Goal: Find contact information: Find contact information

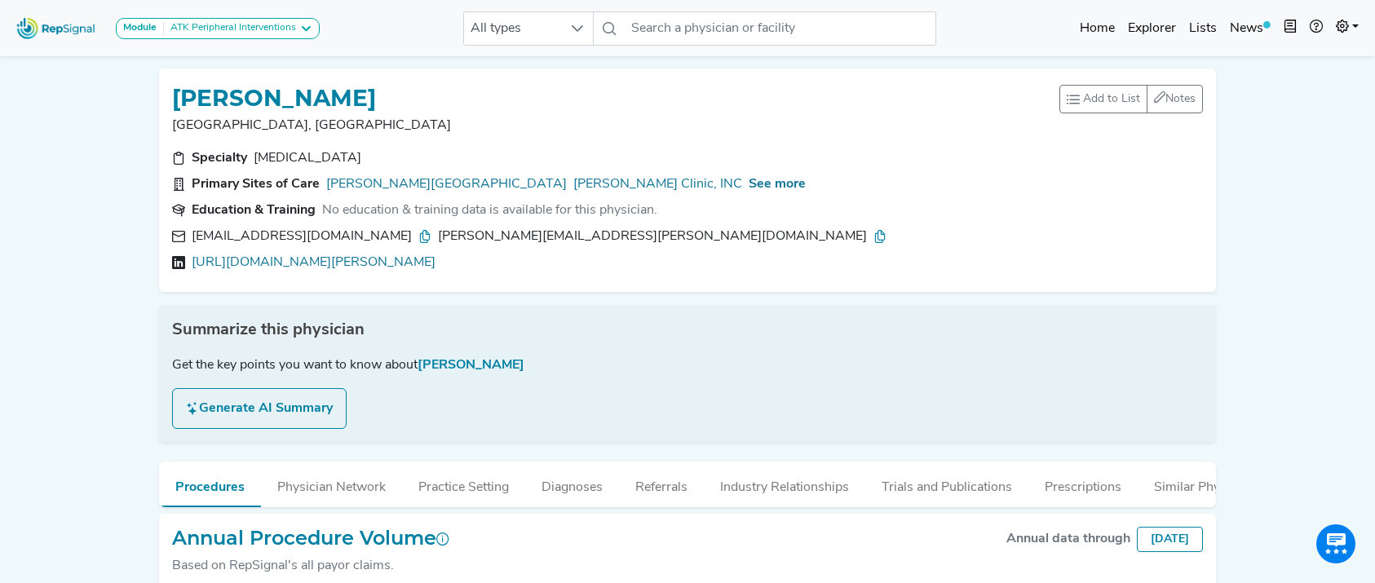
scroll to position [113, 0]
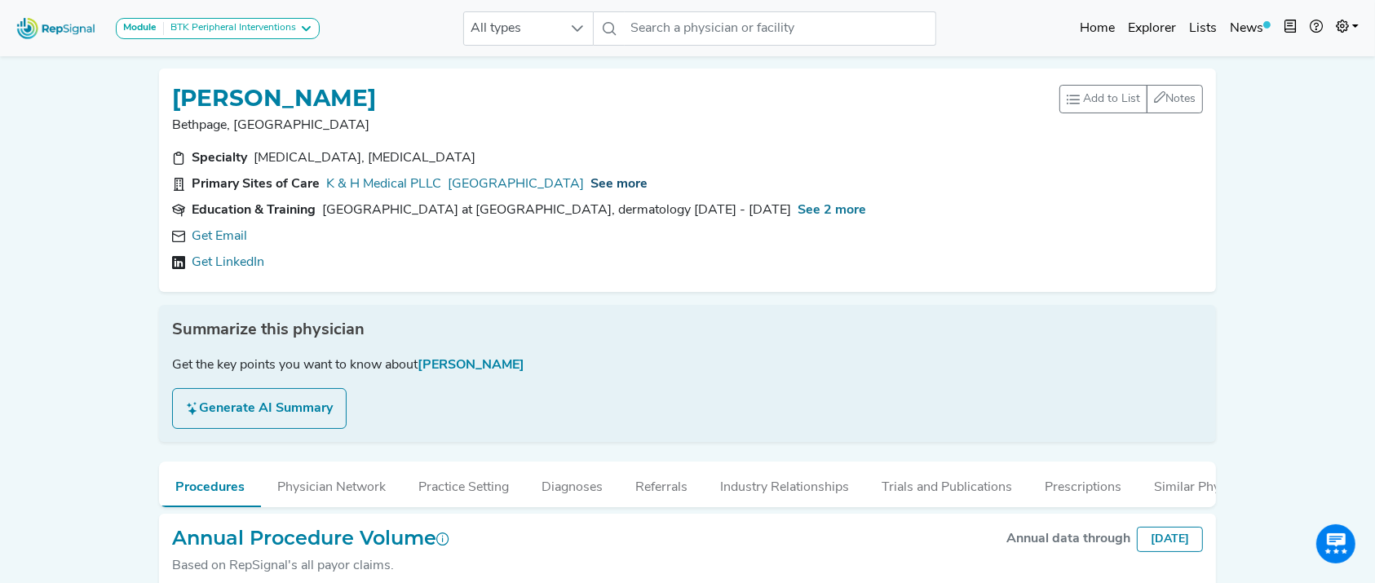
click at [647, 188] on span "See more" at bounding box center [618, 184] width 57 height 13
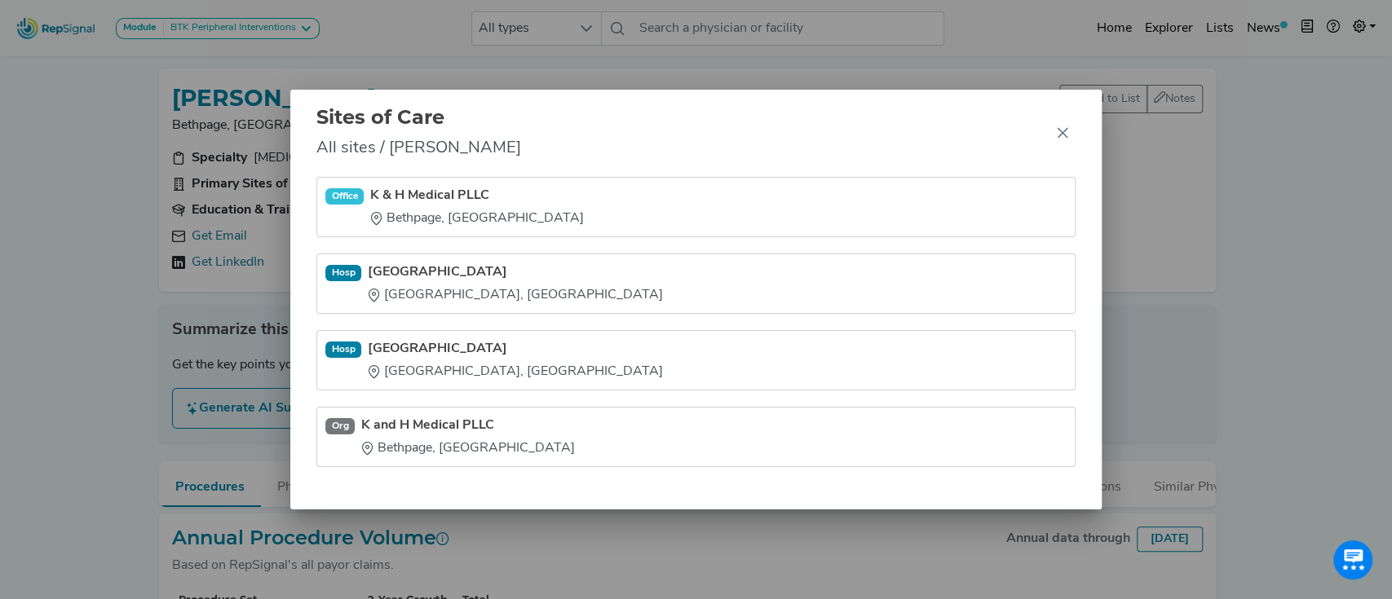
click at [449, 354] on link "Danbury Hospital" at bounding box center [515, 349] width 295 height 20
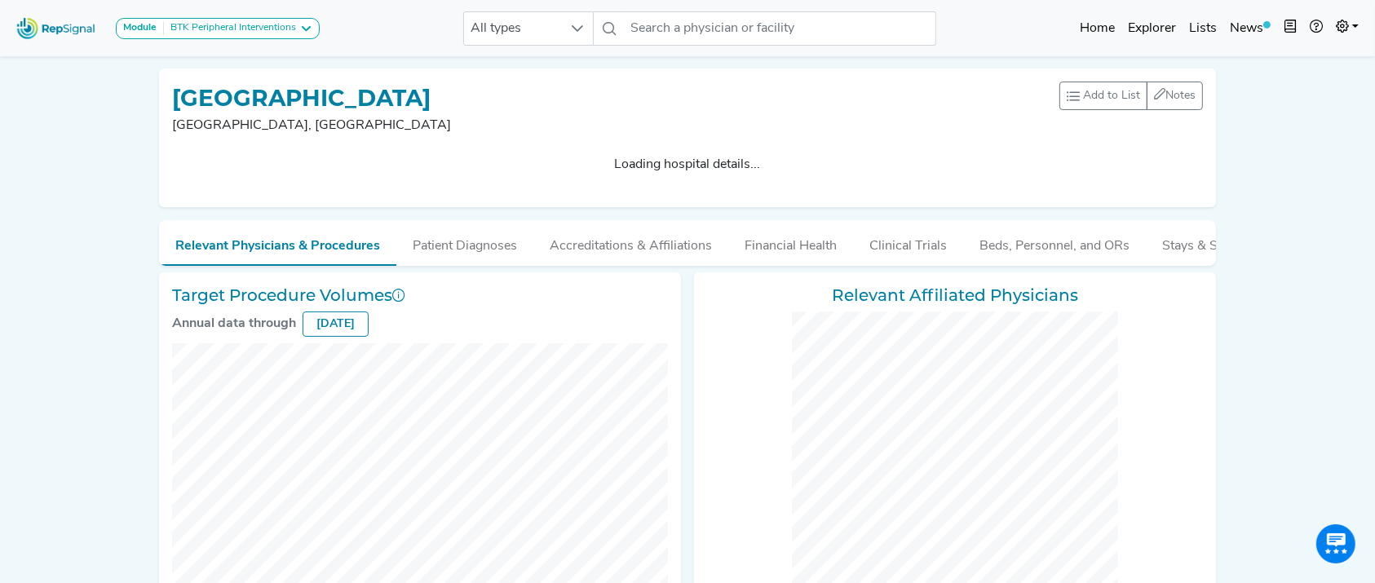
checkbox input "false"
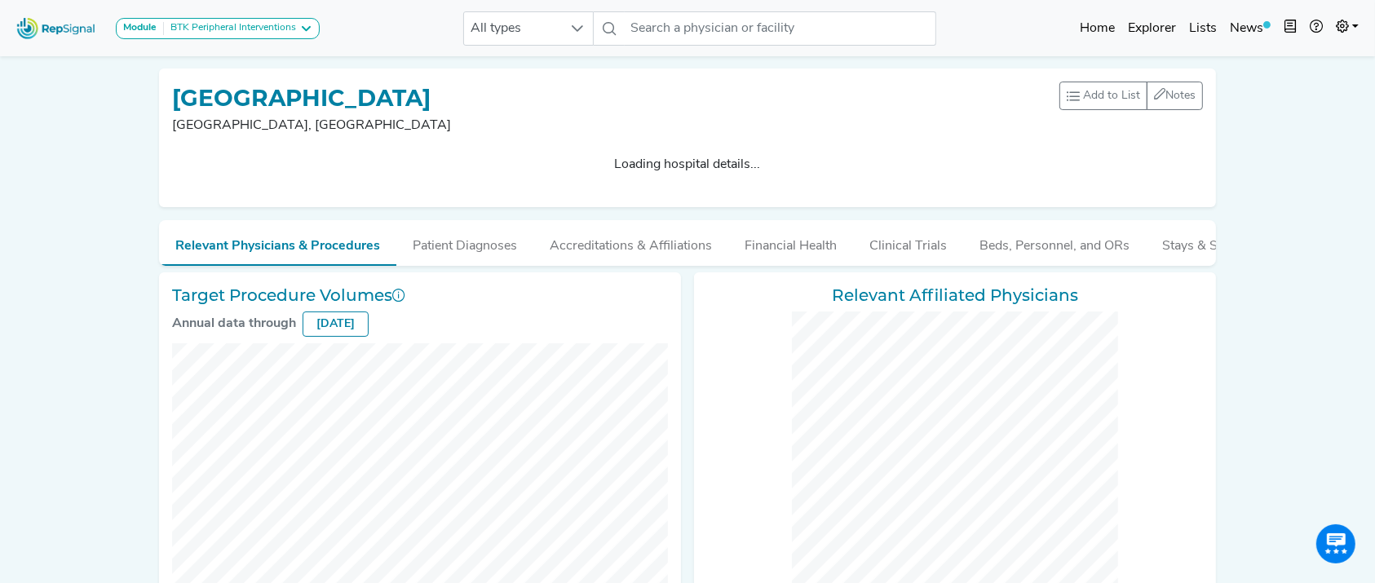
checkbox input "false"
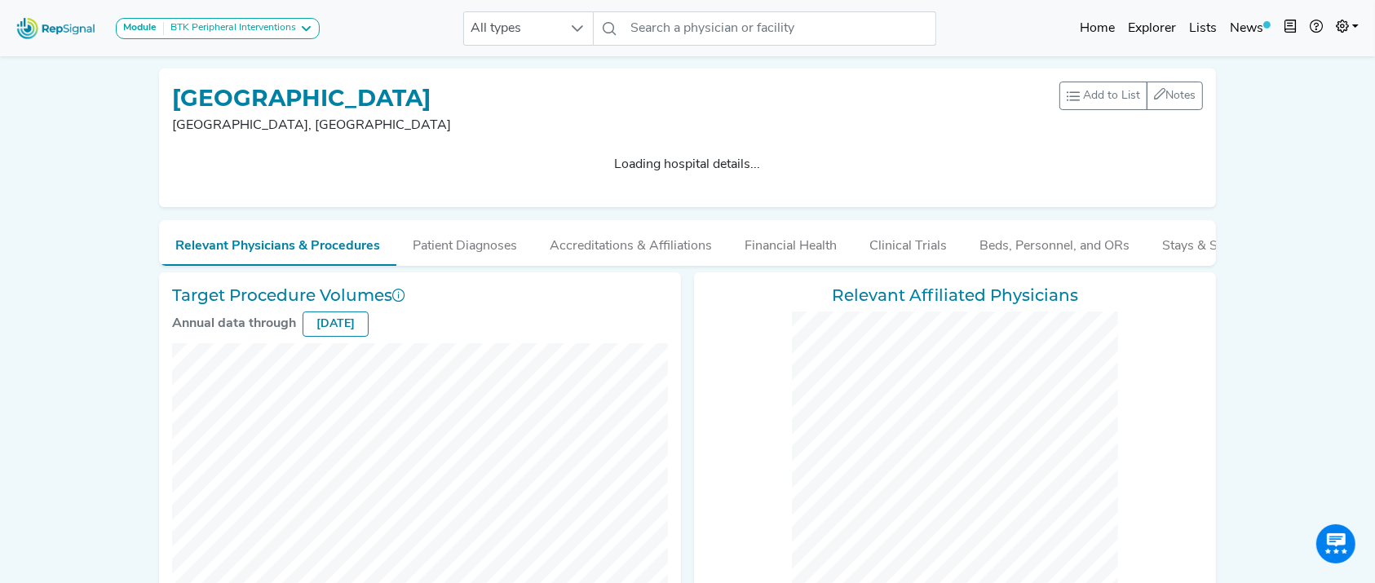
checkbox input "false"
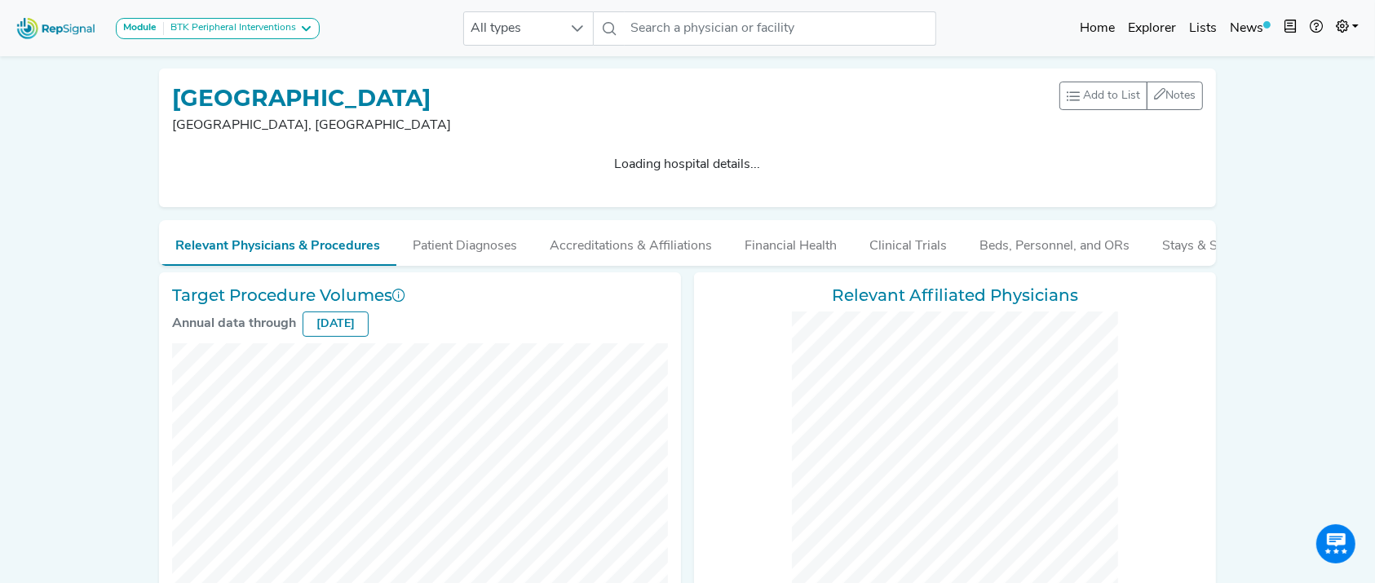
checkbox input "false"
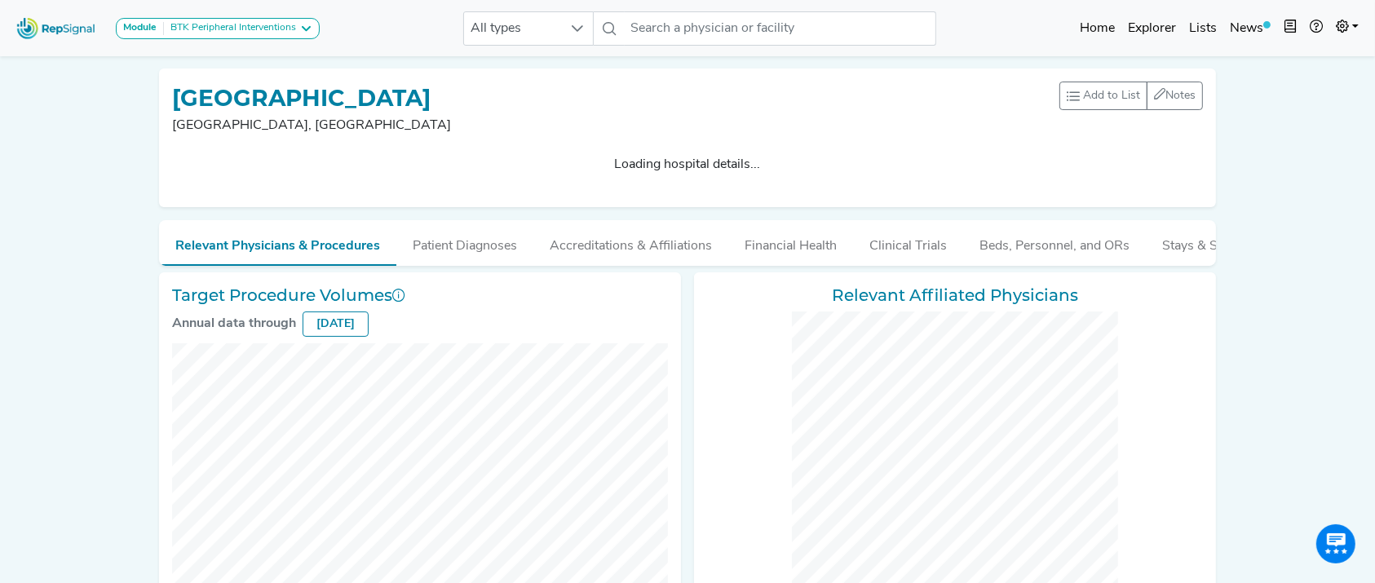
checkbox input "false"
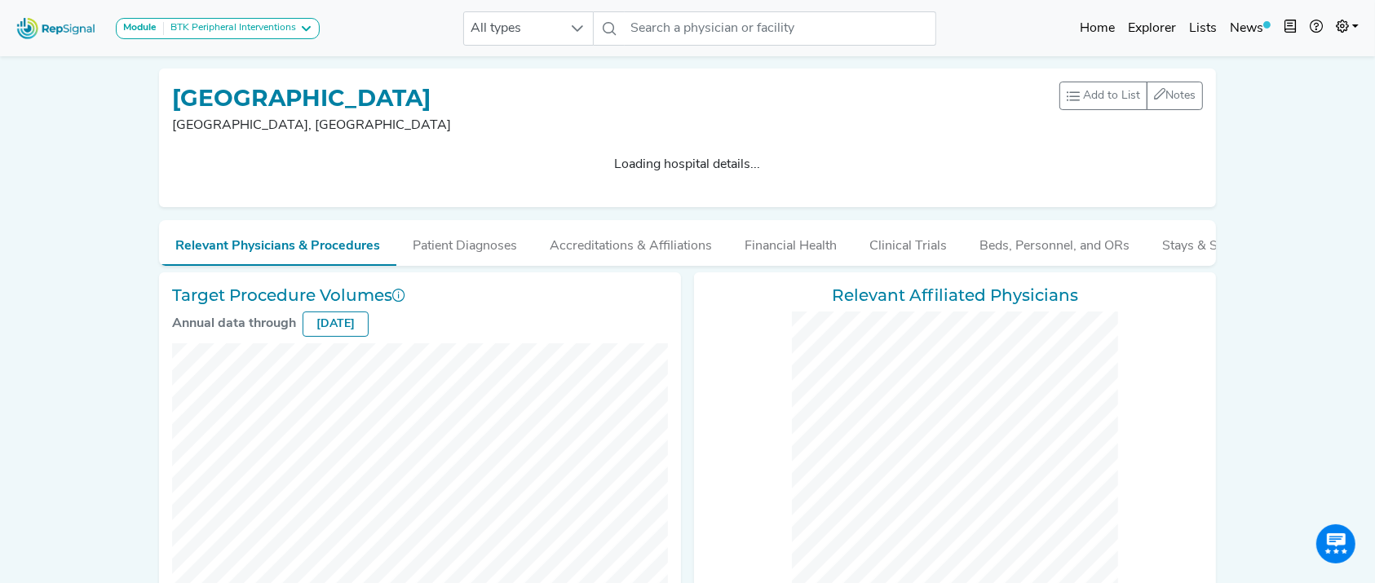
checkbox input "false"
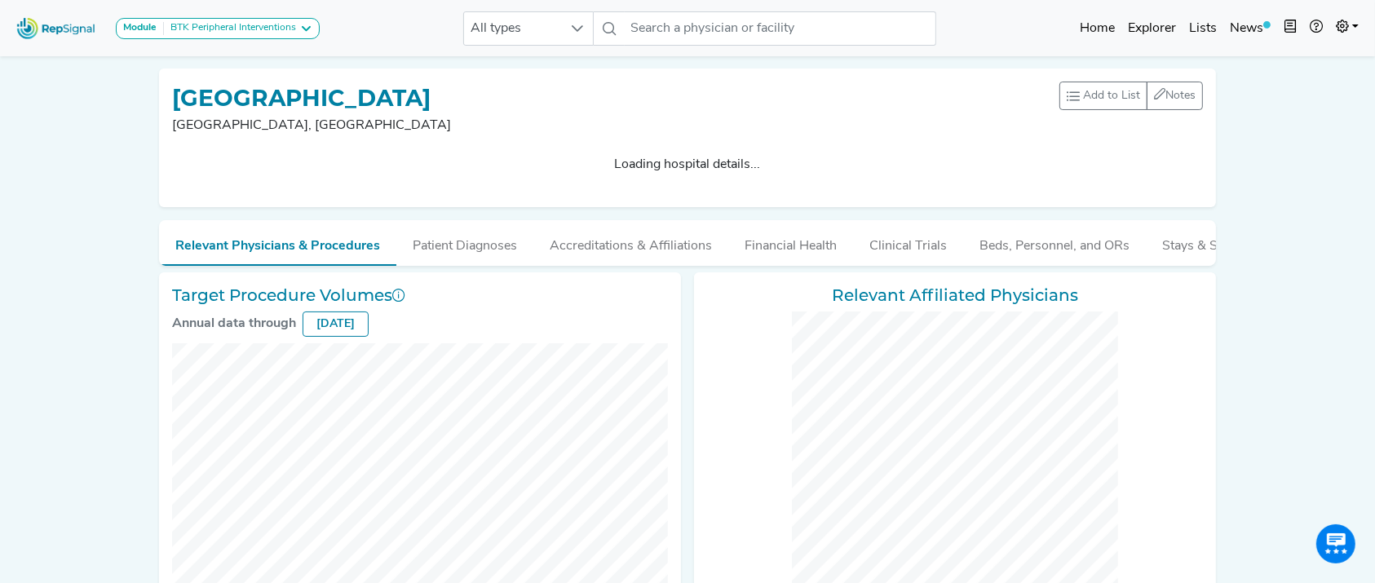
checkbox input "false"
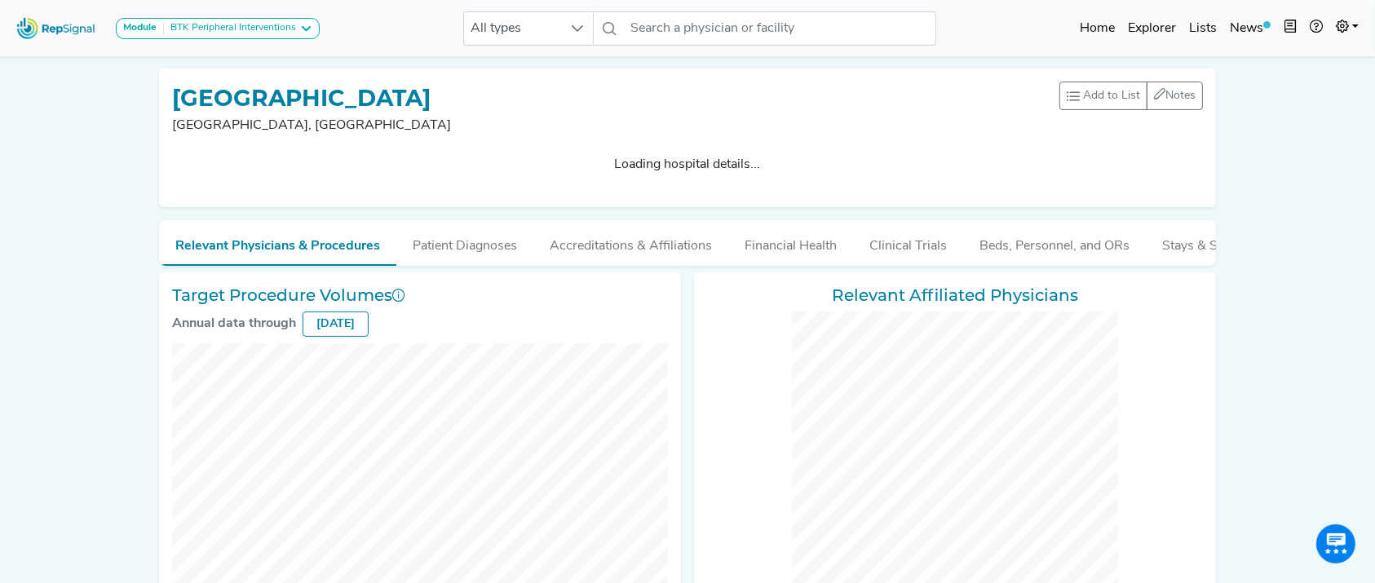
checkbox input "false"
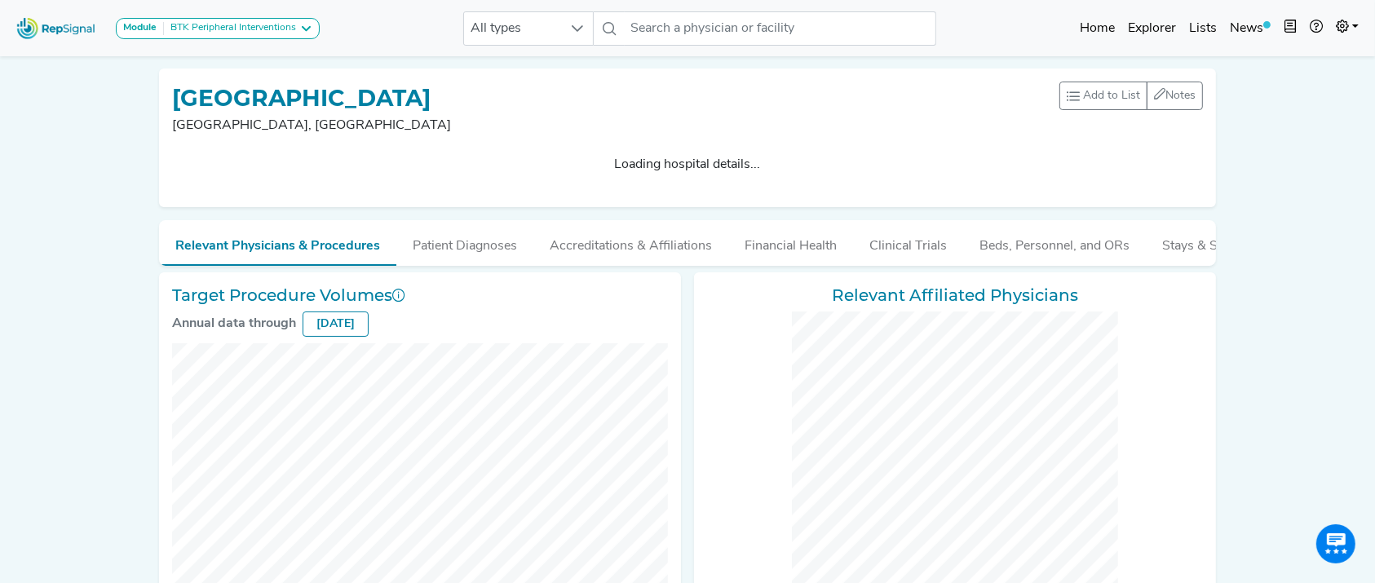
checkbox input "false"
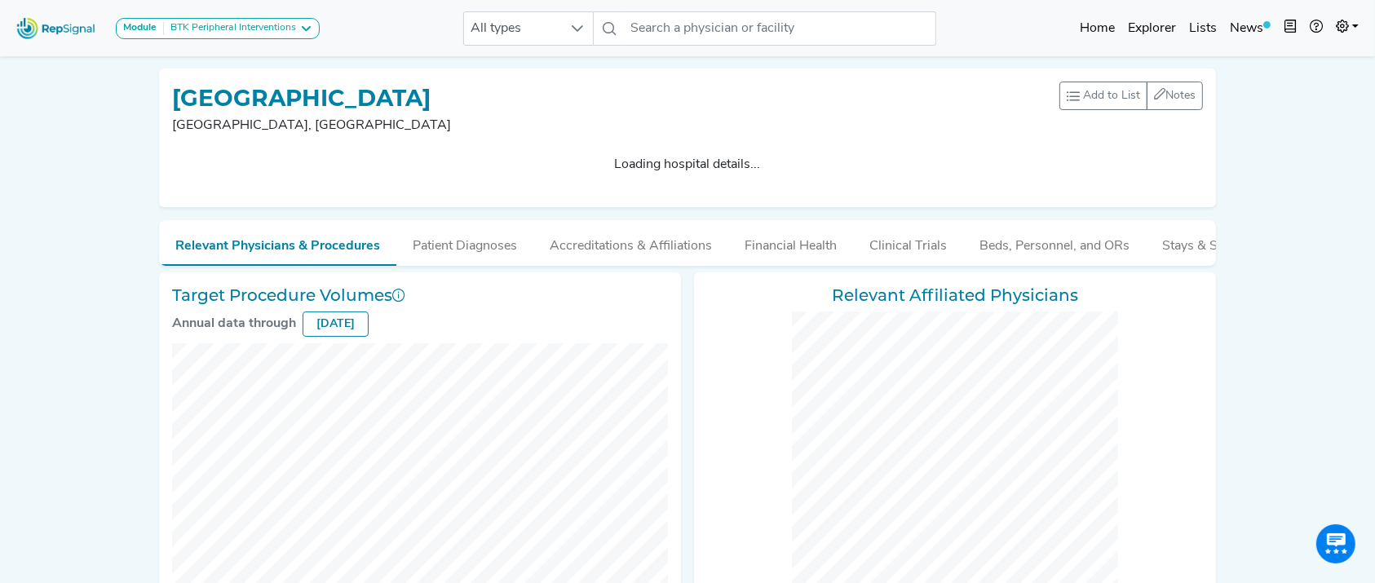
checkbox input "false"
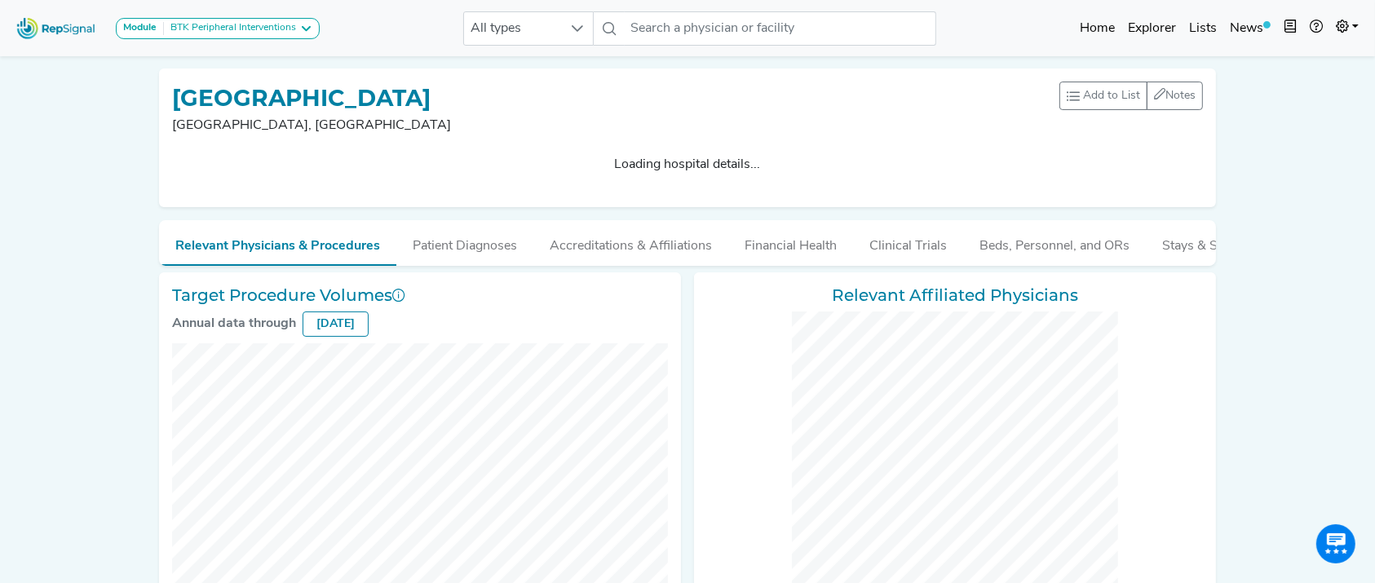
checkbox input "false"
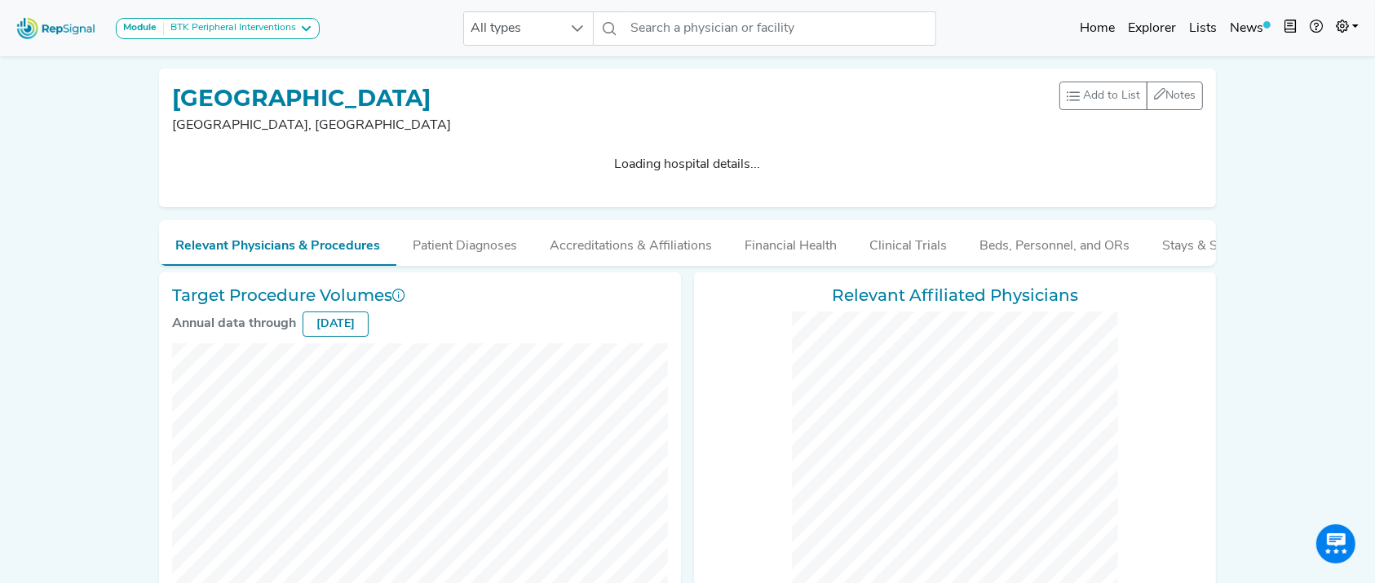
checkbox input "false"
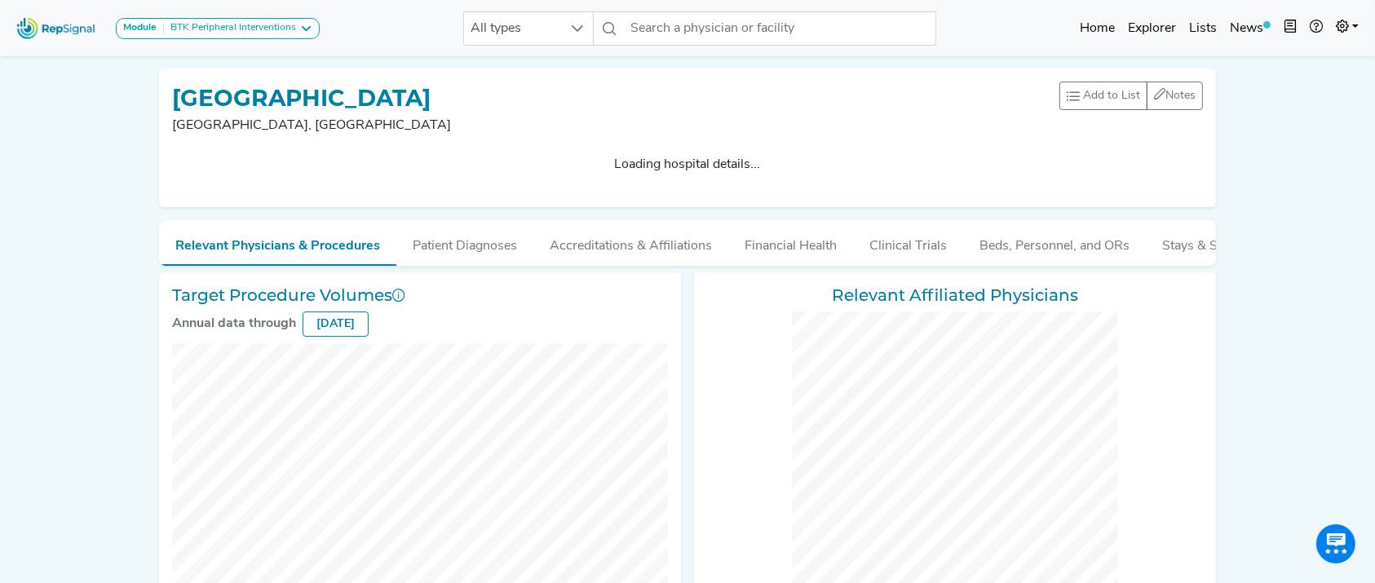
checkbox input "false"
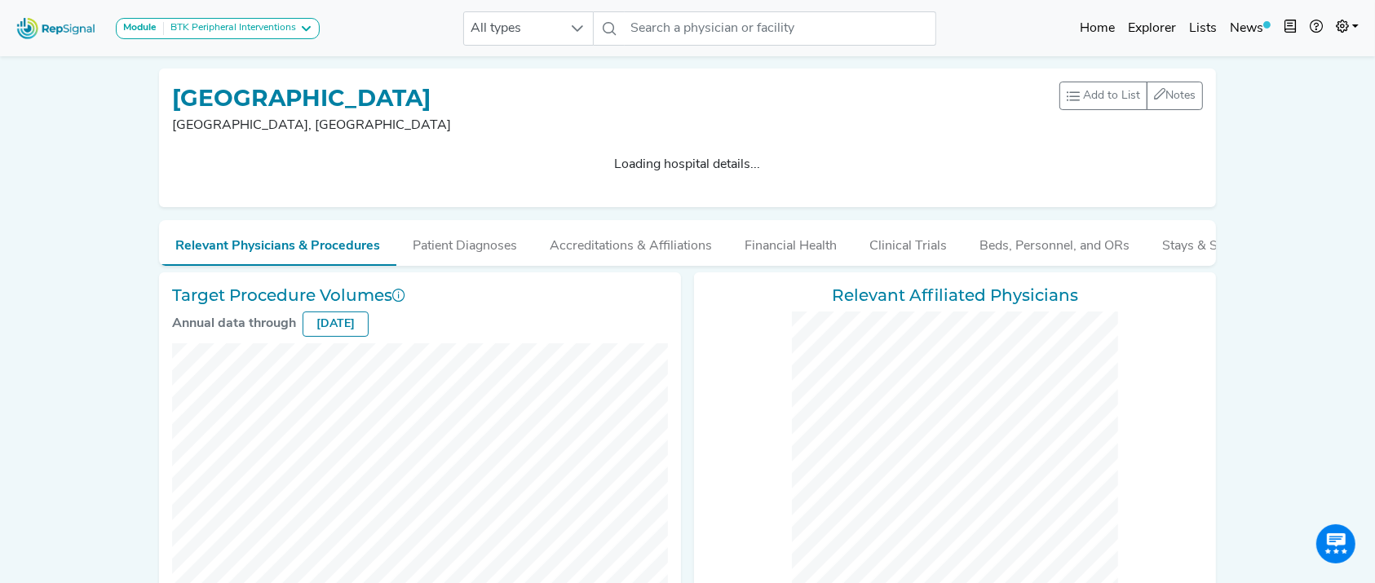
checkbox input "false"
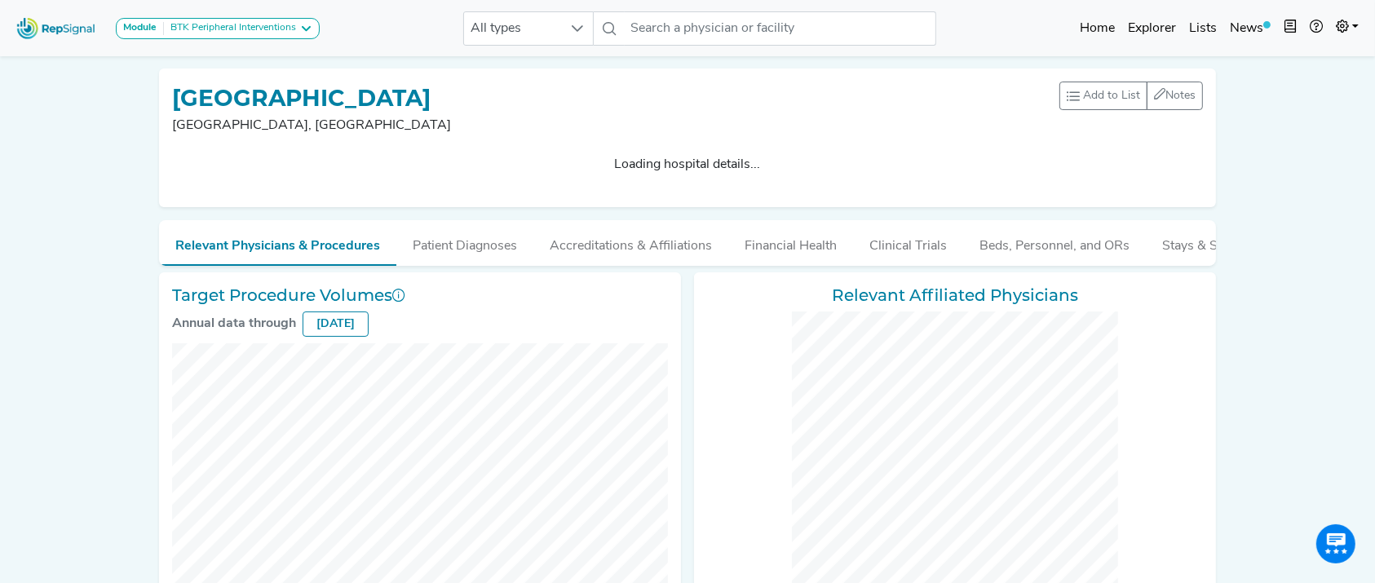
checkbox input "false"
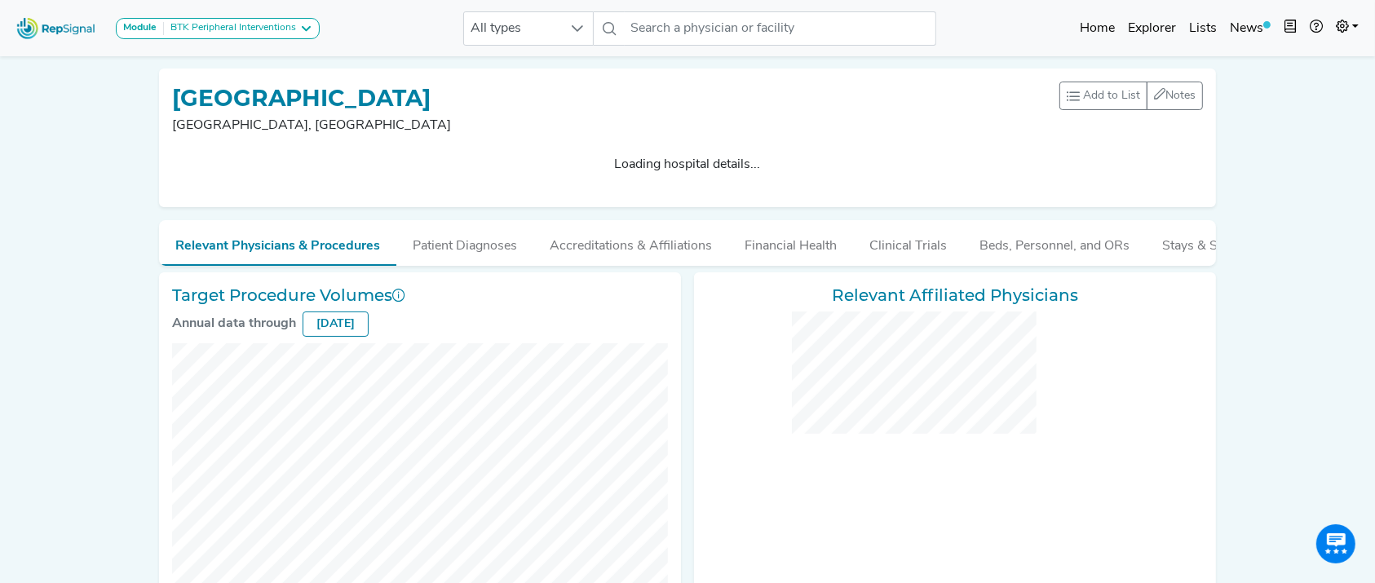
scroll to position [789, 0]
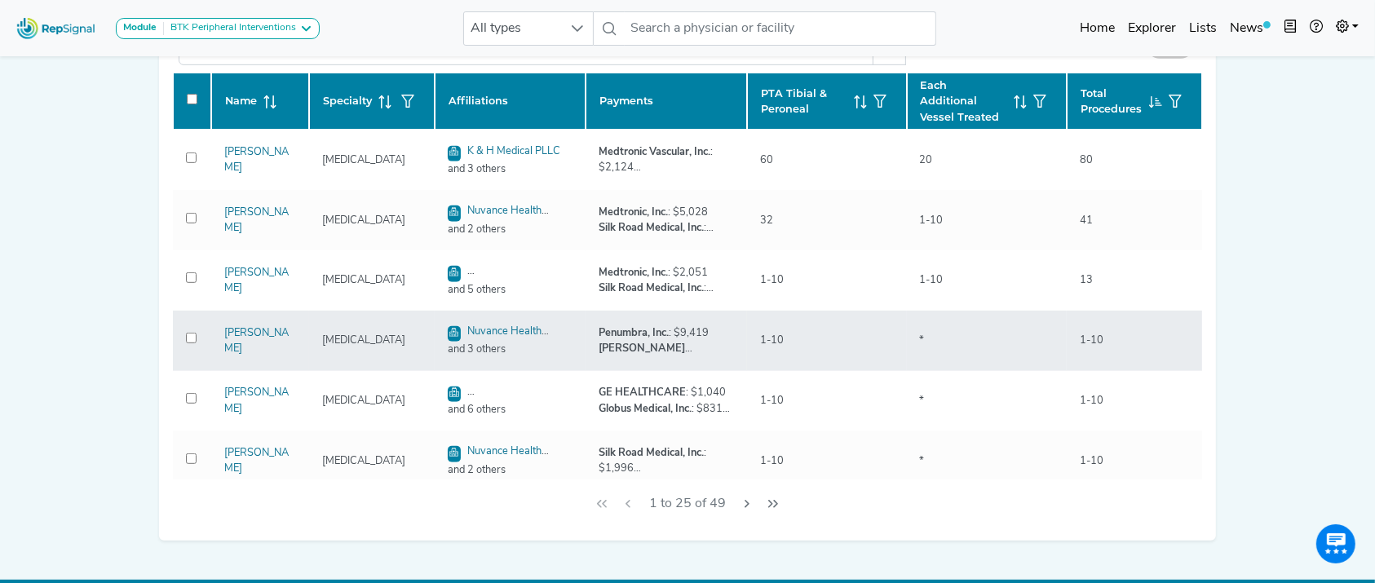
click at [243, 343] on div "Alan Dietzek" at bounding box center [259, 340] width 91 height 31
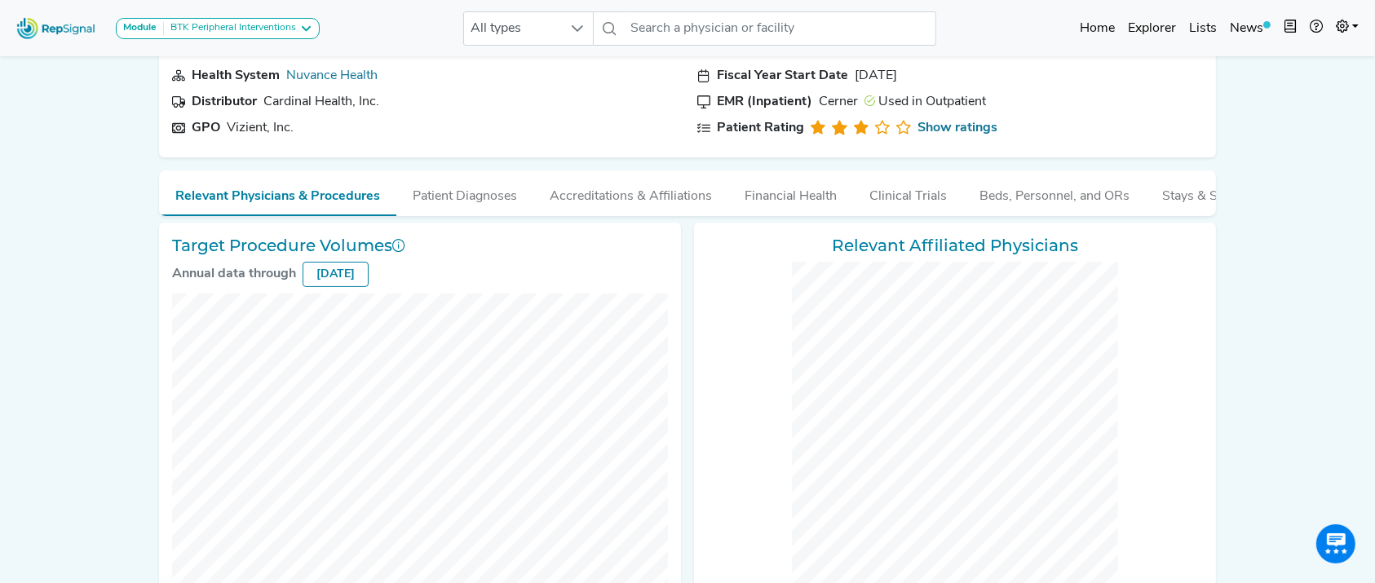
scroll to position [0, 0]
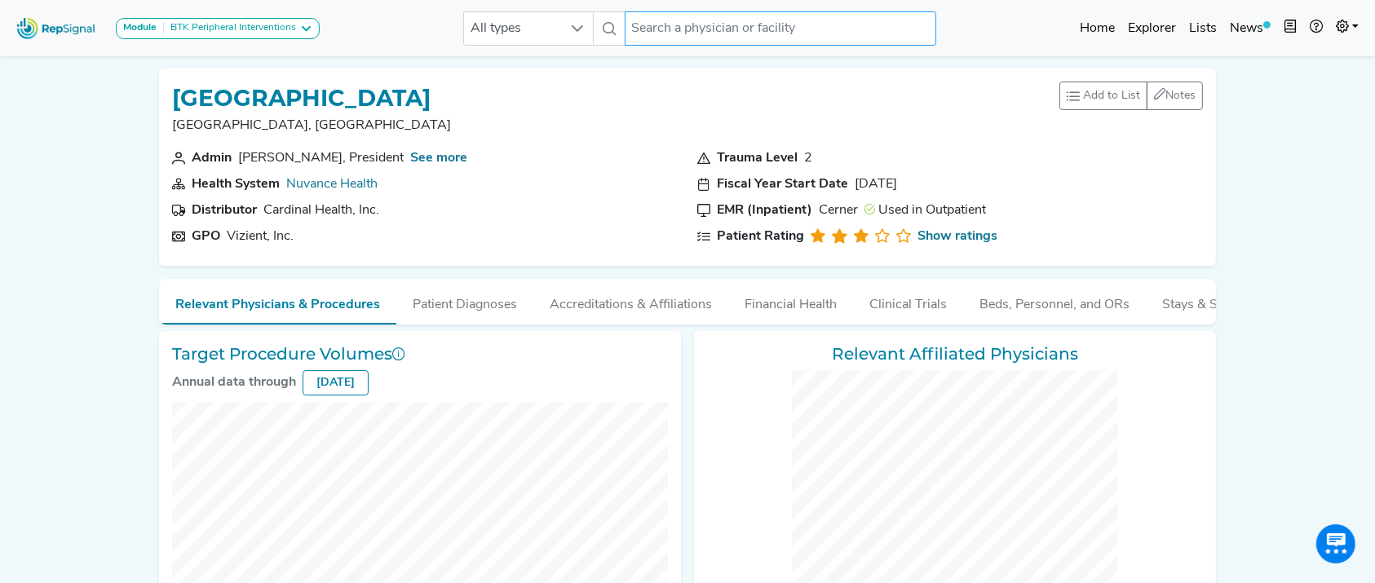
click at [762, 23] on input "text" at bounding box center [781, 28] width 312 height 34
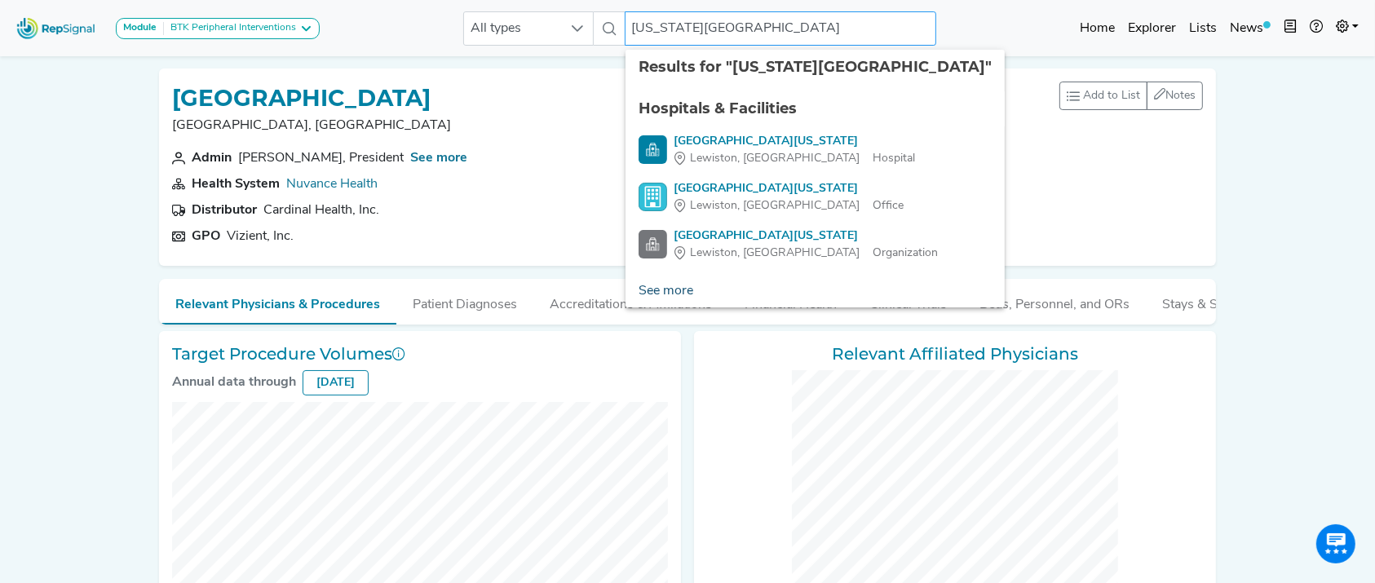
type input "maine medical center"
click at [678, 295] on link "See more" at bounding box center [665, 291] width 81 height 33
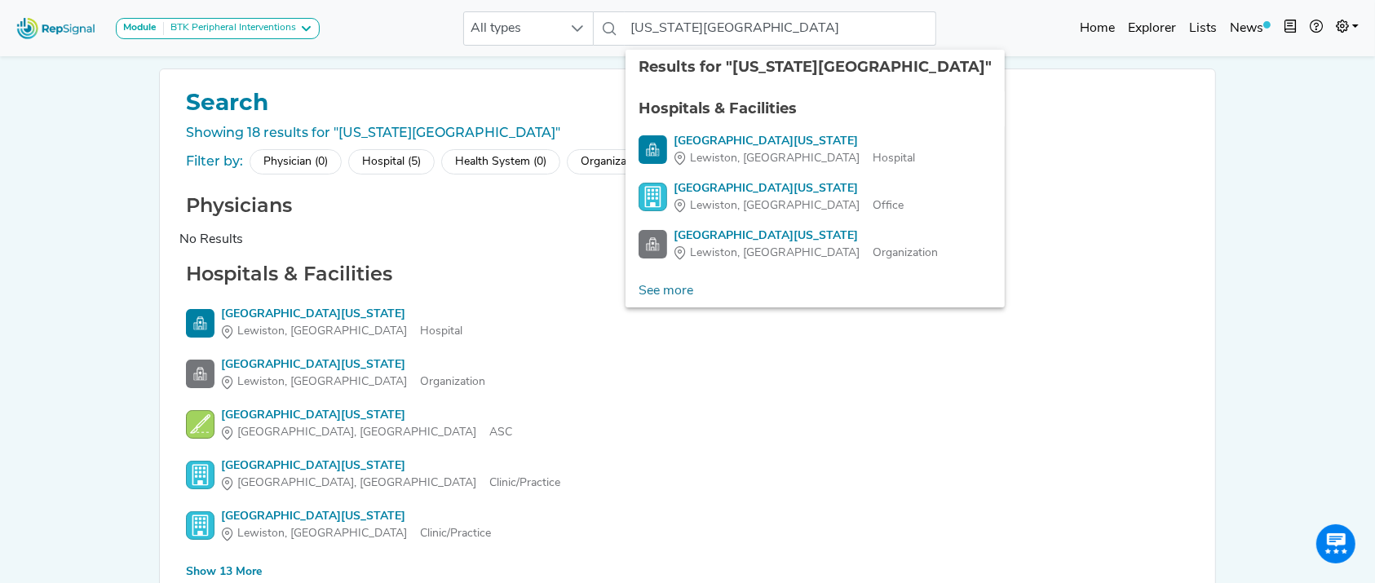
scroll to position [91, 0]
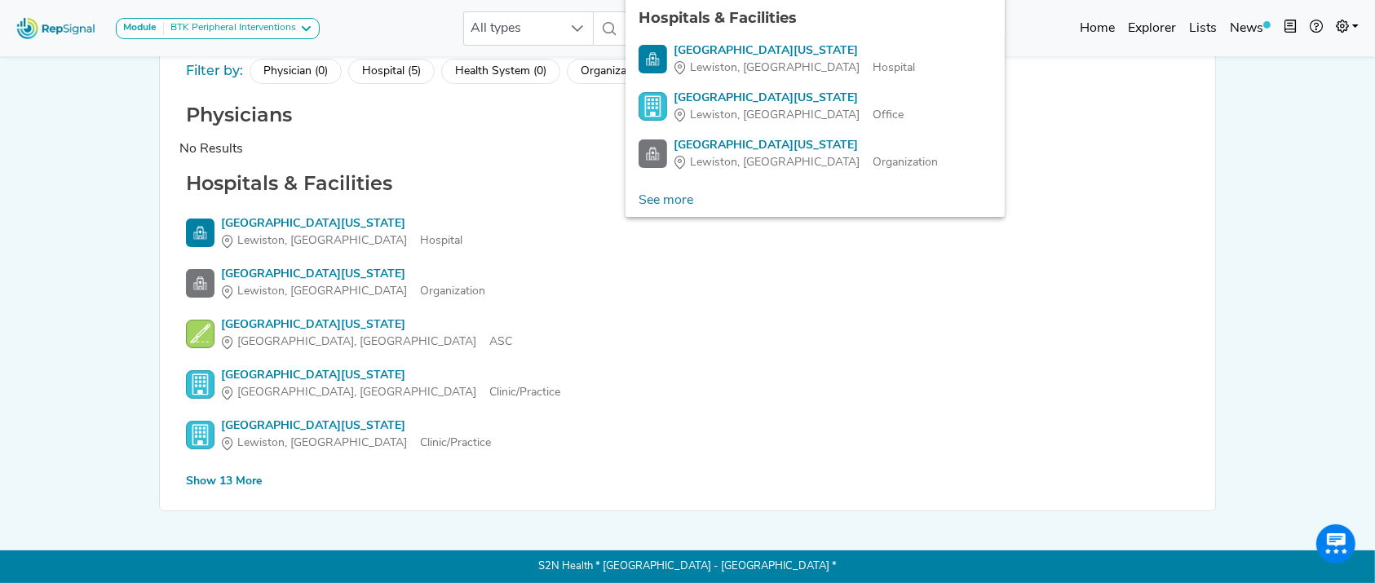
click at [239, 479] on div "Show 13 More" at bounding box center [224, 481] width 76 height 17
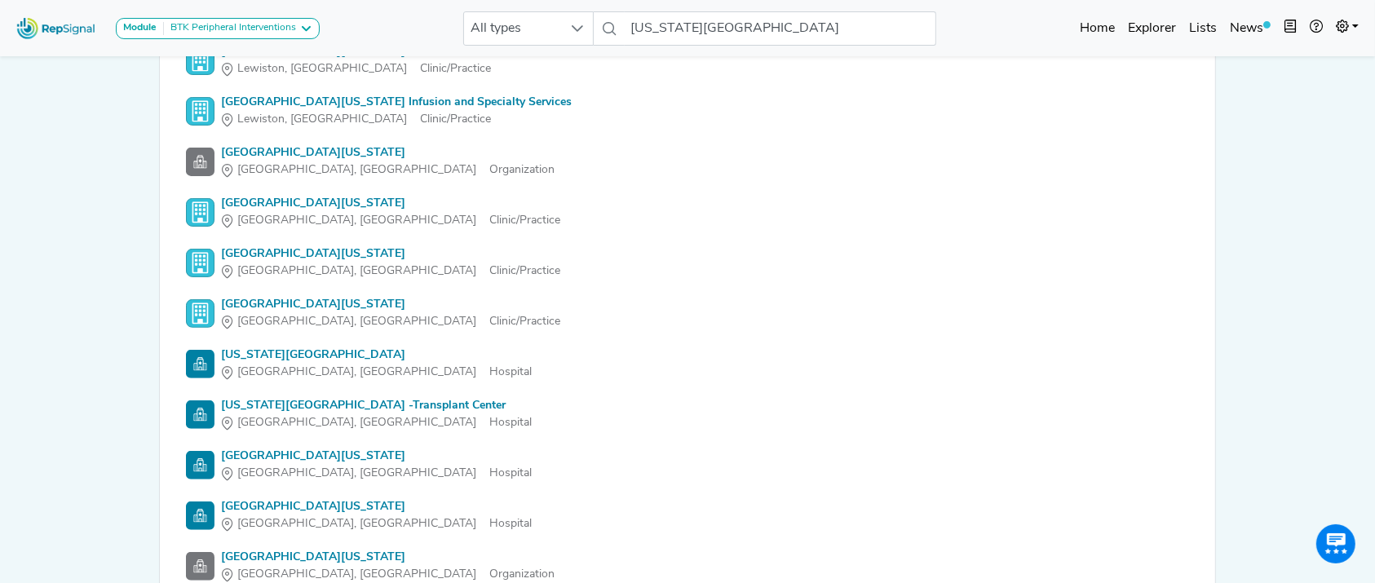
scroll to position [487, 0]
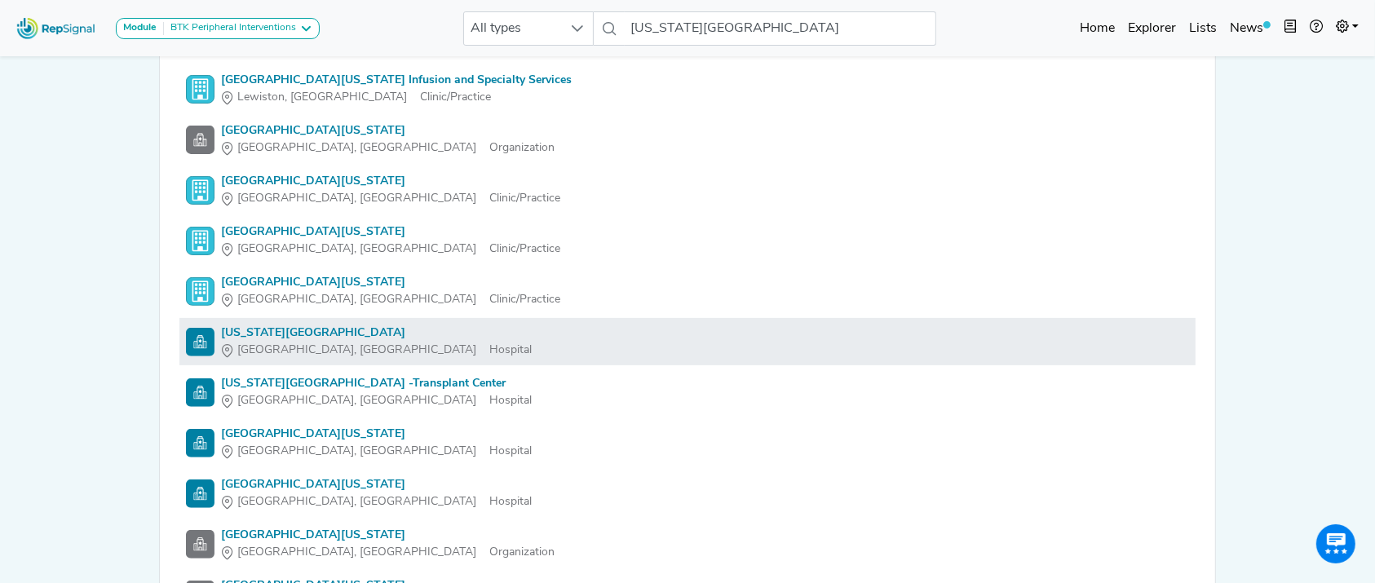
click at [289, 335] on div "Maine Medical Center" at bounding box center [376, 333] width 311 height 17
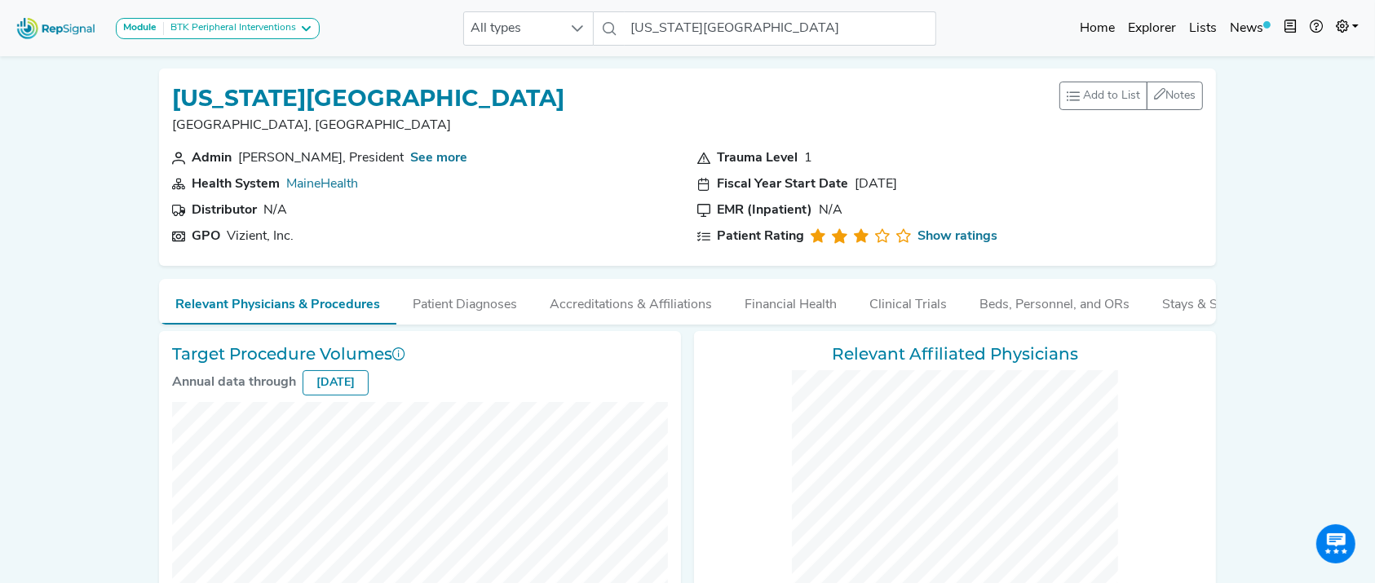
checkbox input "false"
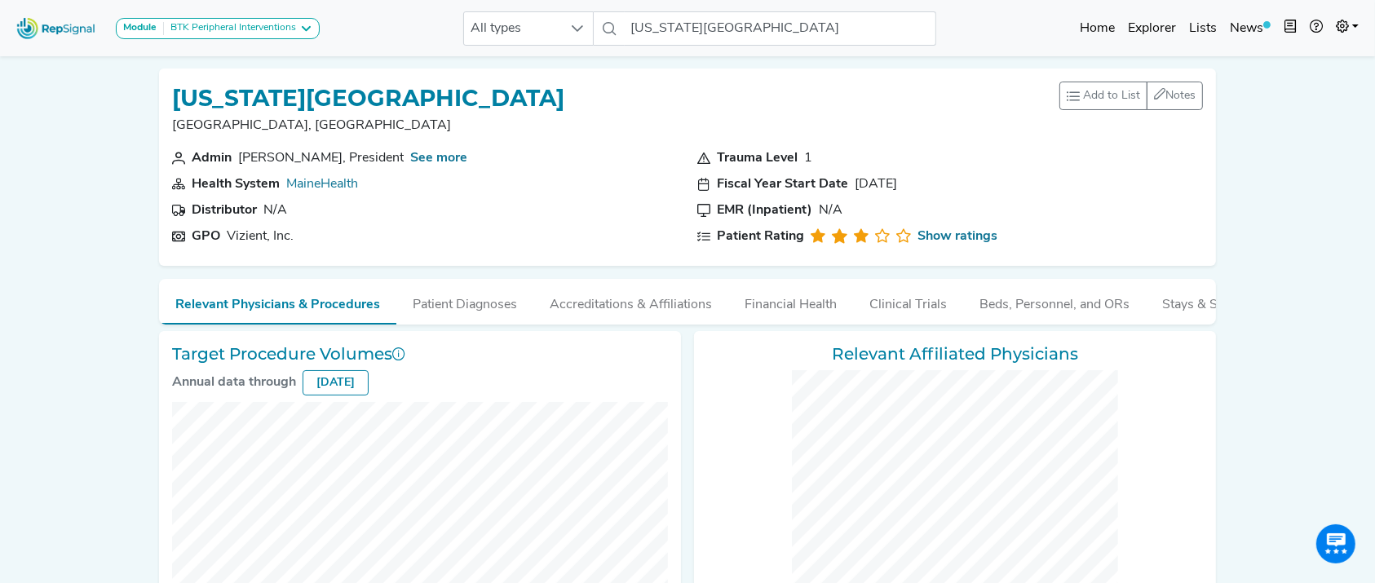
checkbox input "false"
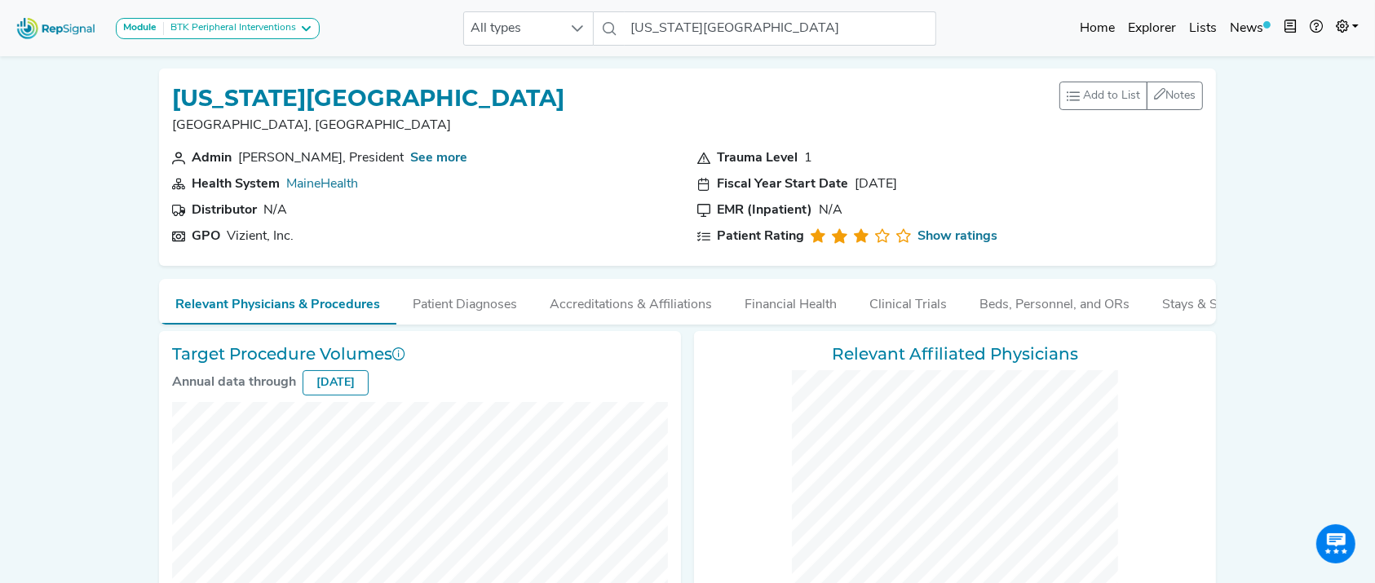
checkbox input "false"
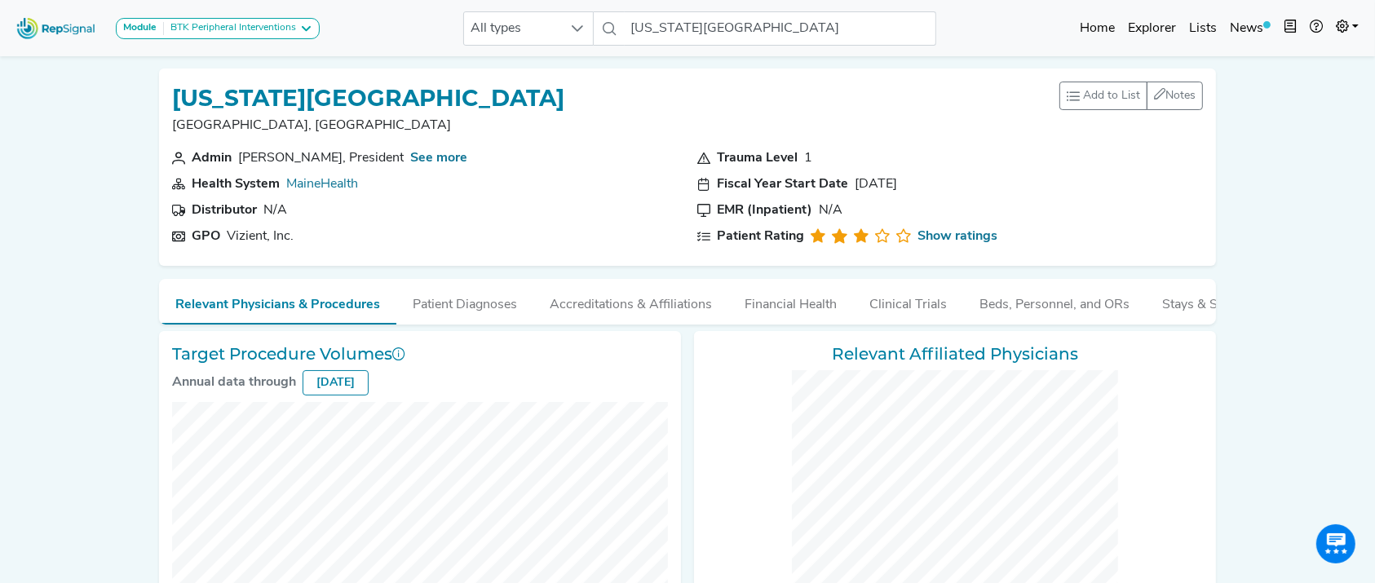
checkbox input "false"
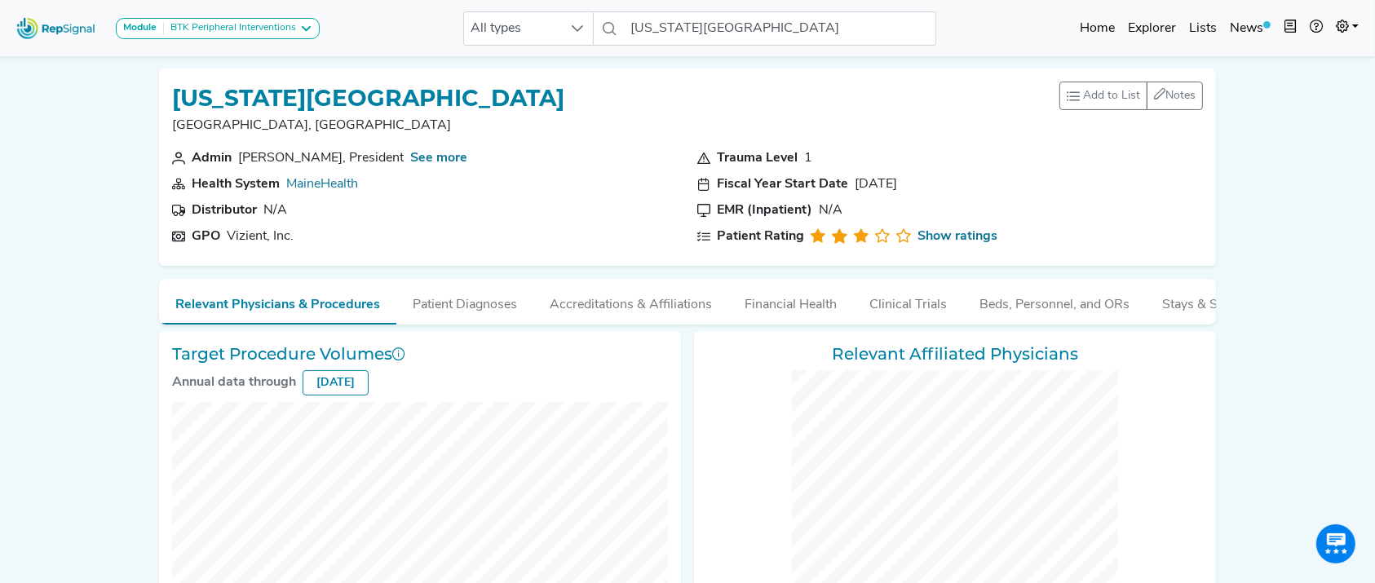
checkbox input "false"
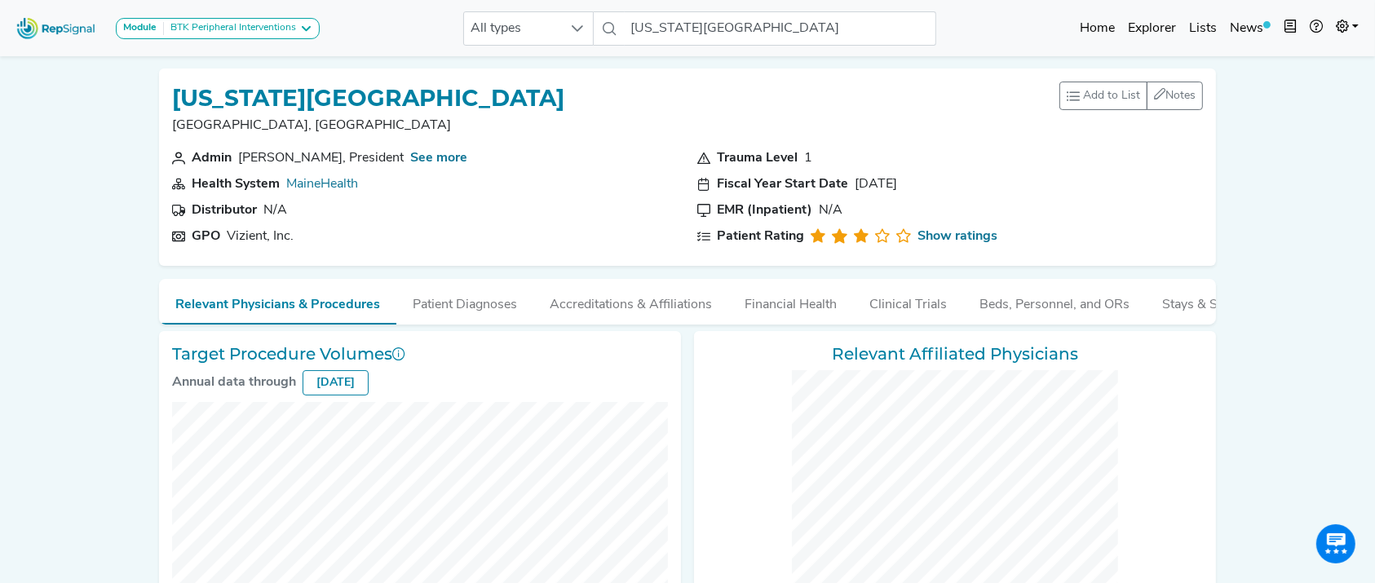
checkbox input "false"
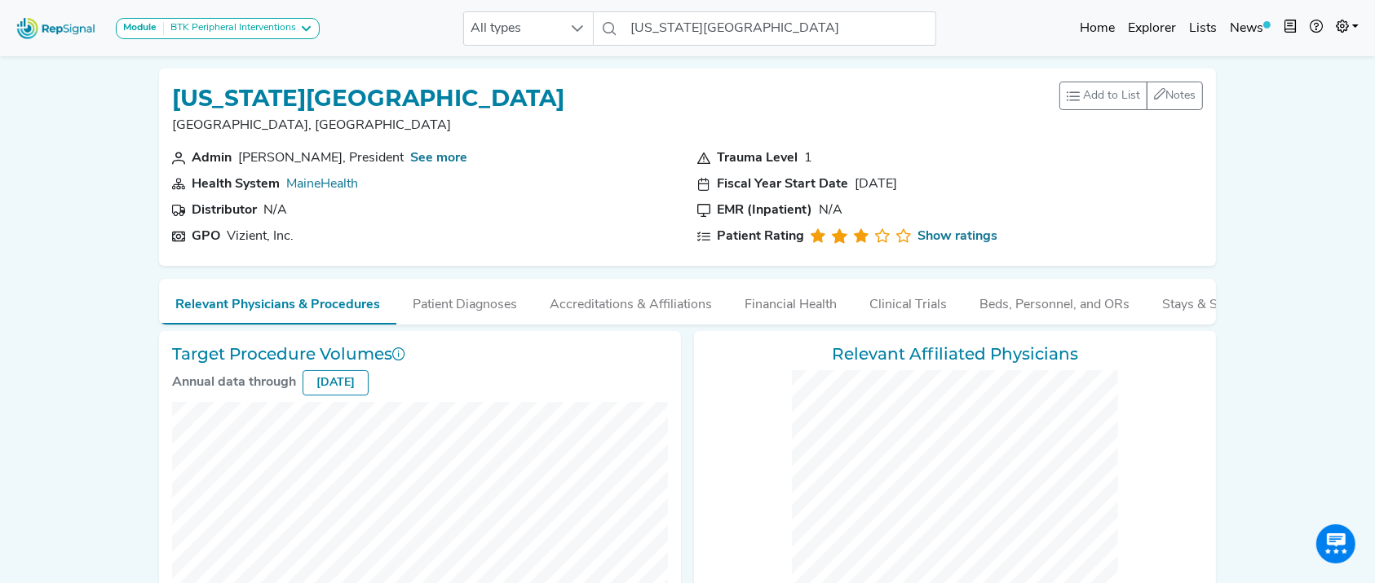
checkbox input "false"
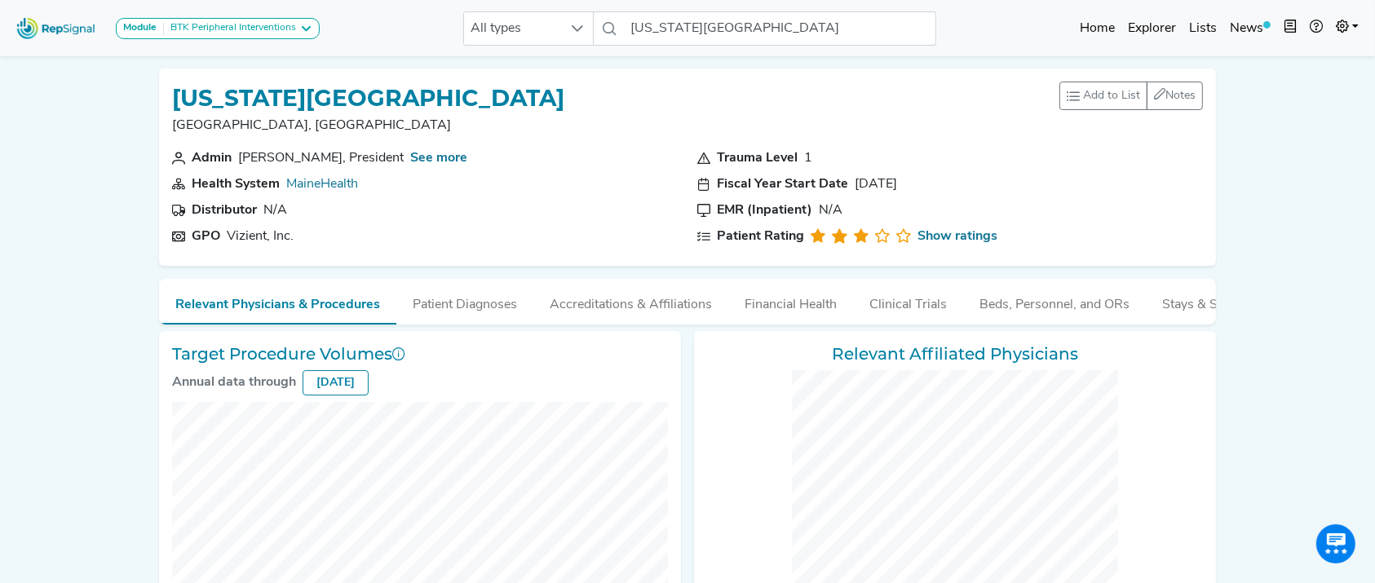
checkbox input "false"
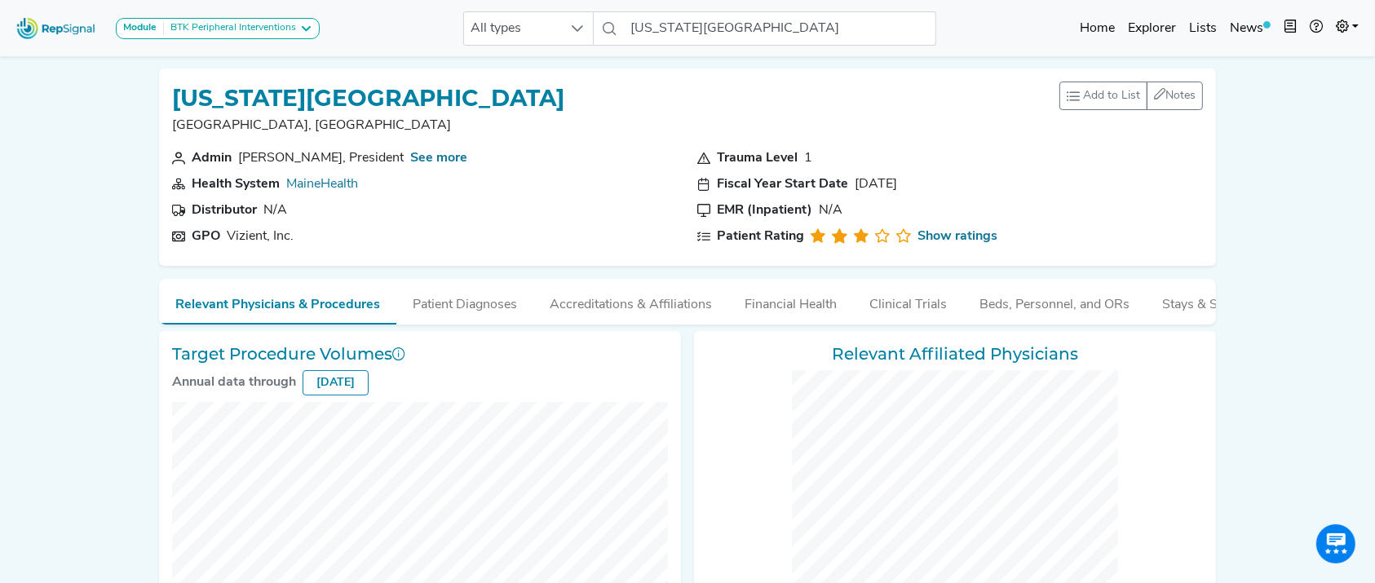
checkbox input "false"
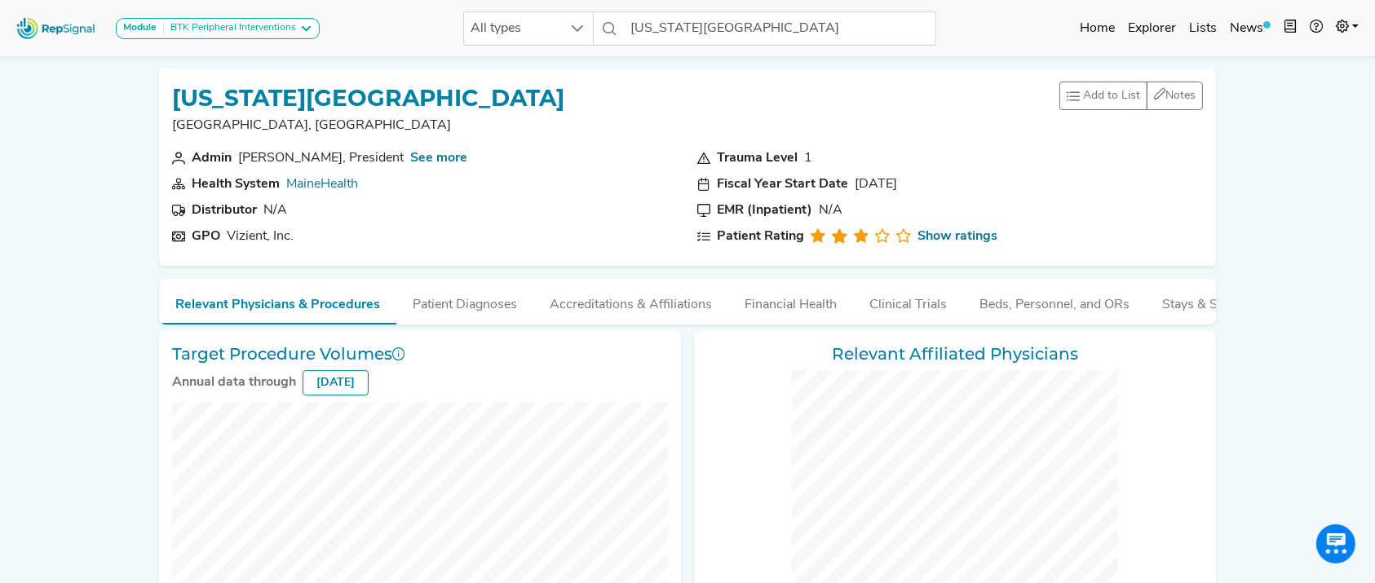
checkbox input "false"
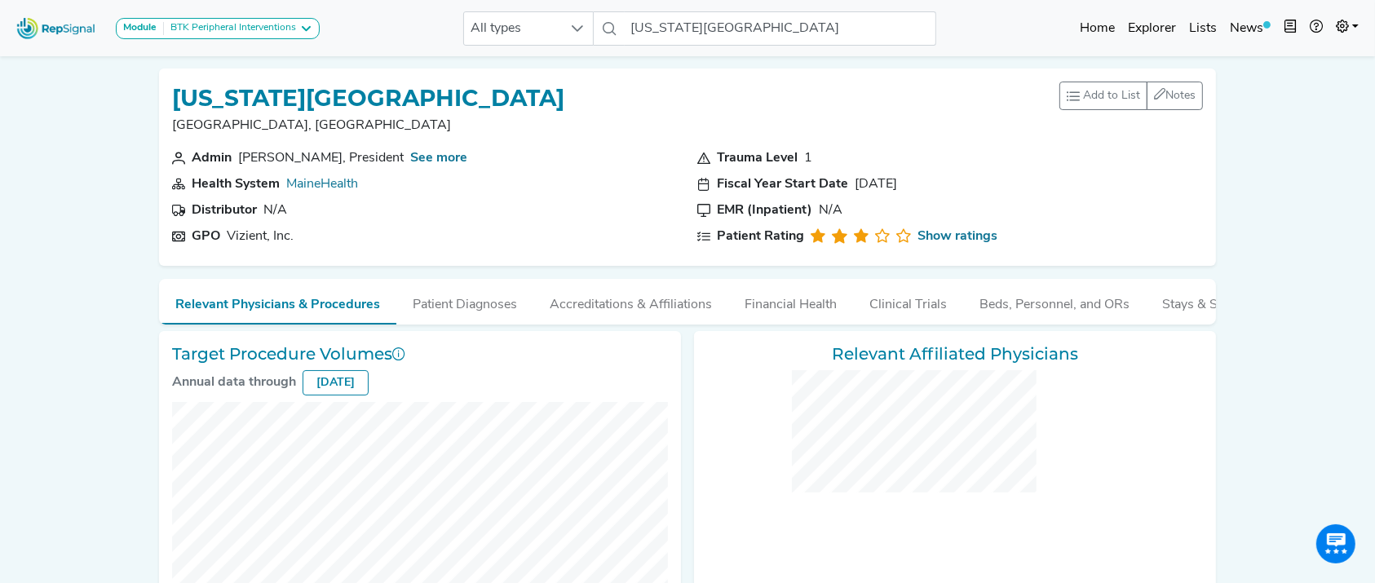
checkbox input "false"
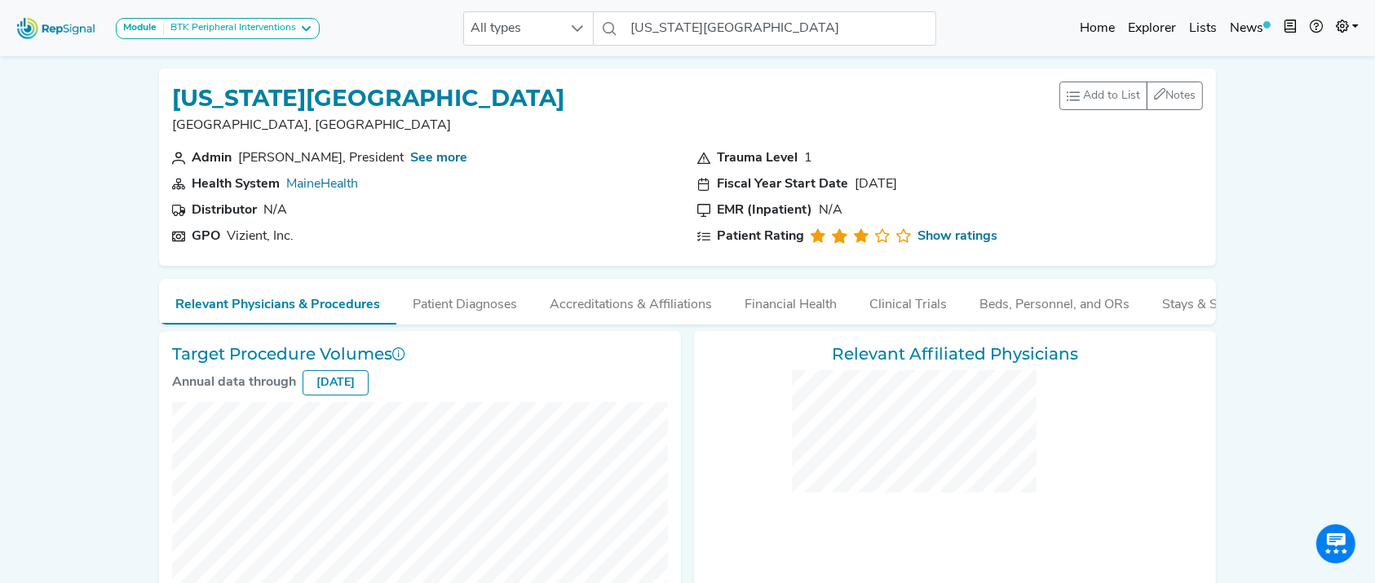
checkbox input "false"
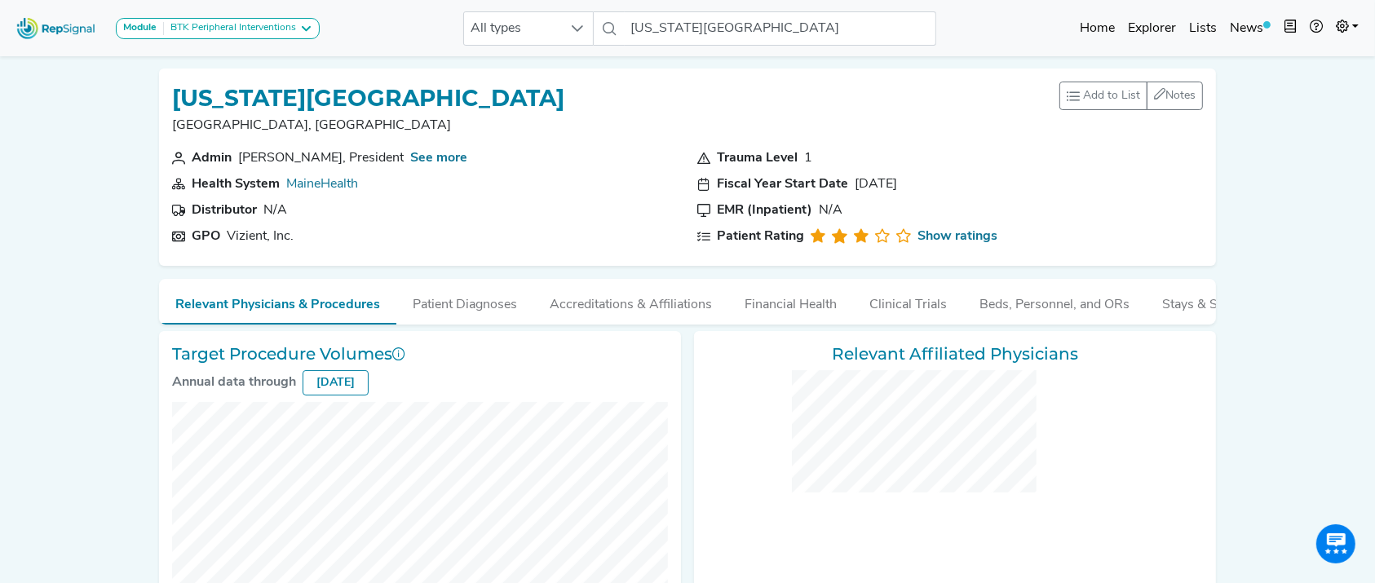
checkbox input "false"
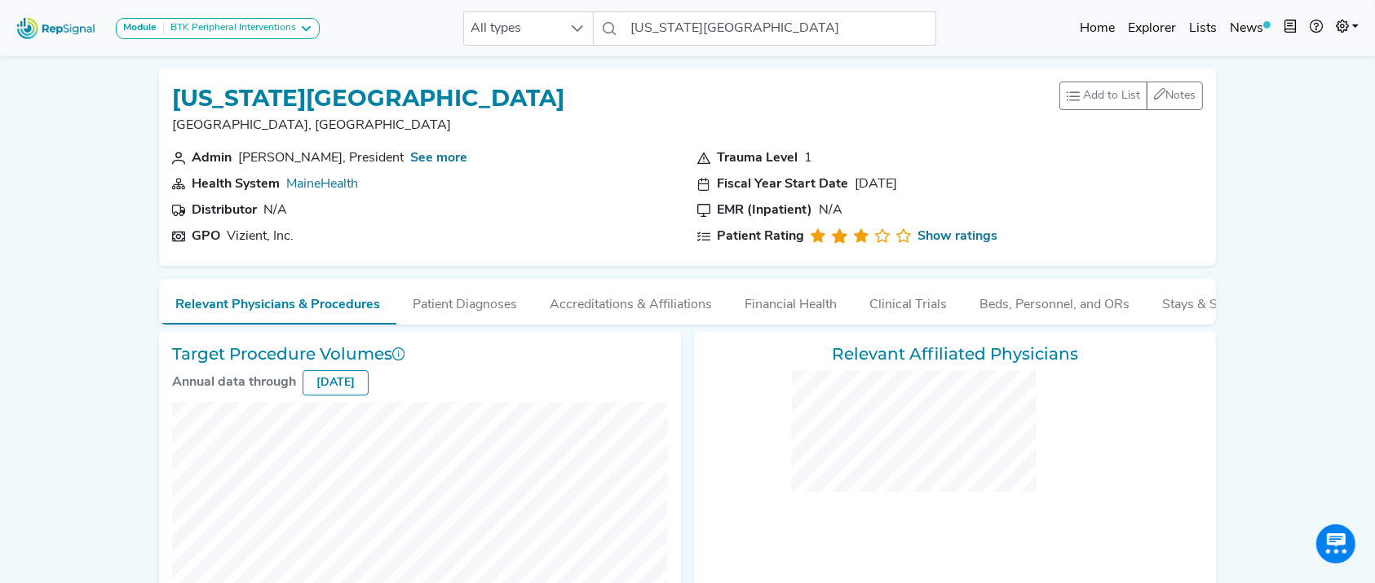
checkbox input "false"
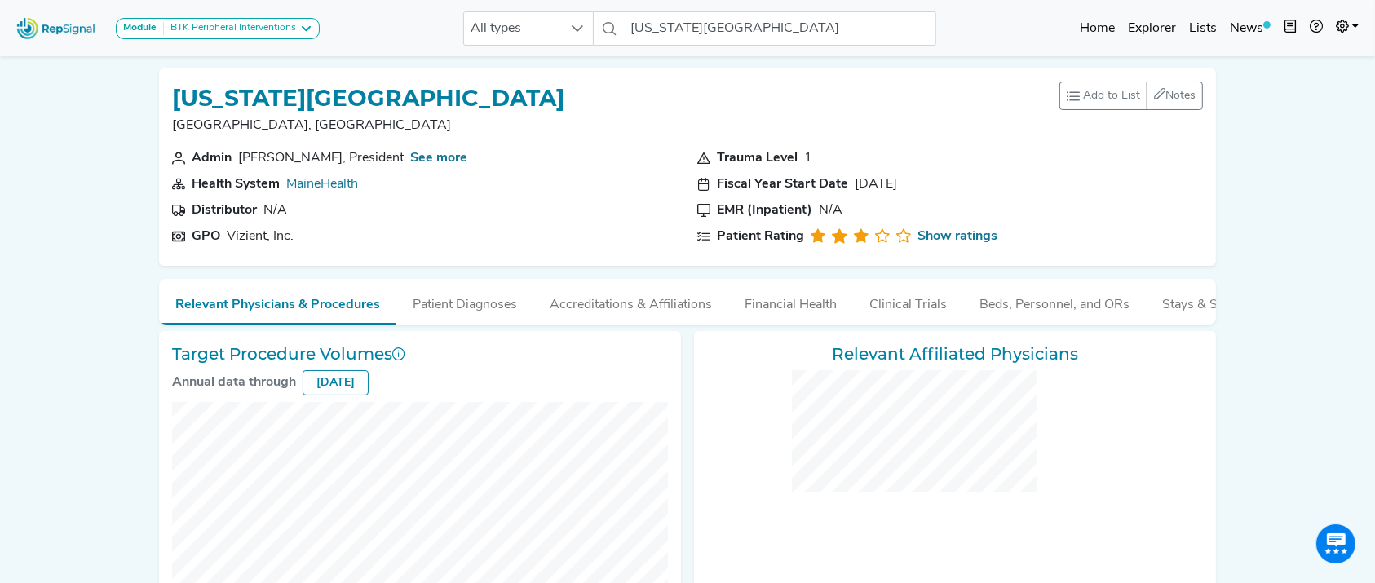
checkbox input "false"
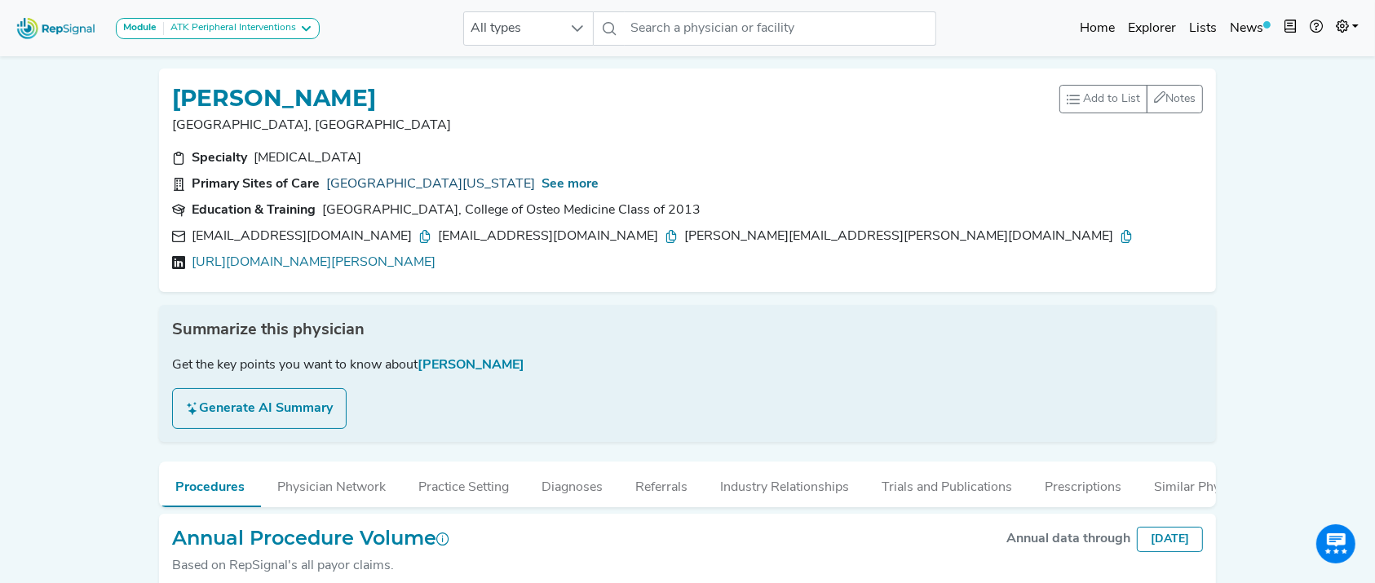
click at [449, 182] on link "[GEOGRAPHIC_DATA][US_STATE]" at bounding box center [430, 185] width 209 height 20
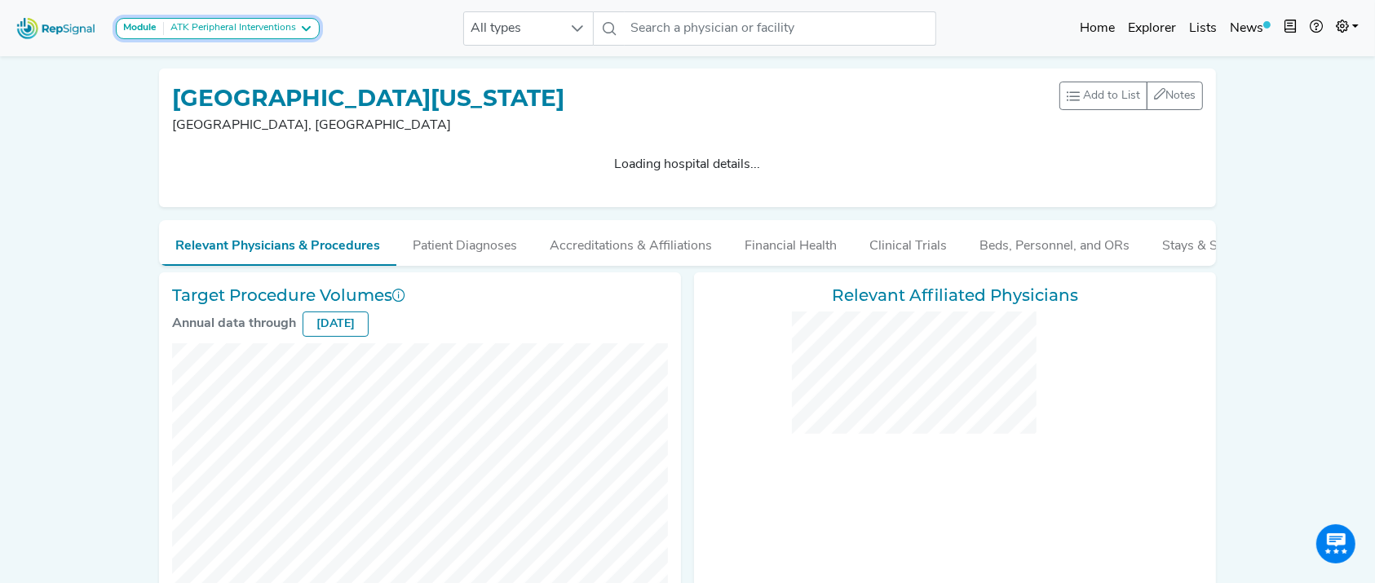
checkbox input "false"
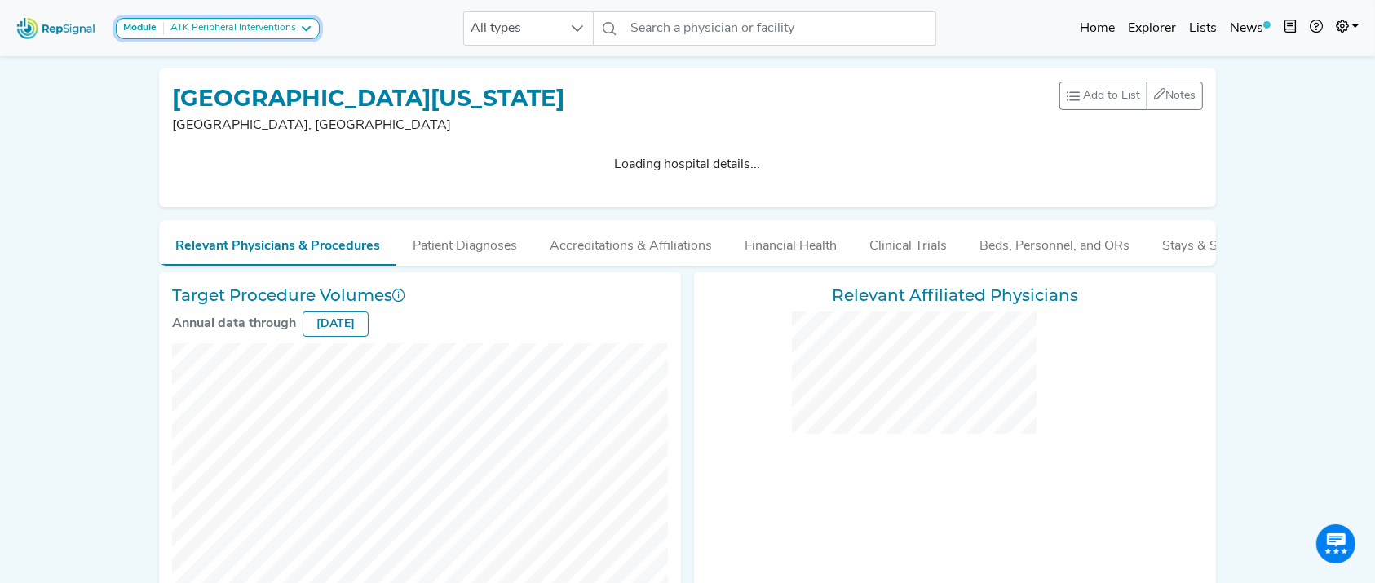
checkbox input "false"
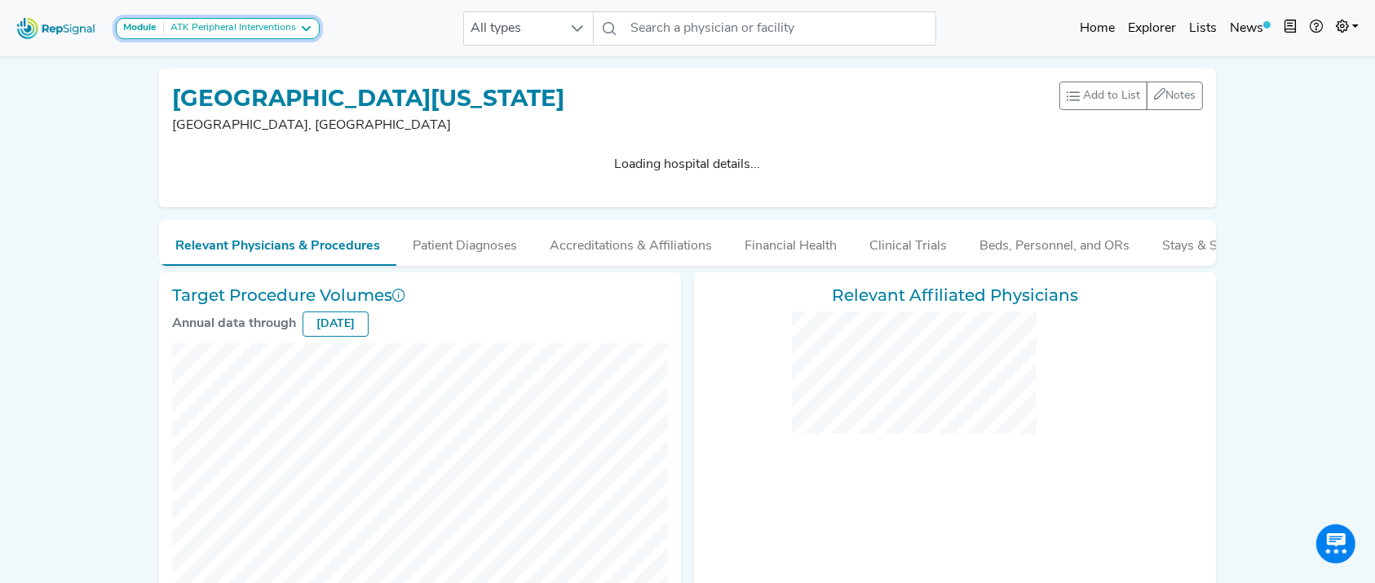
checkbox input "false"
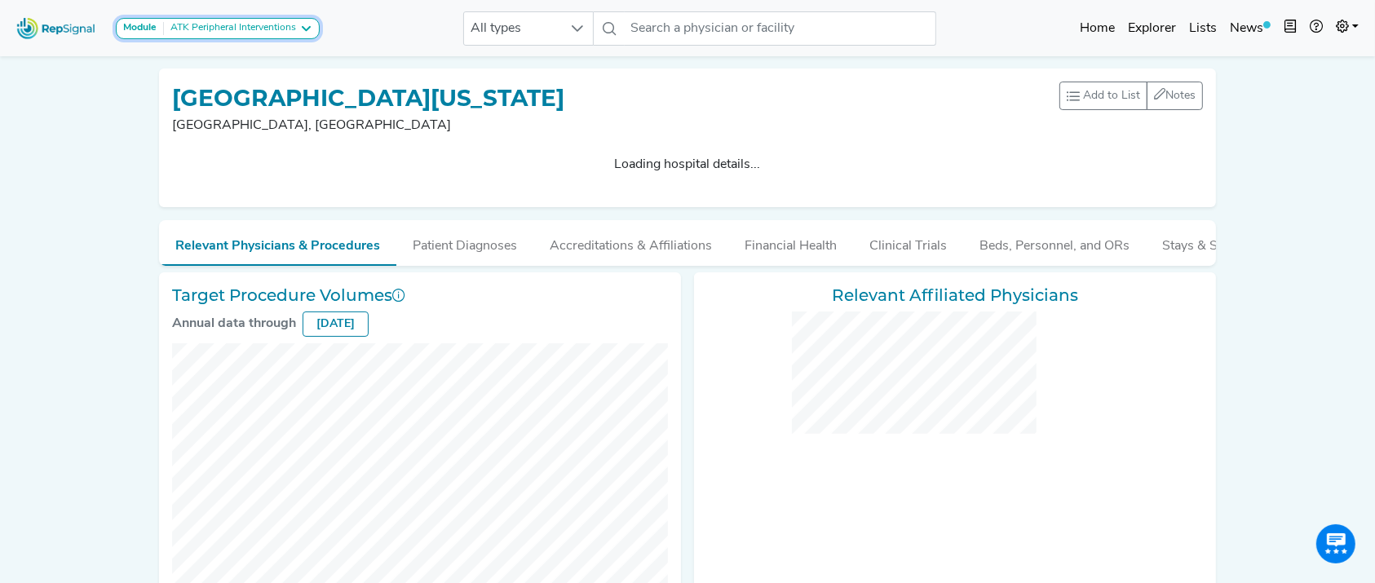
checkbox input "false"
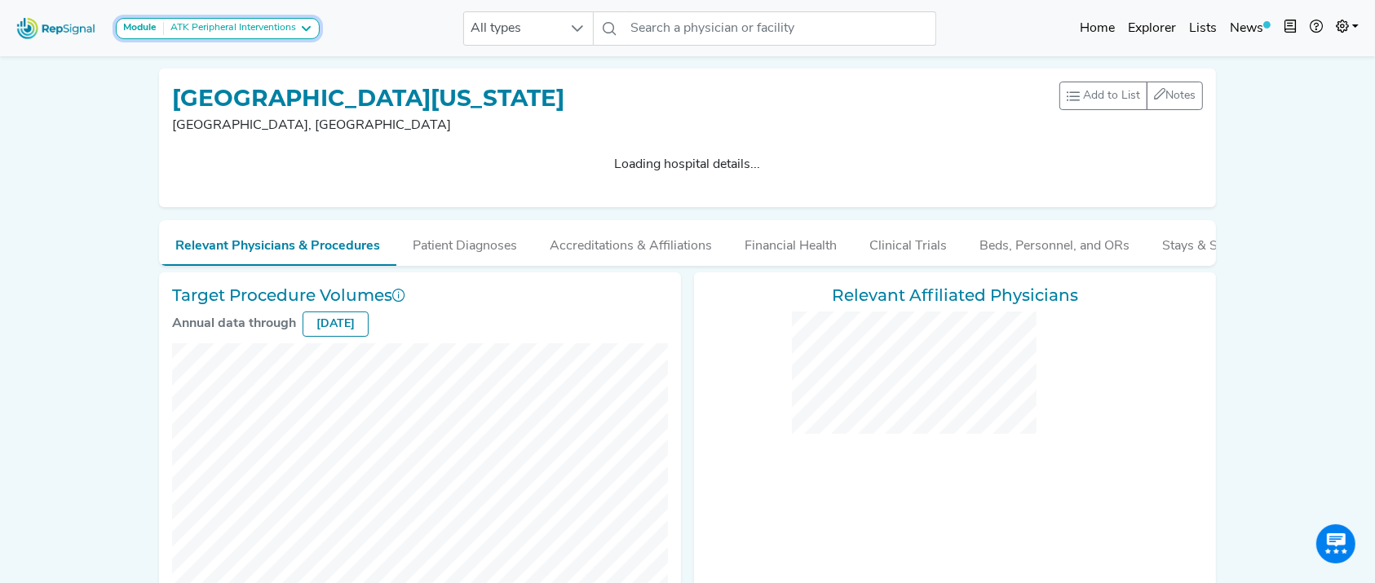
checkbox input "false"
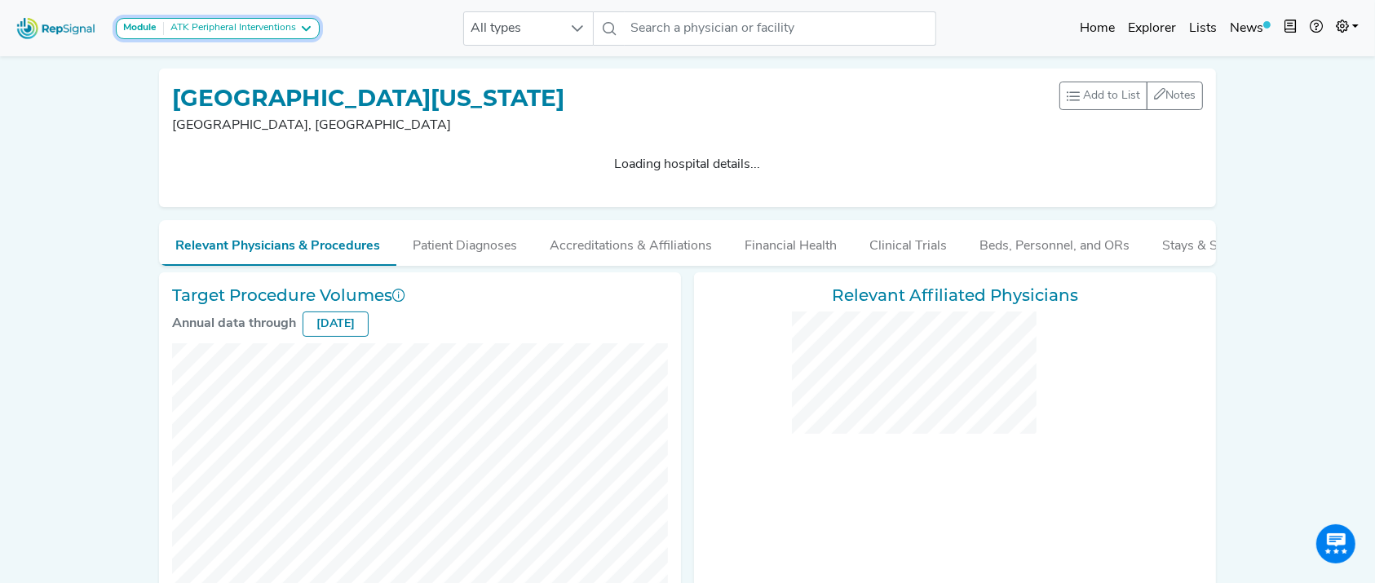
click at [240, 33] on div "ATK Peripheral Interventions" at bounding box center [230, 28] width 132 height 13
checkbox input "false"
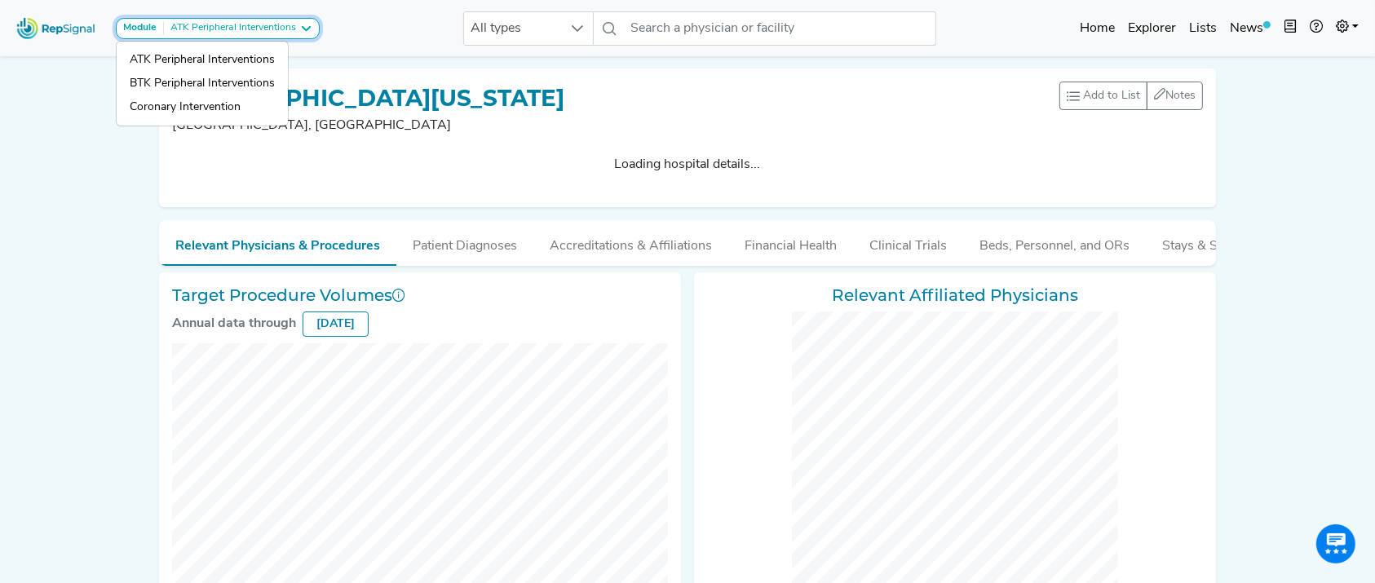
checkbox input "false"
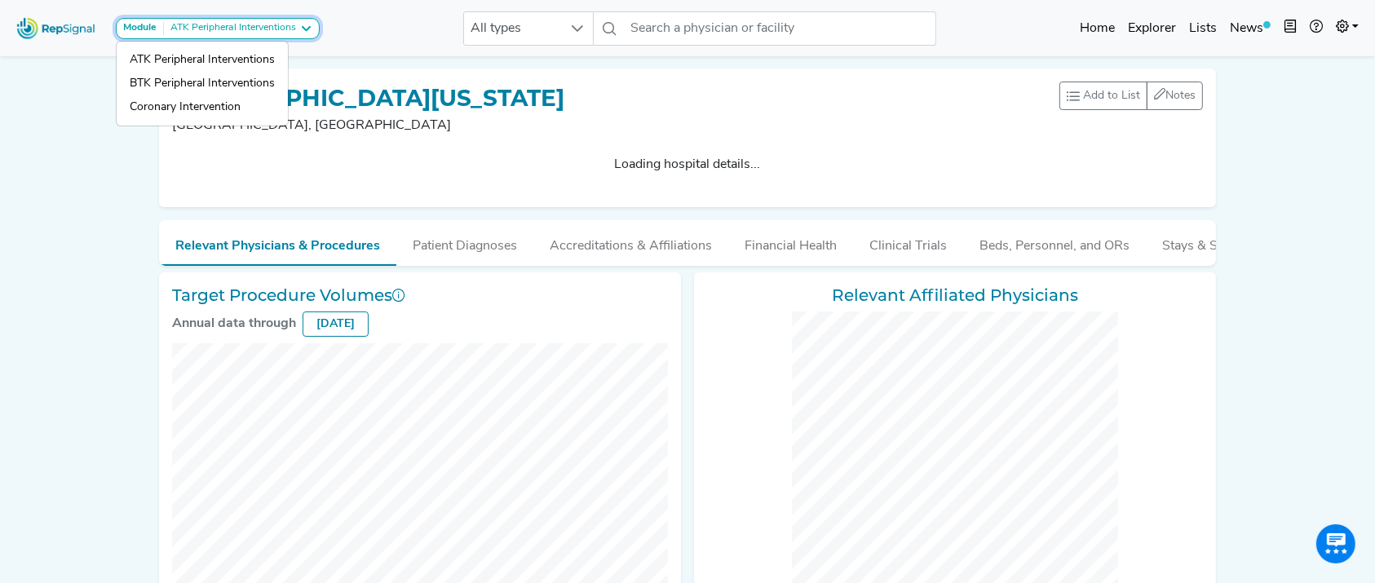
checkbox input "false"
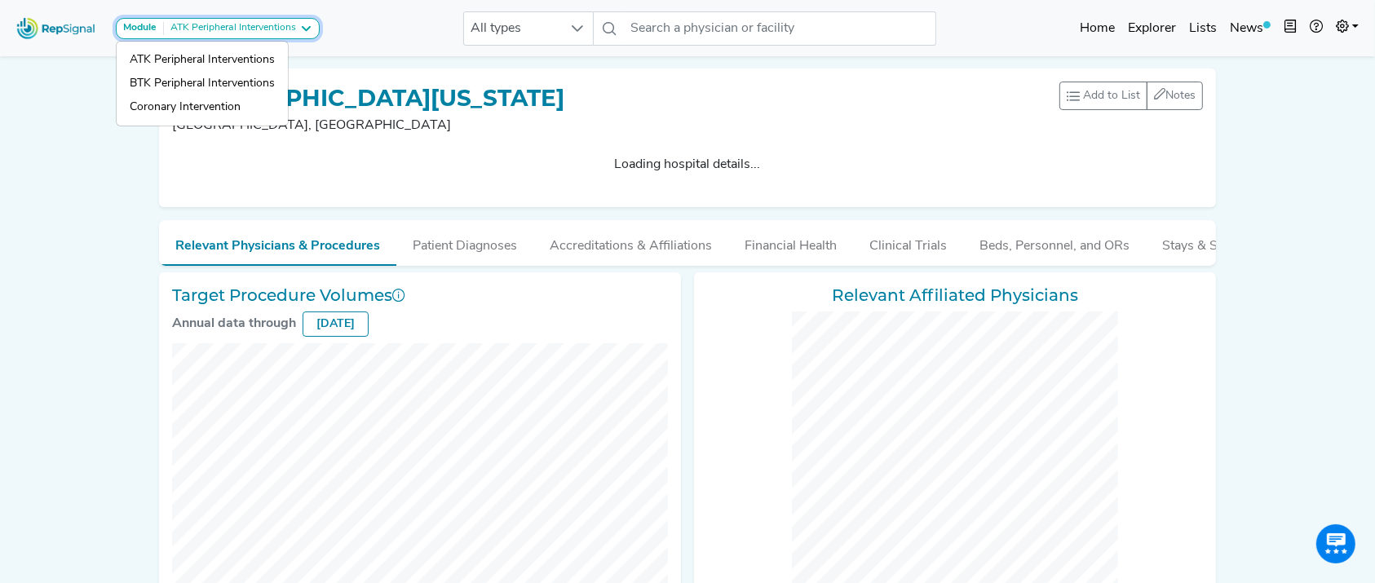
checkbox input "false"
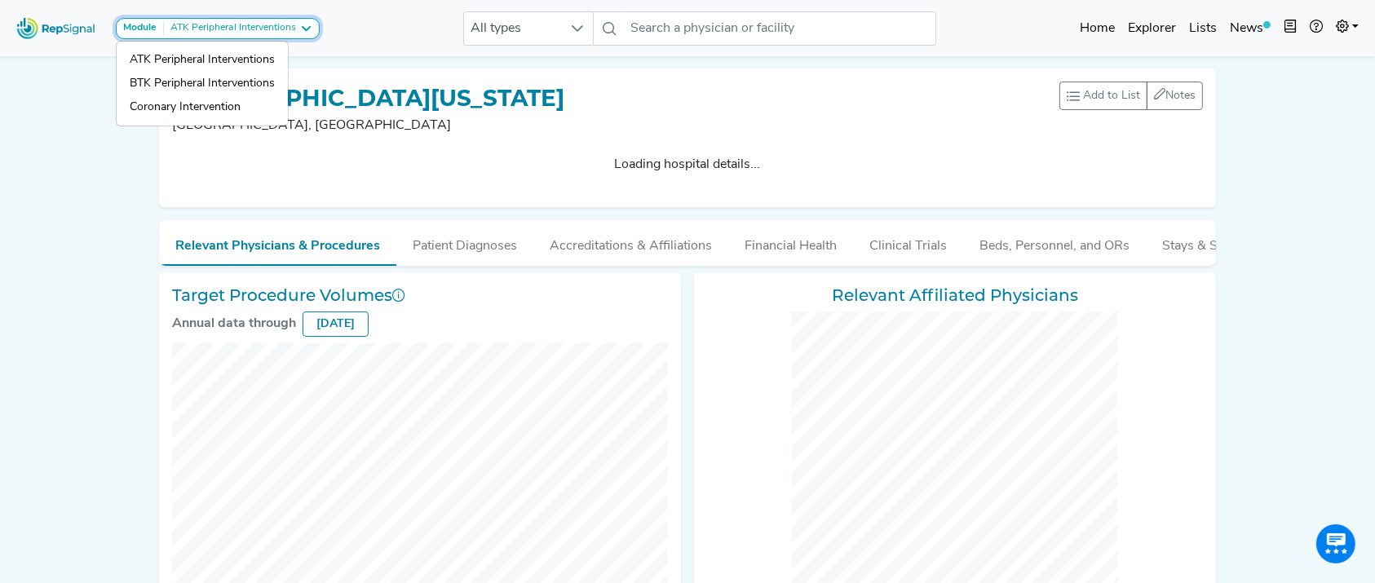
checkbox input "false"
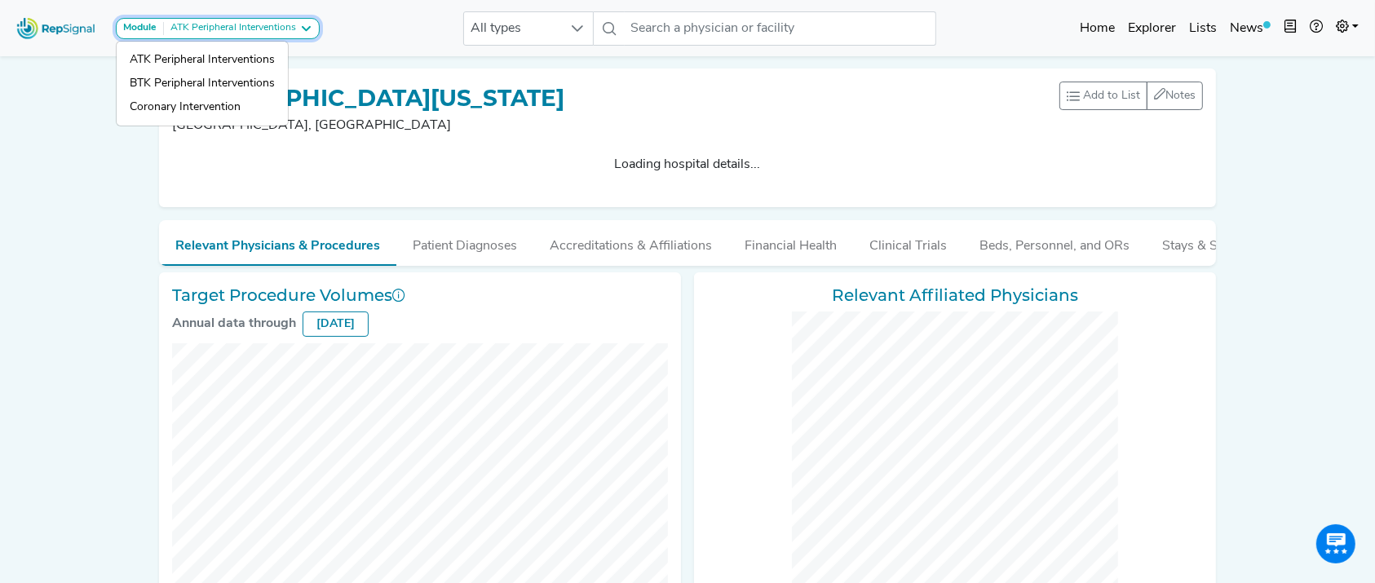
checkbox input "false"
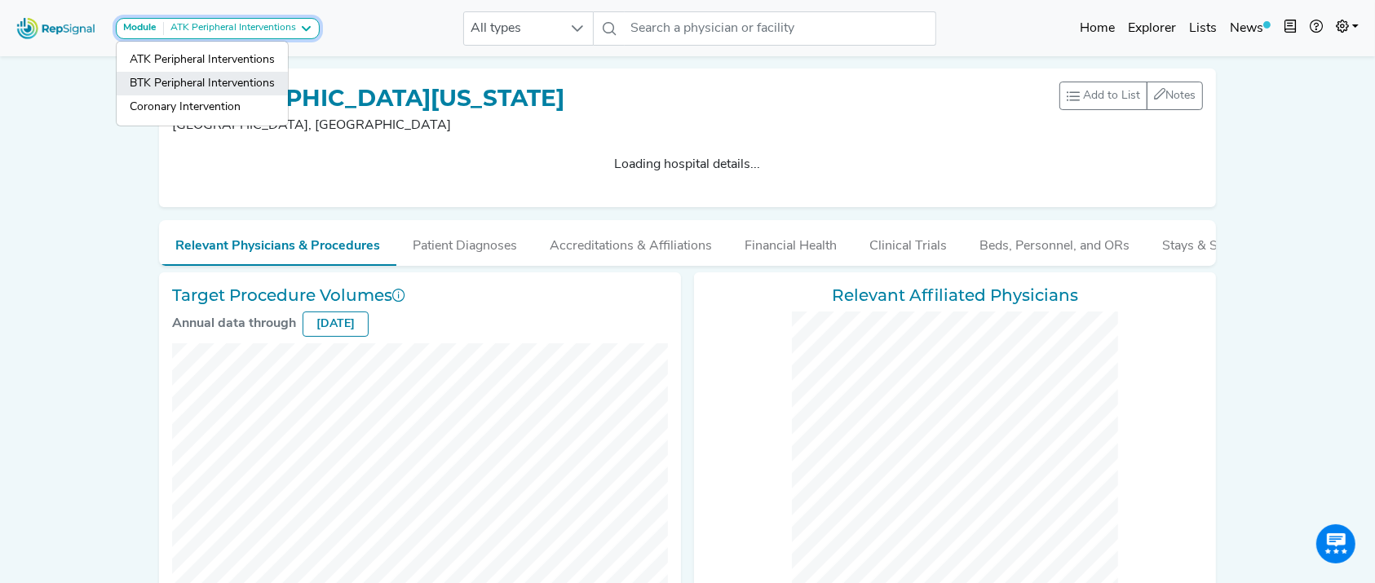
checkbox input "false"
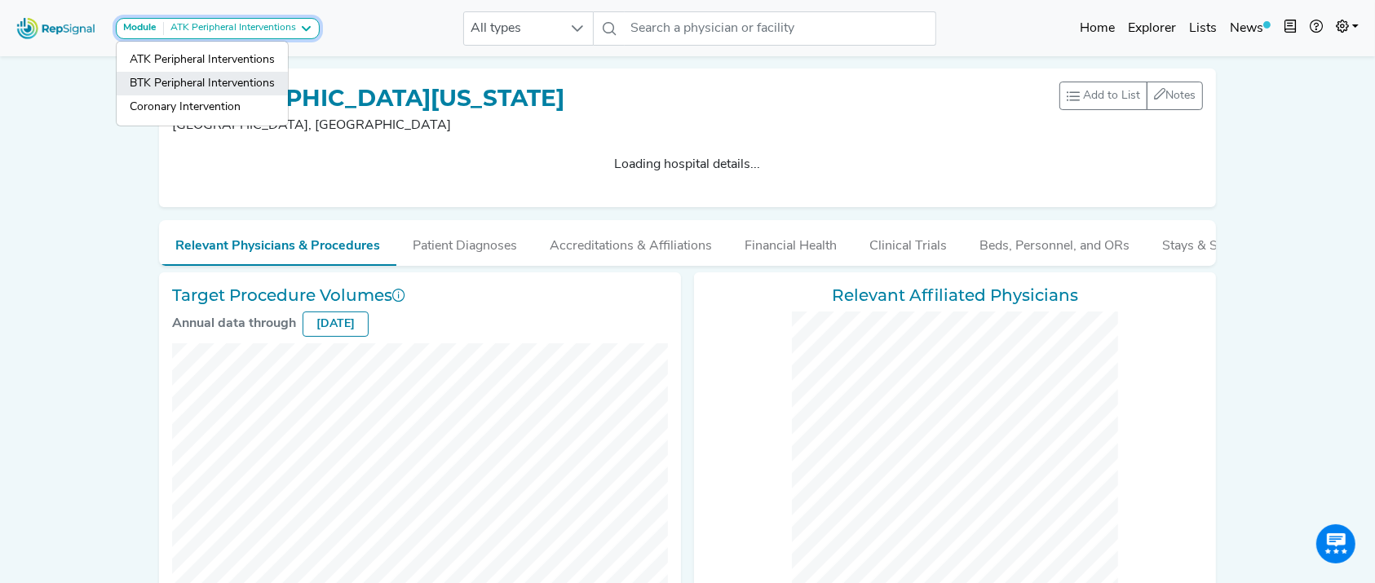
checkbox input "false"
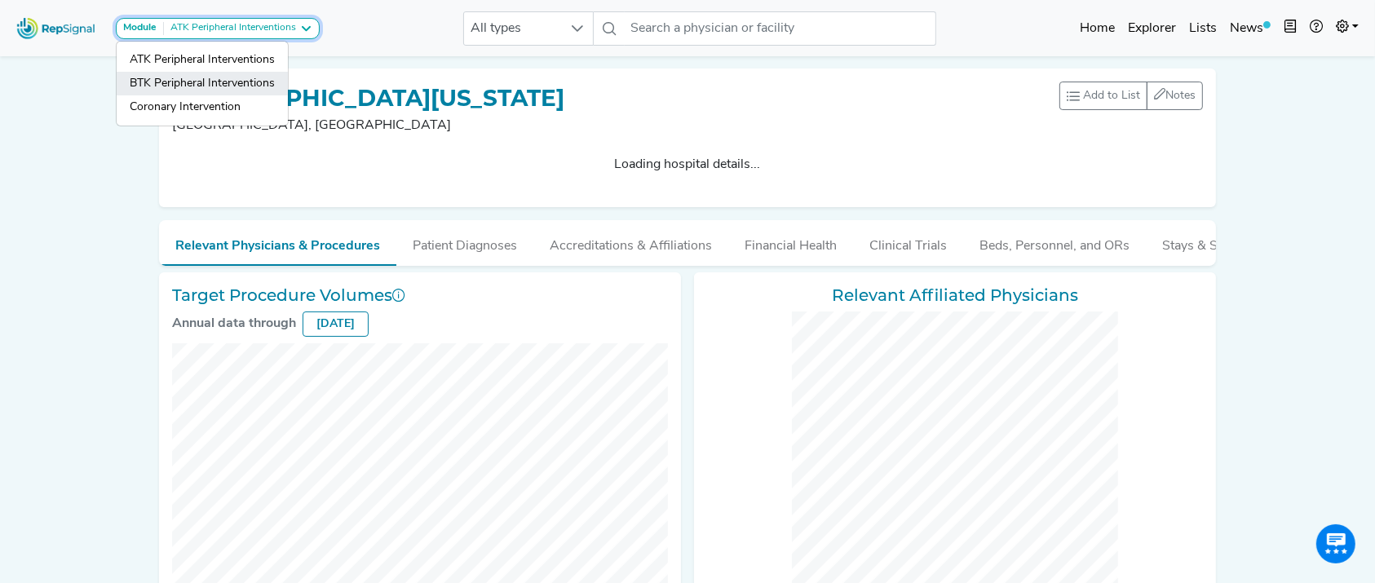
checkbox input "false"
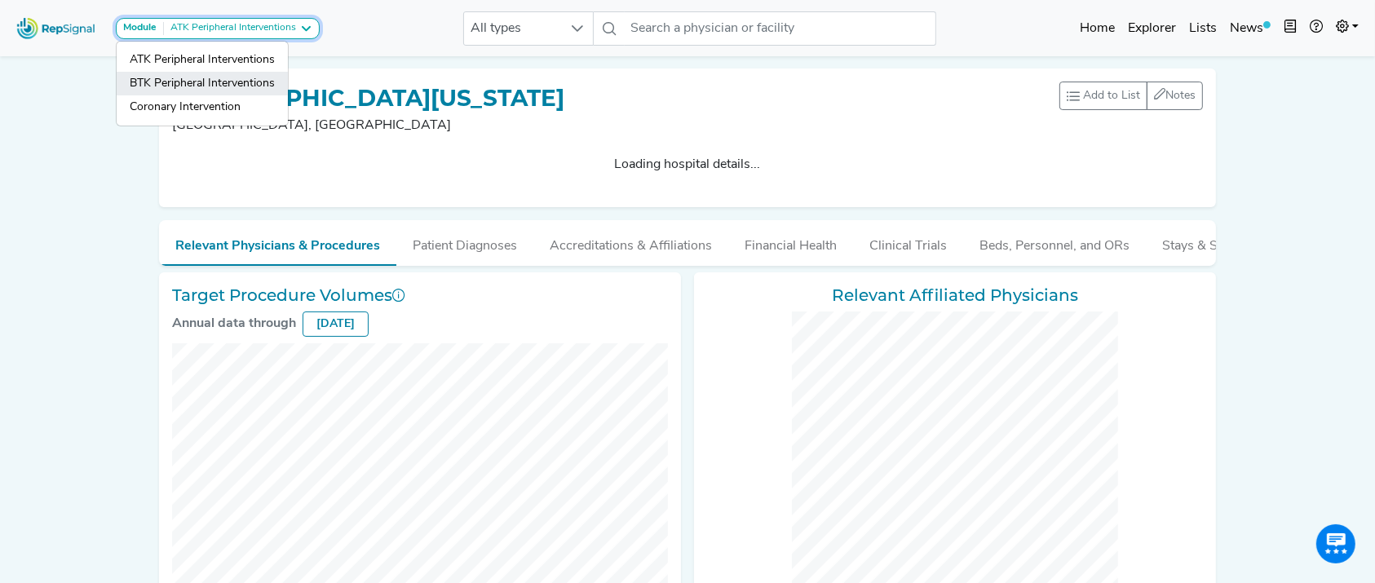
checkbox input "false"
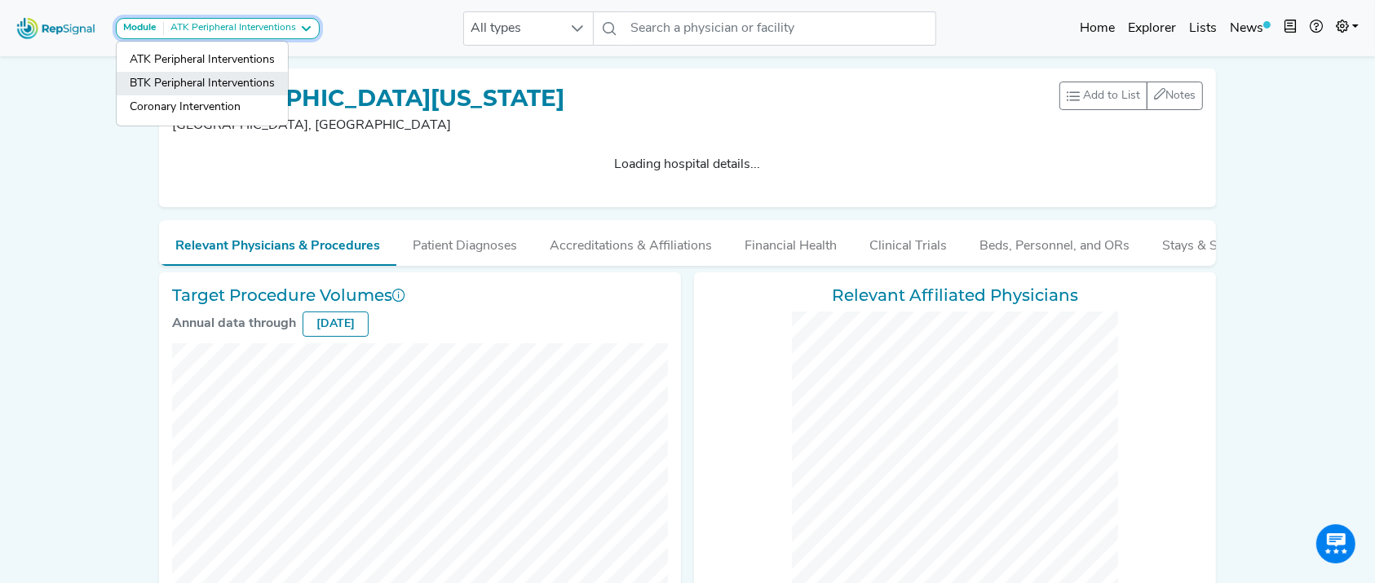
checkbox input "false"
click at [238, 95] on link "BTK Peripheral Interventions" at bounding box center [202, 107] width 171 height 24
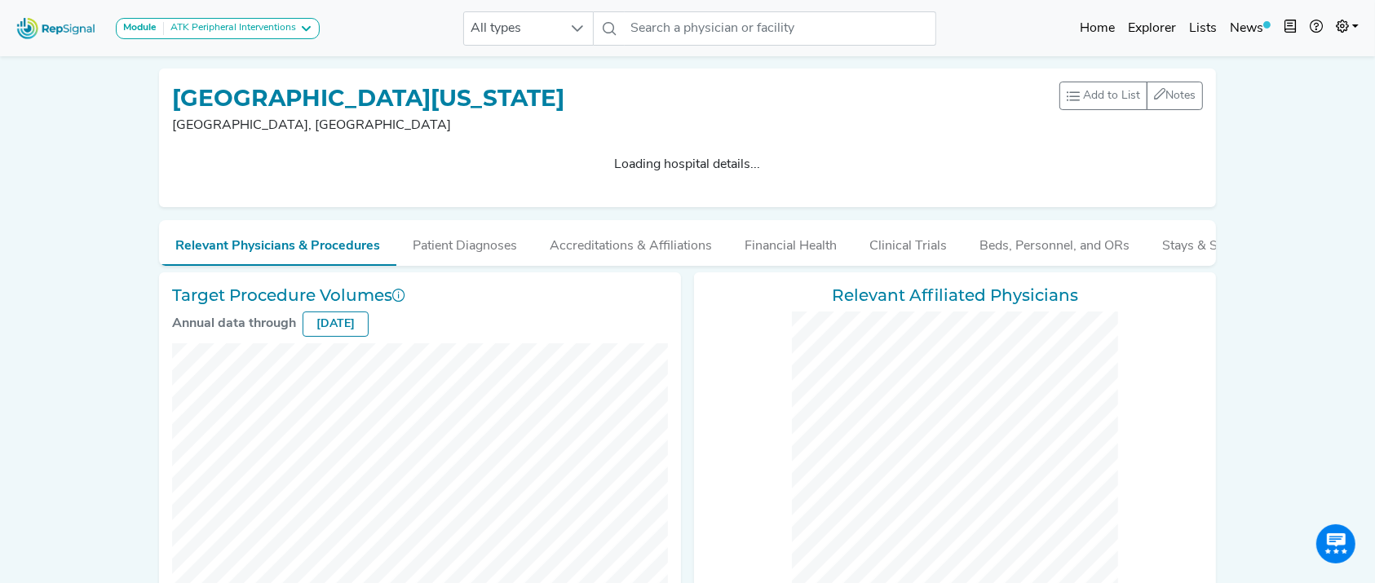
checkbox input "false"
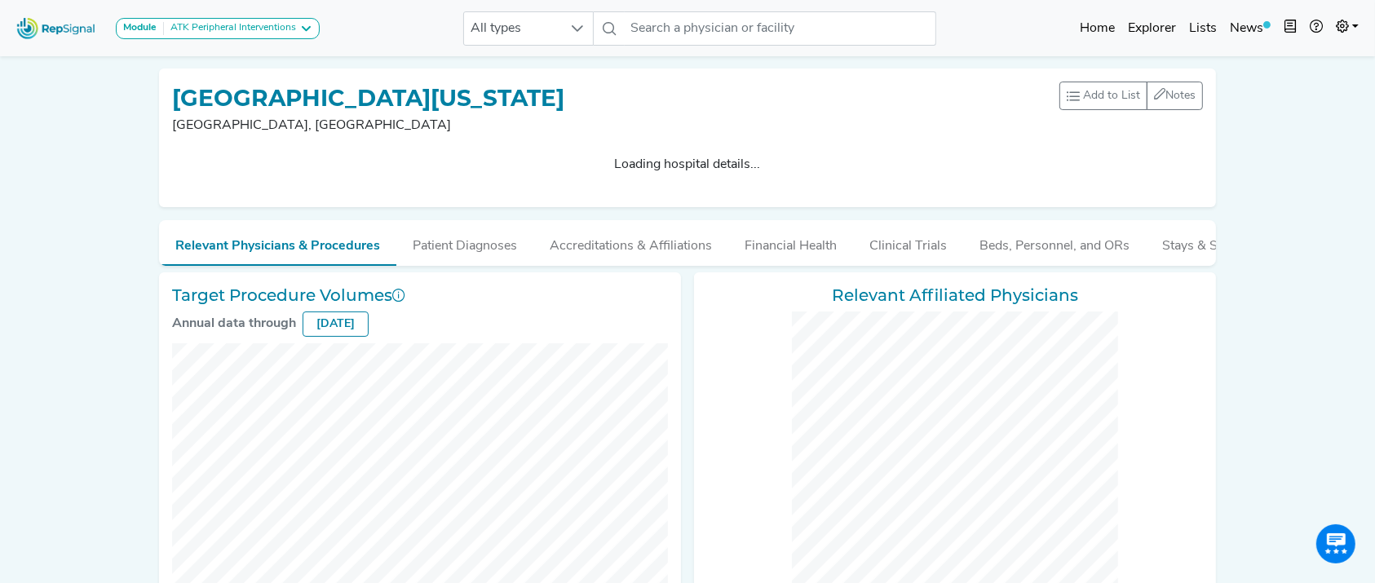
checkbox input "false"
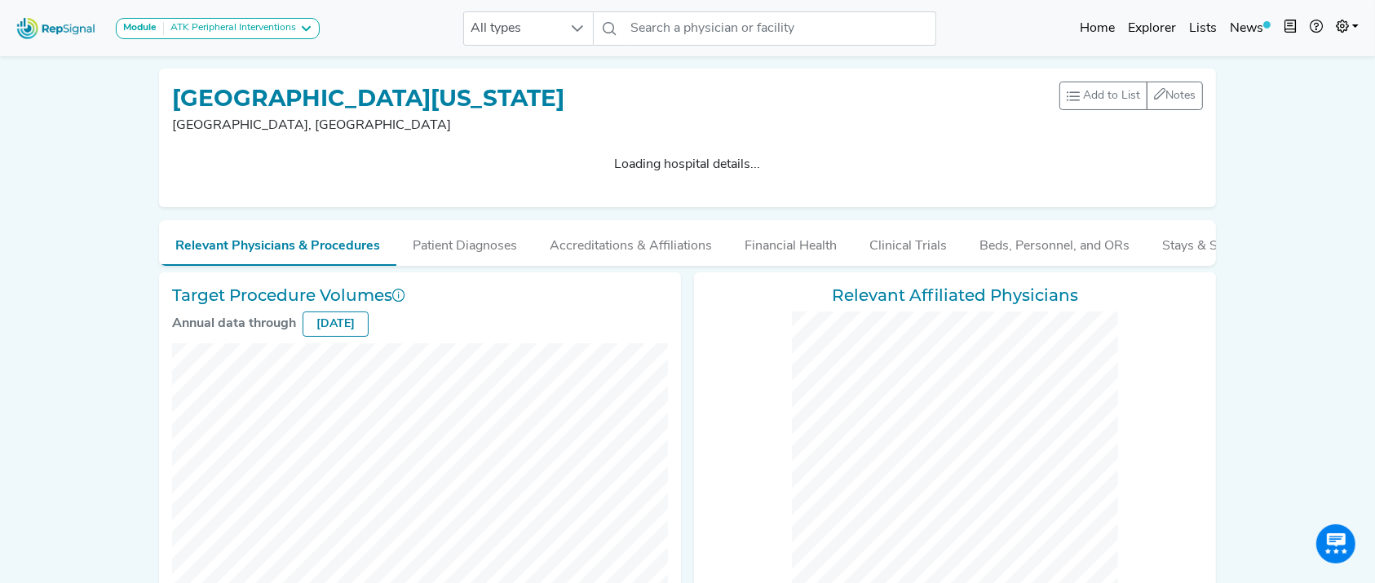
checkbox input "false"
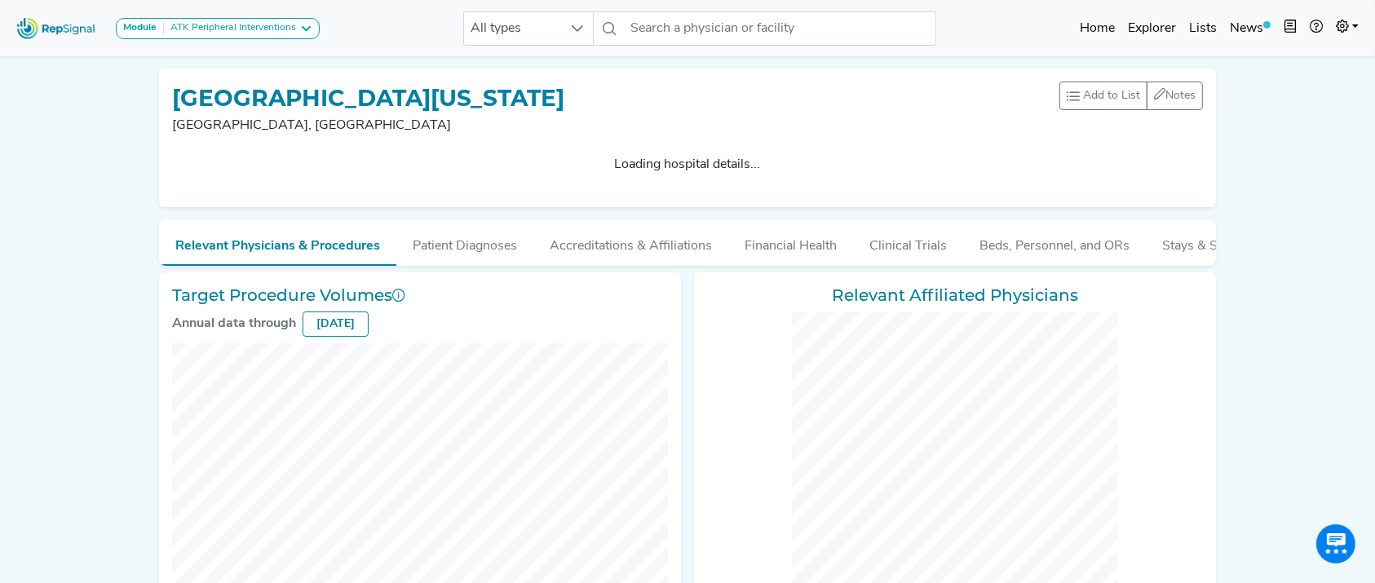
checkbox input "false"
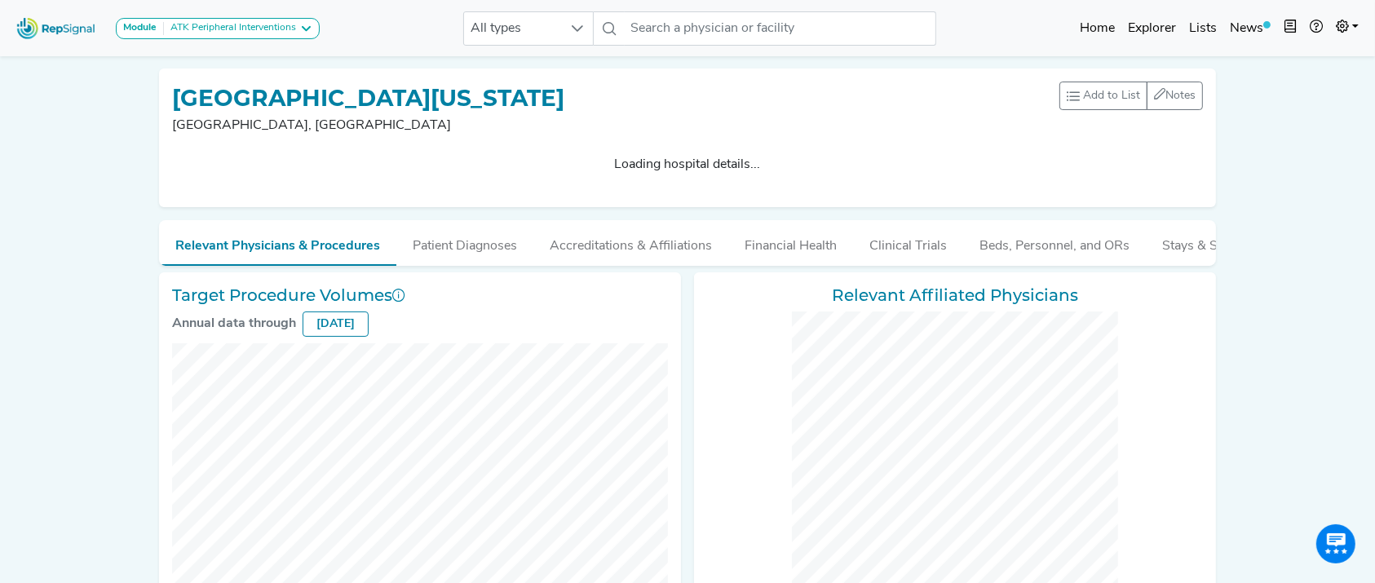
checkbox input "false"
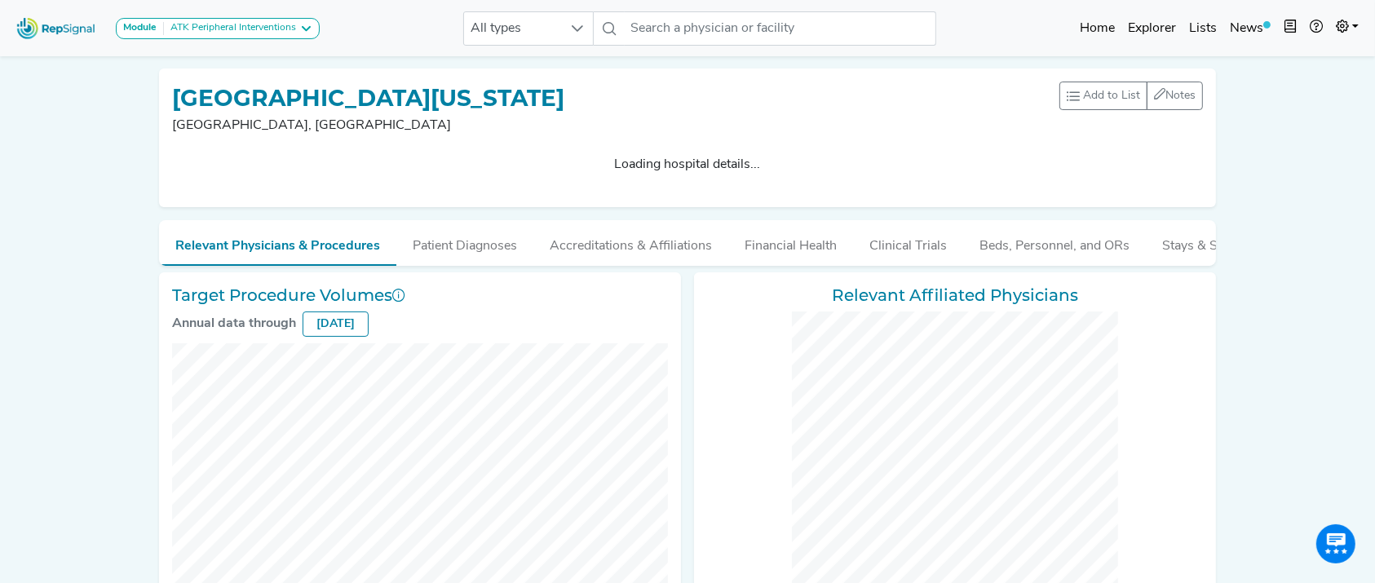
checkbox input "false"
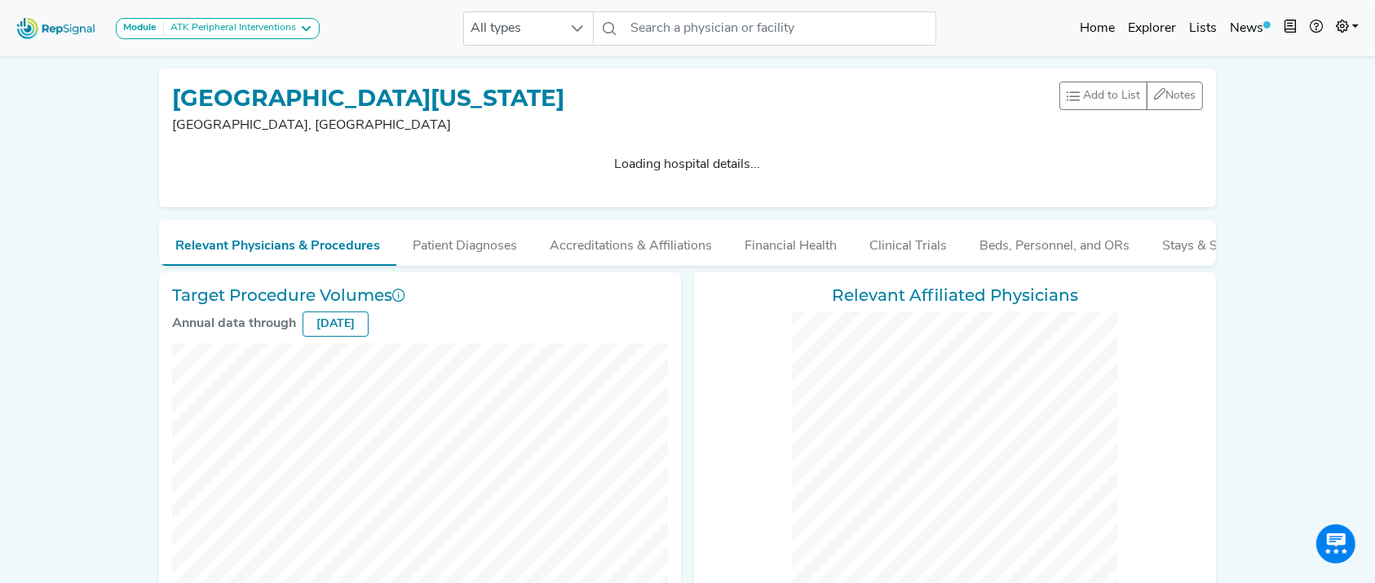
checkbox input "false"
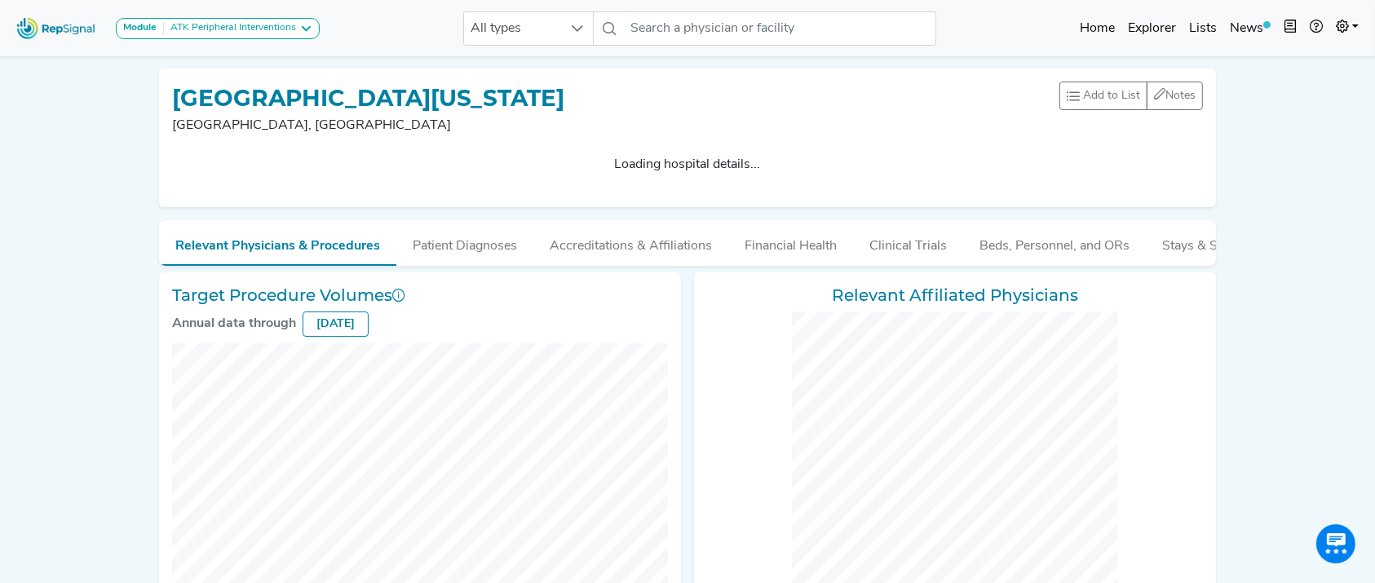
checkbox input "false"
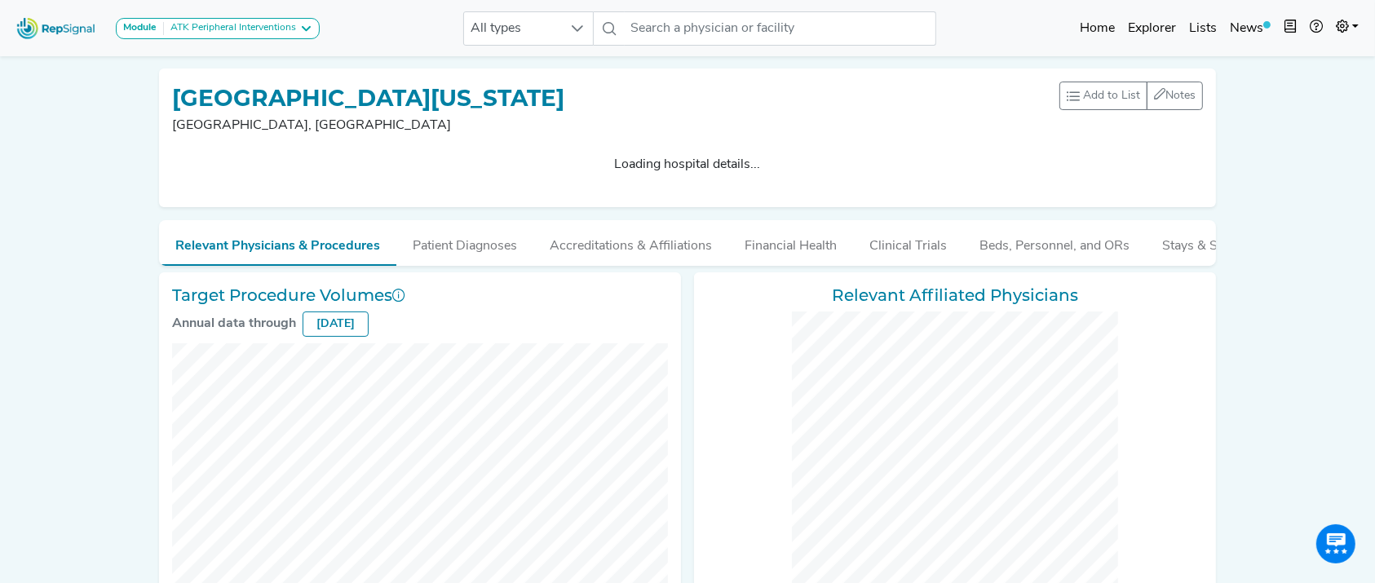
checkbox input "false"
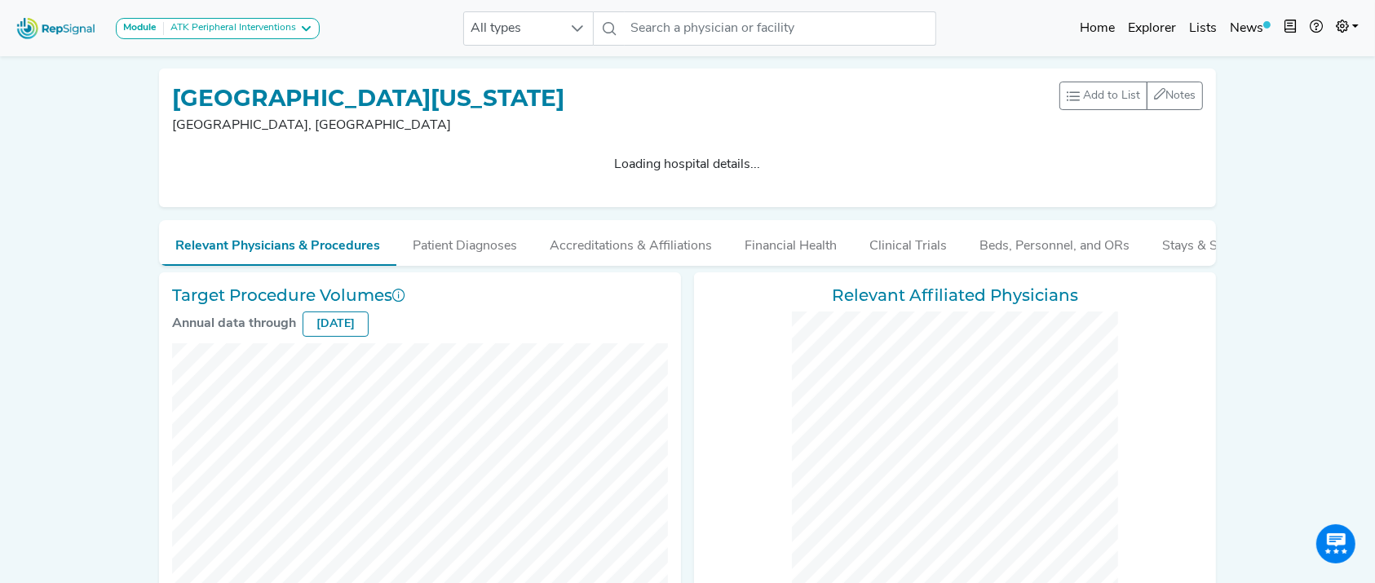
checkbox input "false"
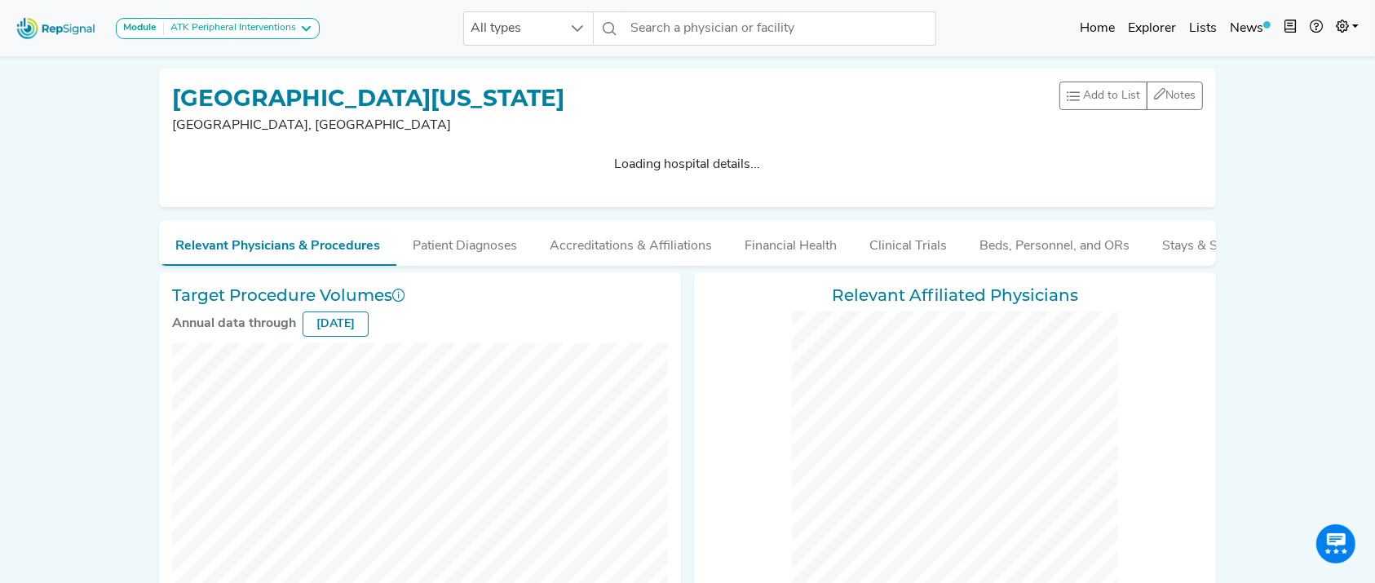
checkbox input "false"
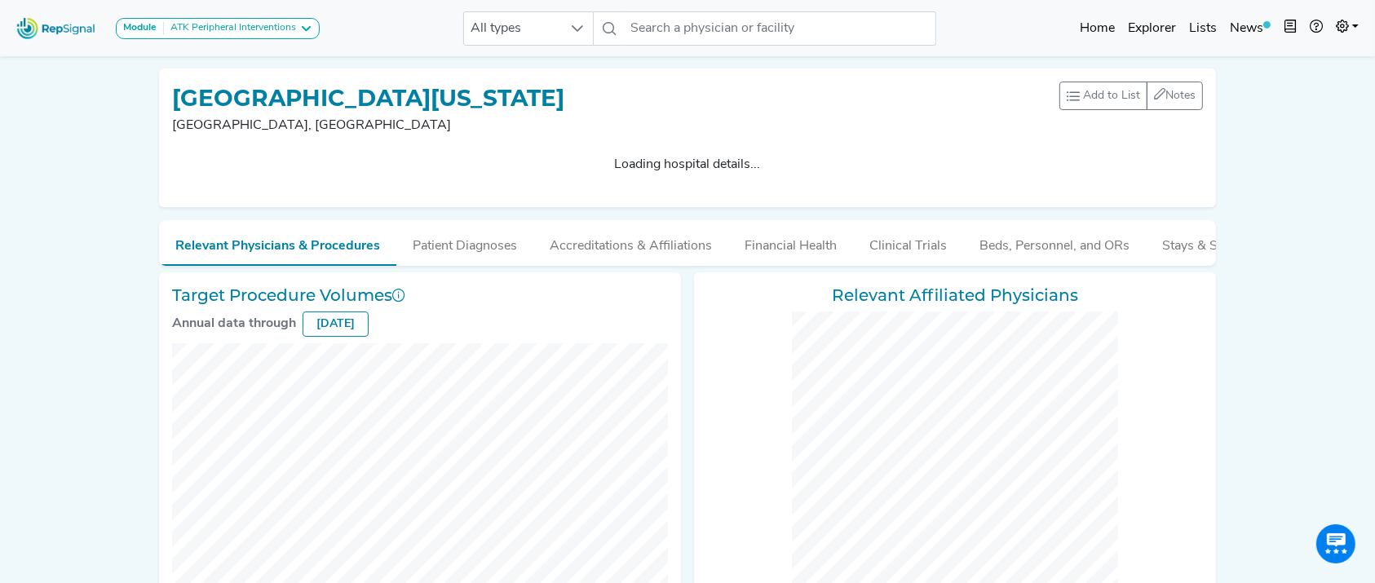
checkbox input "false"
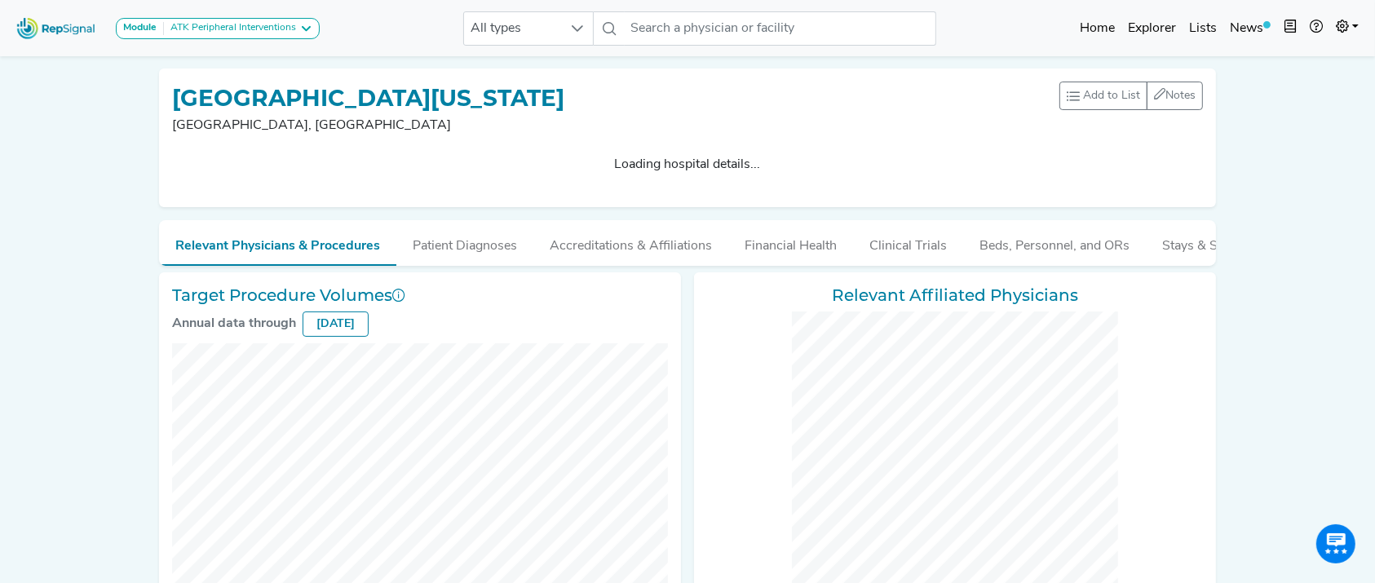
checkbox input "false"
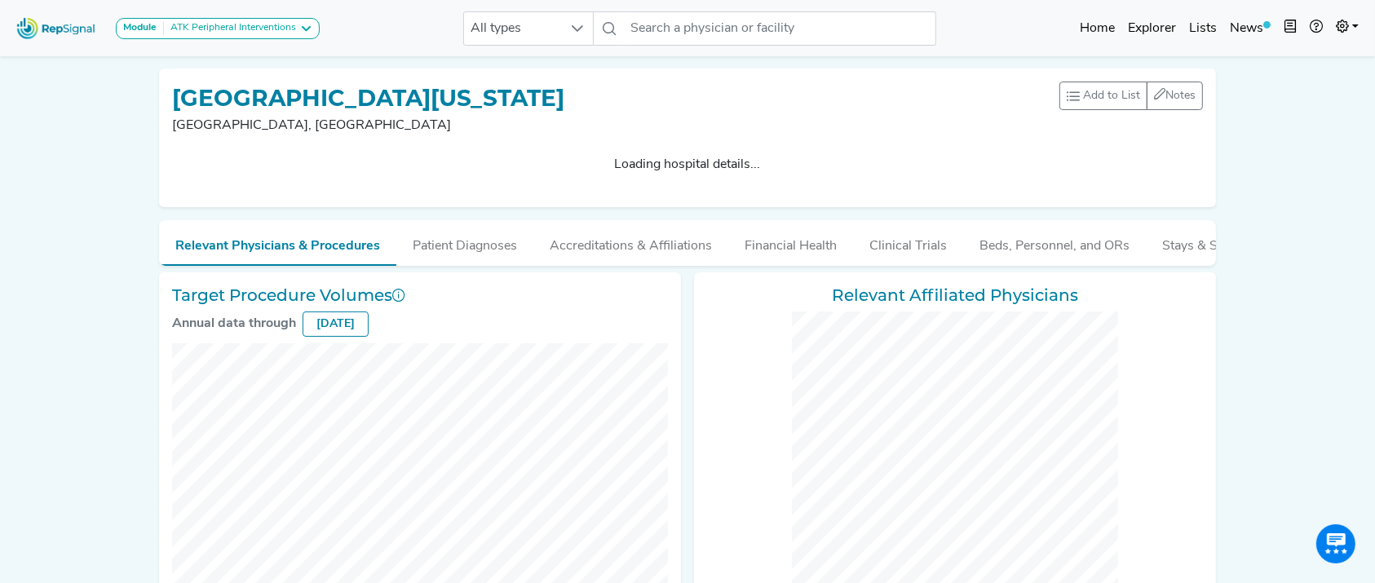
checkbox input "false"
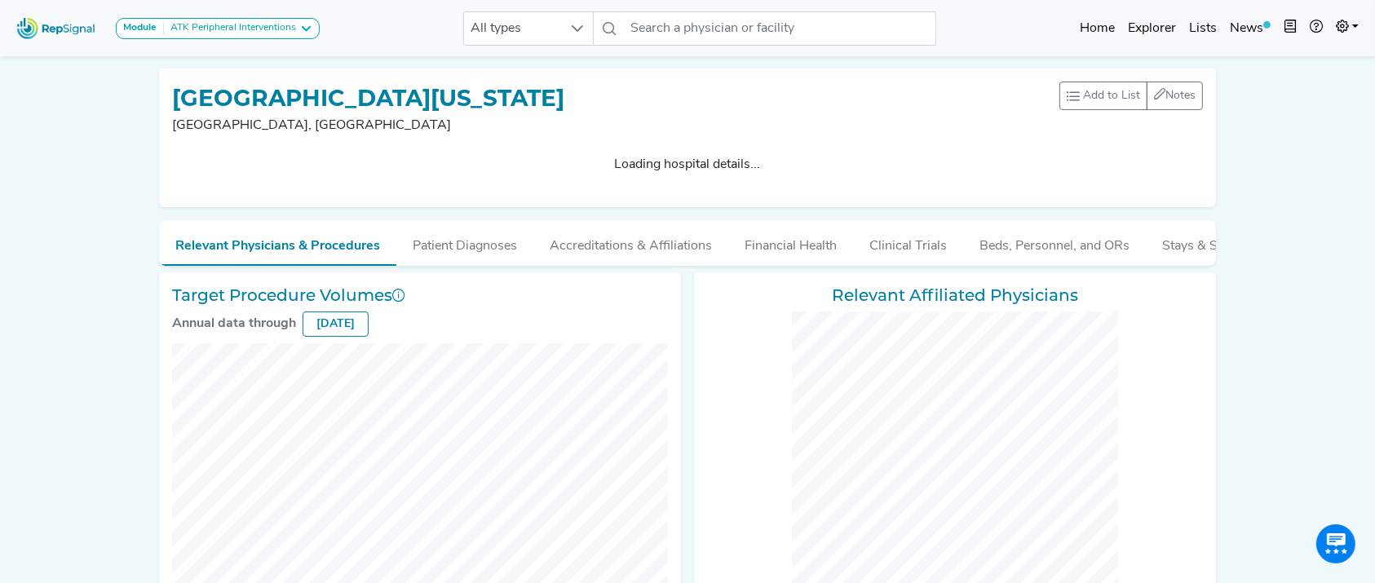
checkbox input "false"
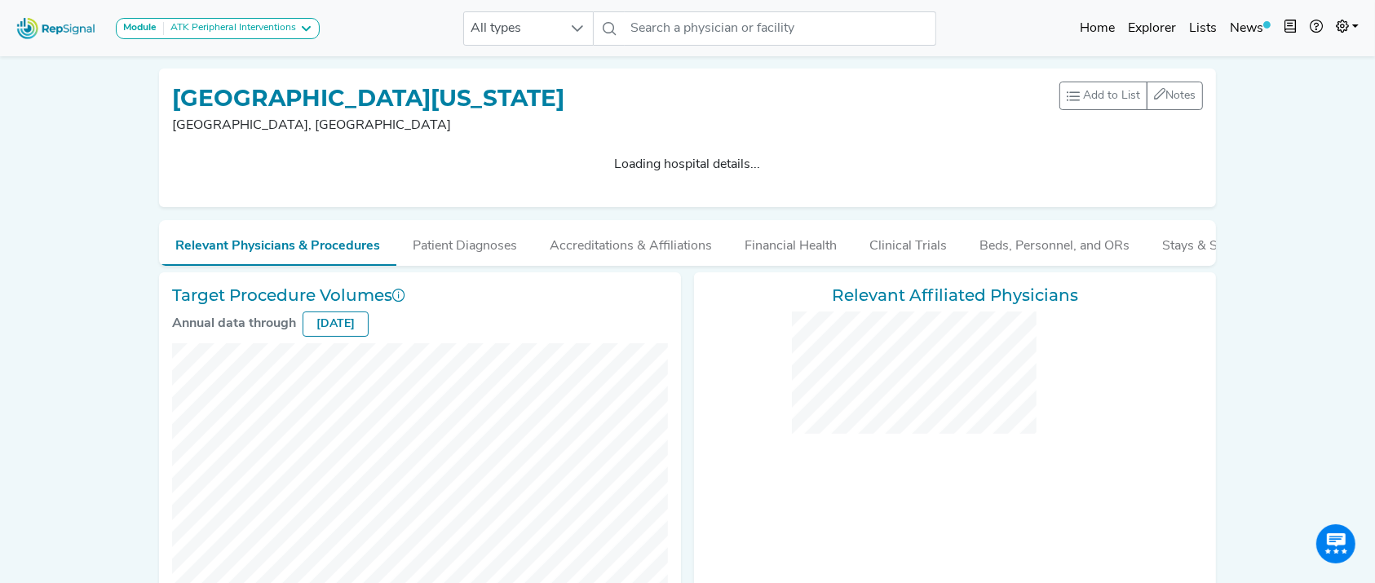
click at [235, 24] on div "ATK Peripheral Interventions" at bounding box center [230, 28] width 132 height 13
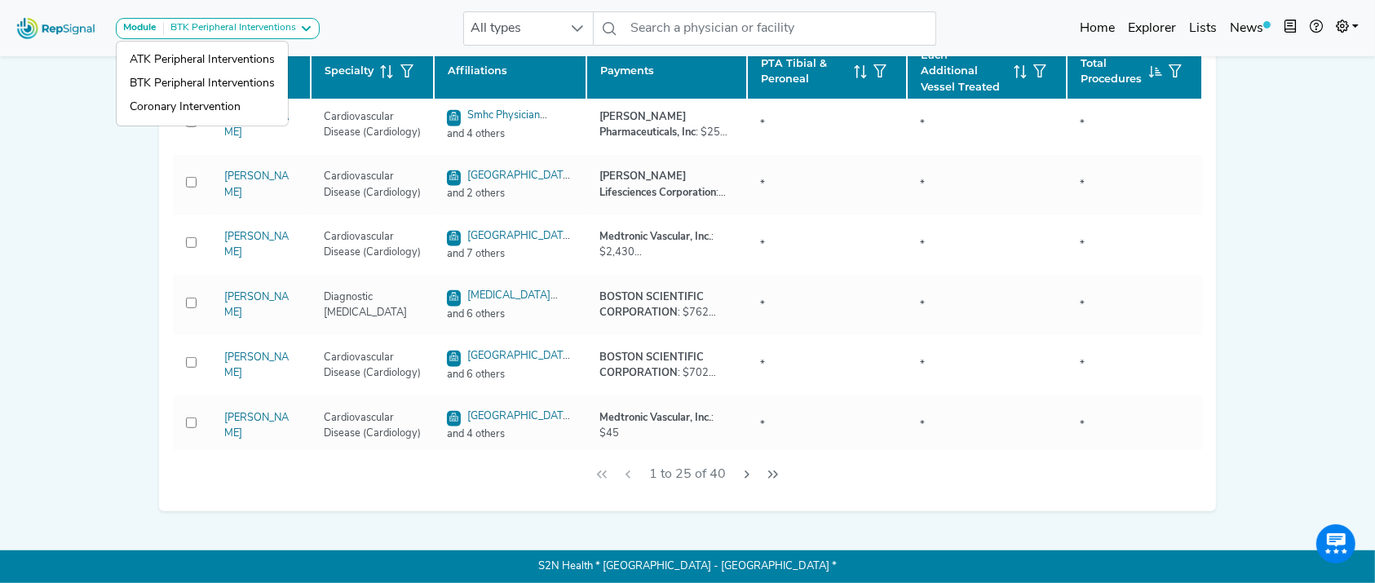
scroll to position [686, 0]
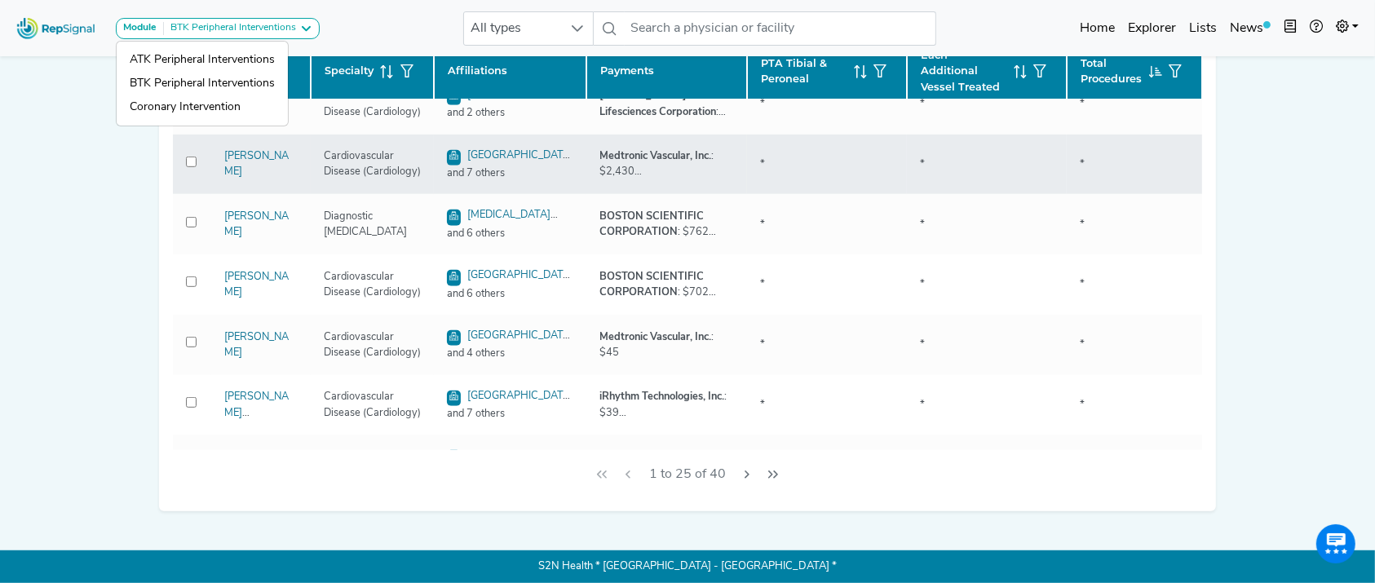
click at [248, 164] on td "[PERSON_NAME]" at bounding box center [260, 165] width 99 height 60
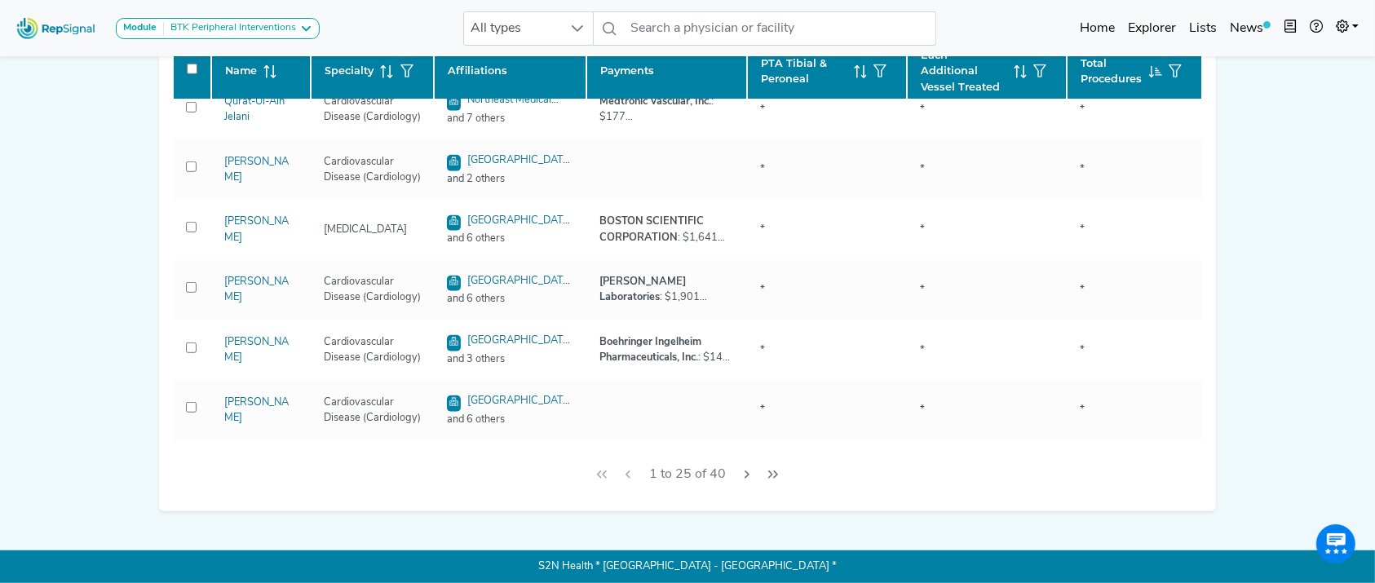
scroll to position [1124, 0]
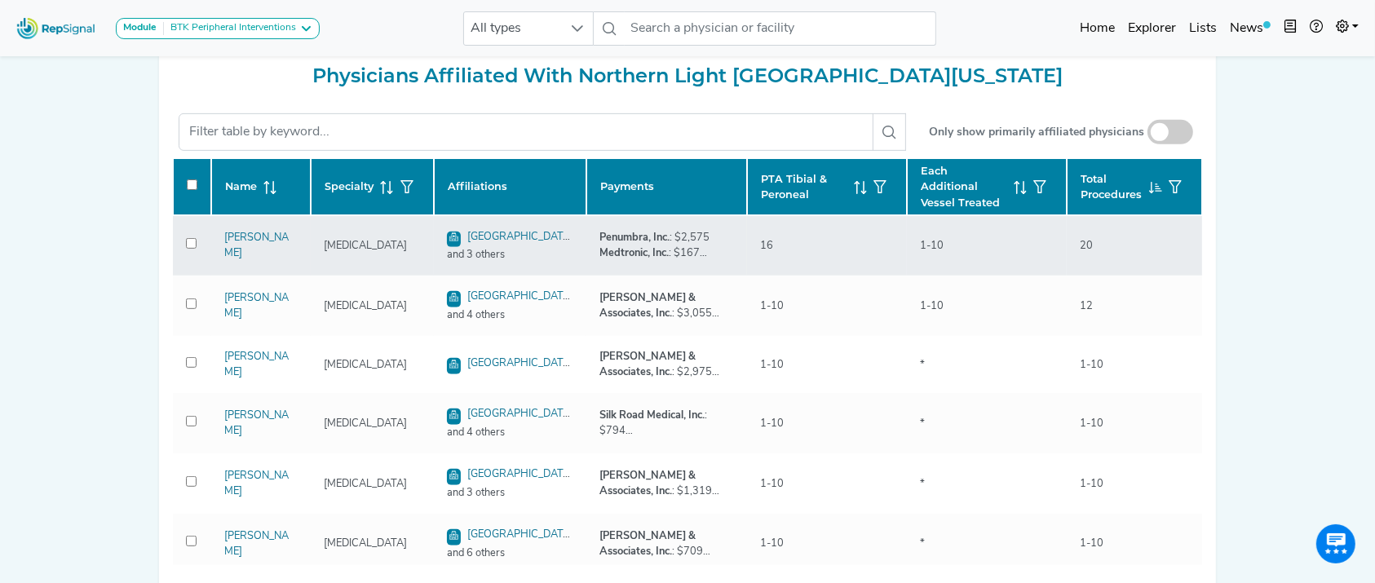
scroll to position [703, 0]
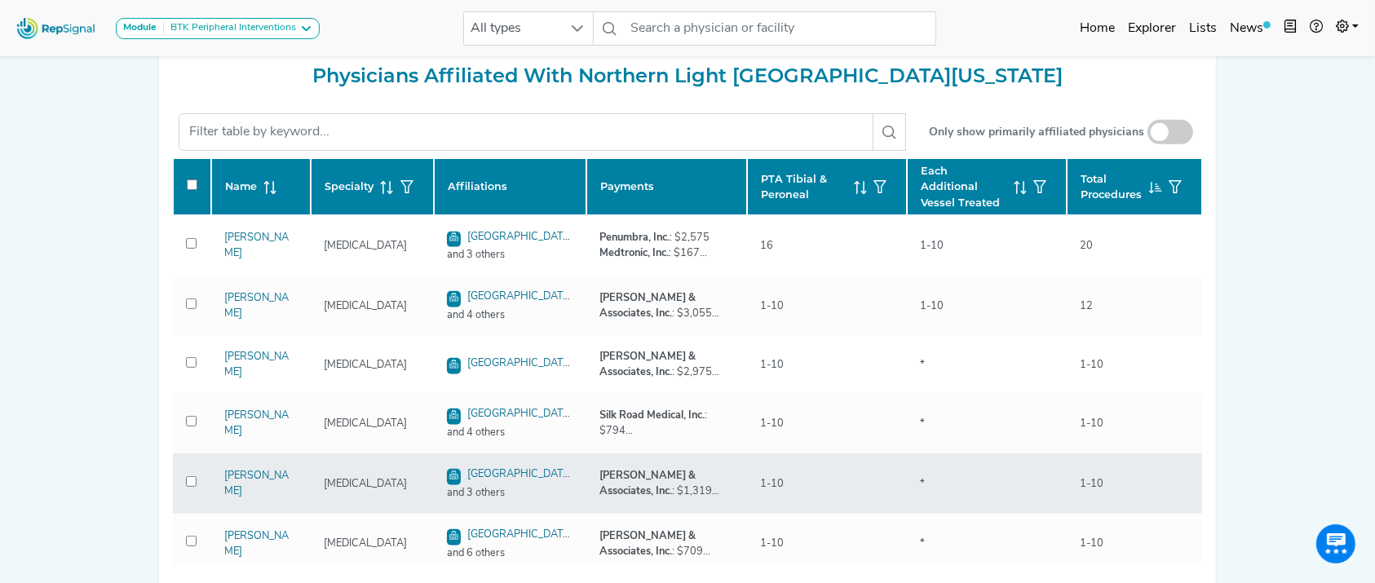
drag, startPoint x: 241, startPoint y: 479, endPoint x: 230, endPoint y: 480, distance: 11.4
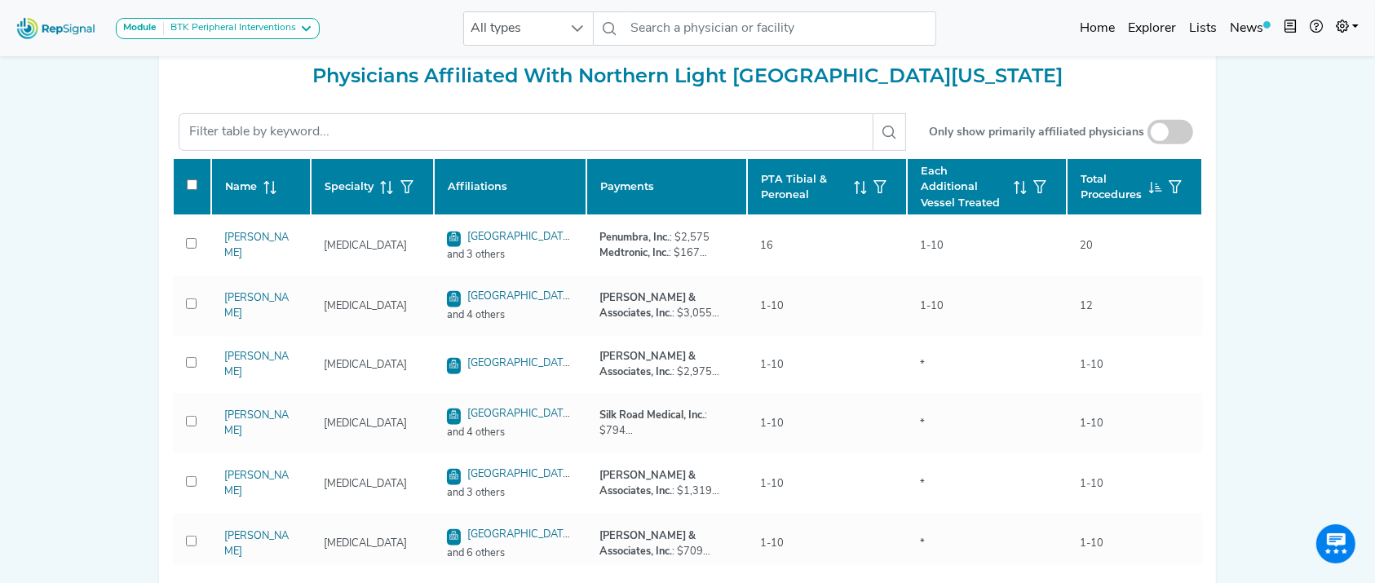
drag, startPoint x: 230, startPoint y: 480, endPoint x: 99, endPoint y: 444, distance: 136.1
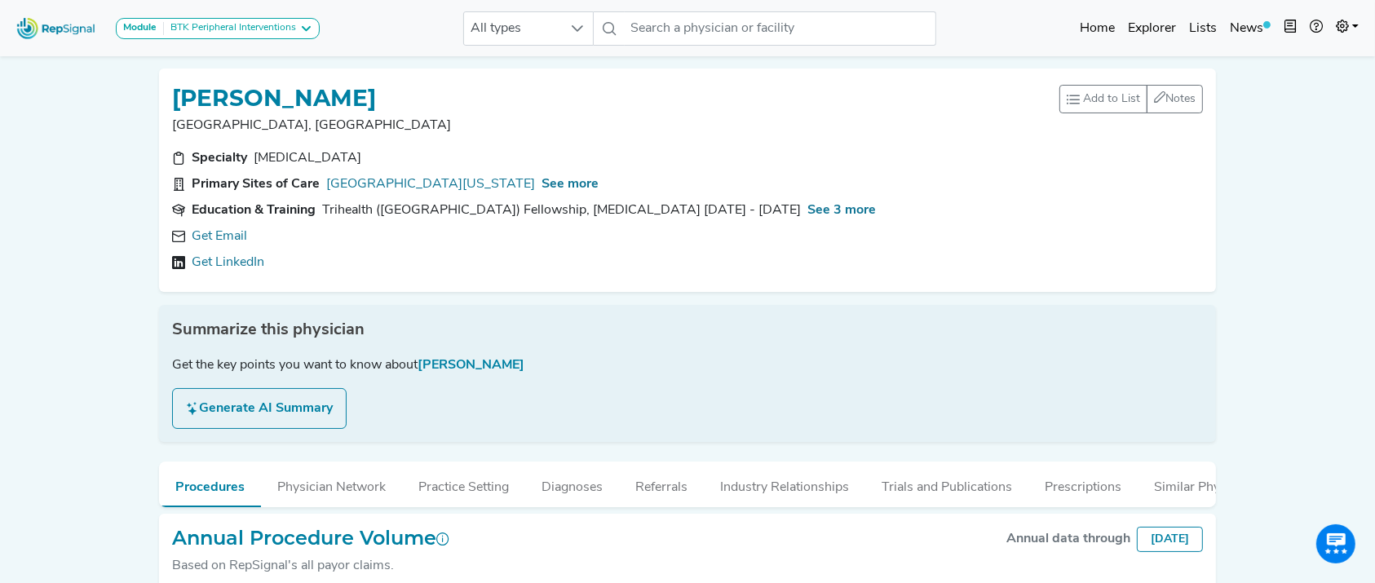
scroll to position [159, 0]
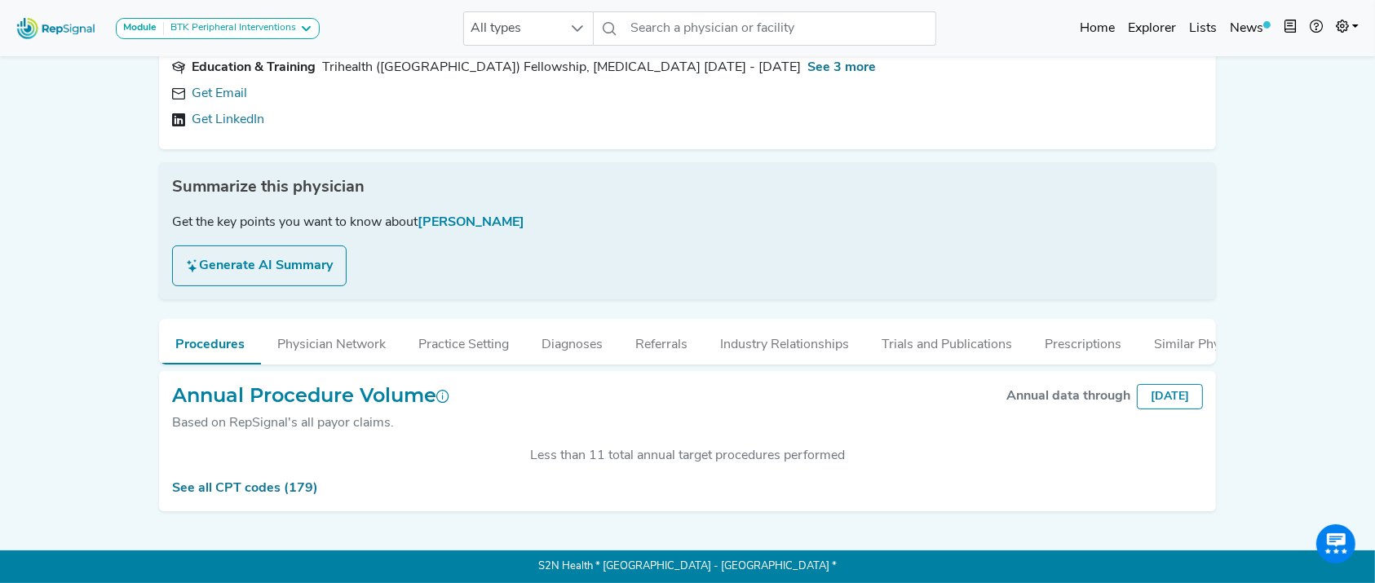
click at [1368, 316] on div "Module BTK Peripheral Interventions ATK Peripheral Interventions BTK Peripheral…" at bounding box center [687, 220] width 1375 height 726
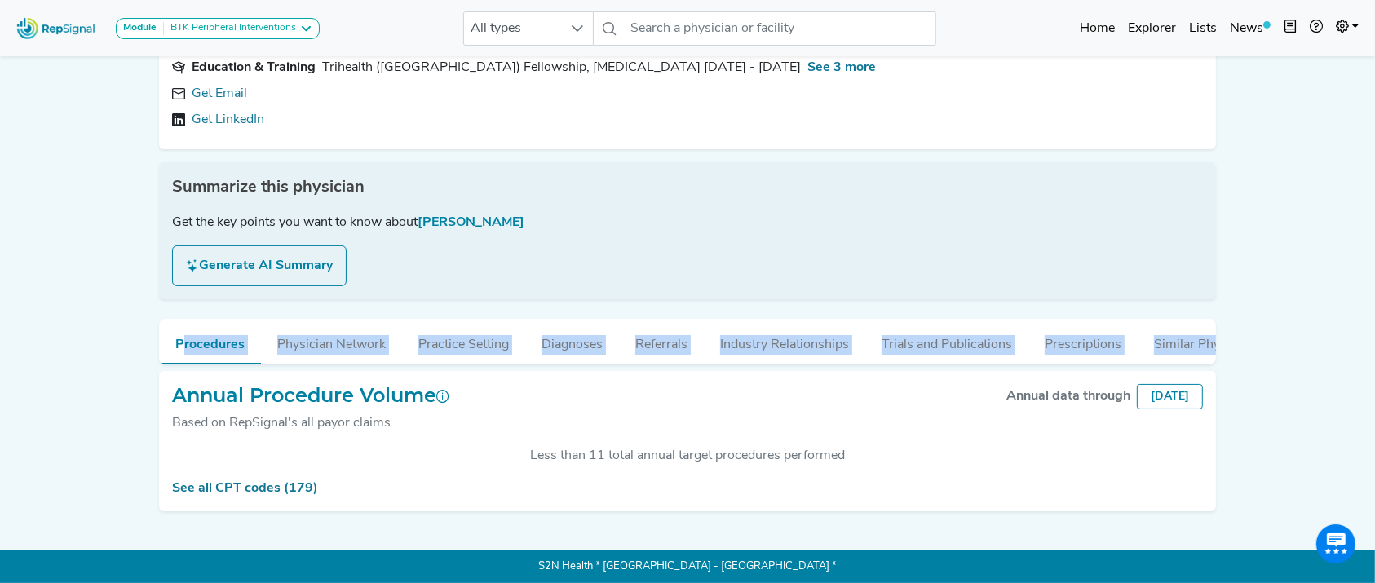
scroll to position [159, 13]
drag, startPoint x: 1368, startPoint y: 316, endPoint x: 1346, endPoint y: 210, distance: 107.5
click at [1346, 210] on div "Module BTK Peripheral Interventions ATK Peripheral Interventions BTK Peripheral…" at bounding box center [687, 220] width 1375 height 726
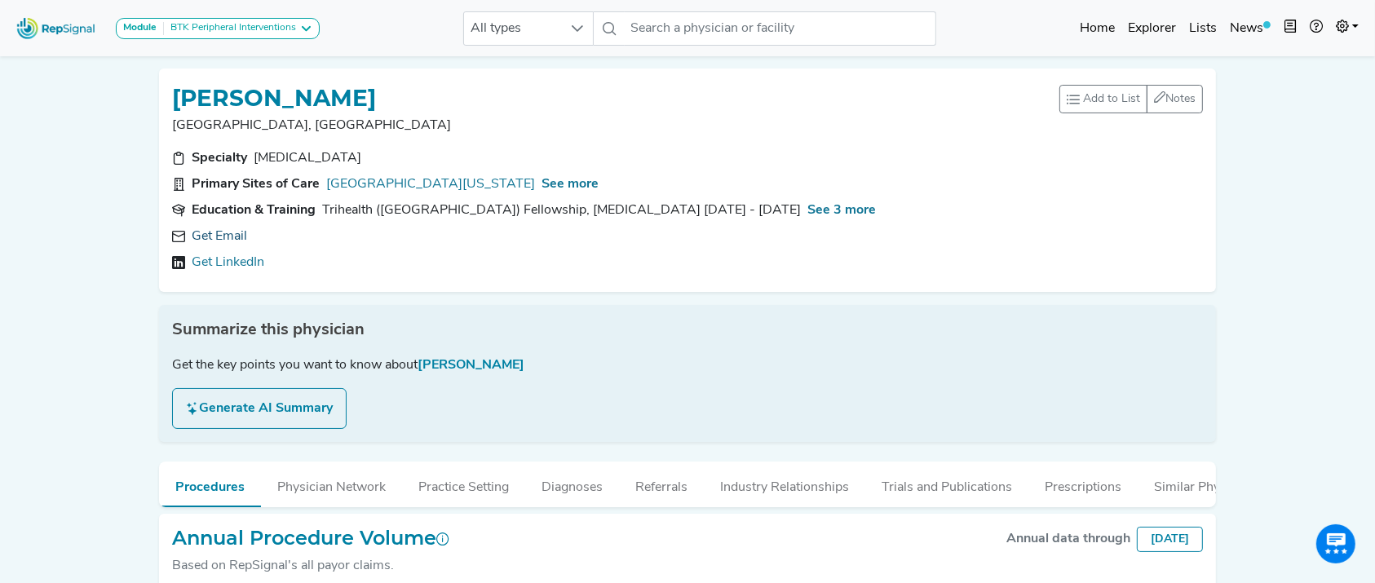
click at [210, 234] on link "Get Email" at bounding box center [219, 237] width 55 height 20
click at [232, 236] on link "Get Email" at bounding box center [219, 237] width 55 height 20
click at [219, 250] on div "Get Email Get LinkedIn" at bounding box center [687, 250] width 1031 height 46
click at [219, 240] on link "Get Email" at bounding box center [219, 237] width 55 height 20
click at [206, 234] on link "Get Email" at bounding box center [219, 237] width 55 height 20
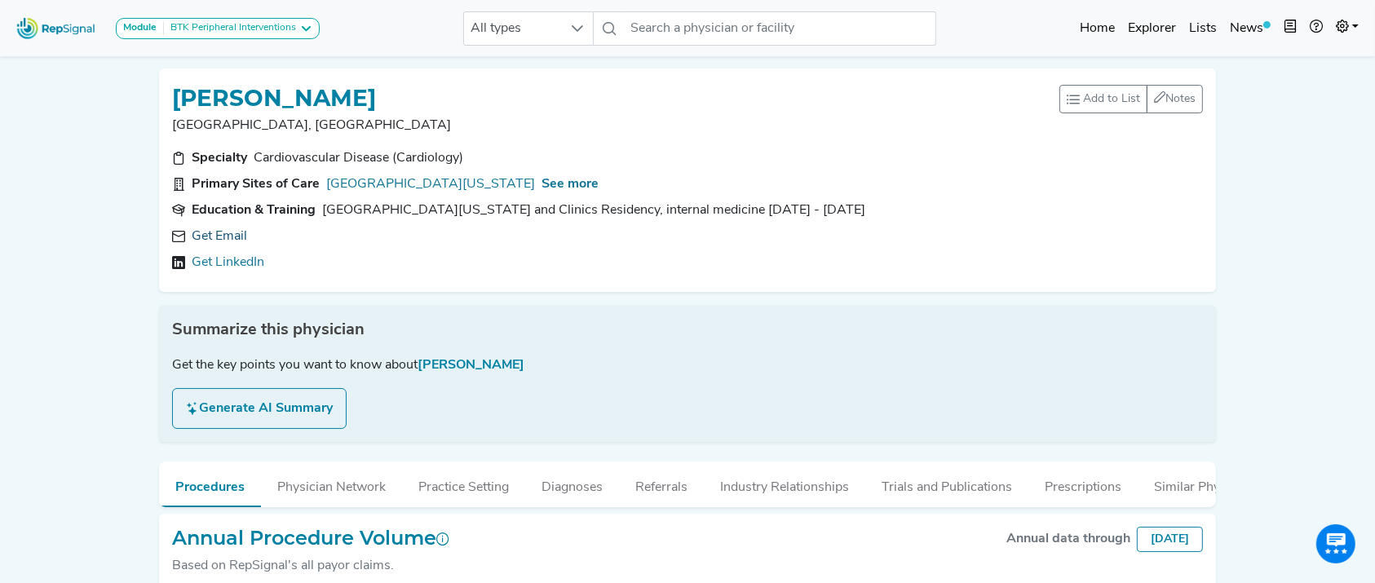
click at [223, 235] on link "Get Email" at bounding box center [219, 237] width 55 height 20
click at [216, 235] on link "Get Email" at bounding box center [219, 237] width 55 height 20
click at [224, 242] on link "Get Email" at bounding box center [219, 237] width 55 height 20
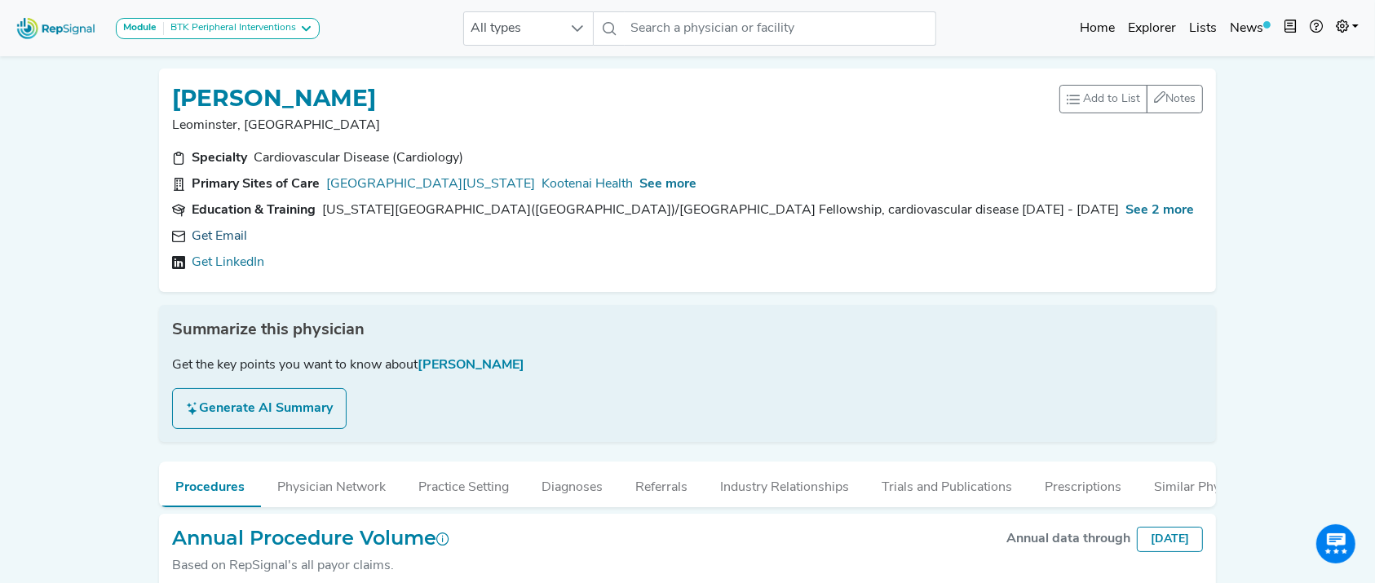
click at [210, 242] on link "Get Email" at bounding box center [219, 237] width 55 height 20
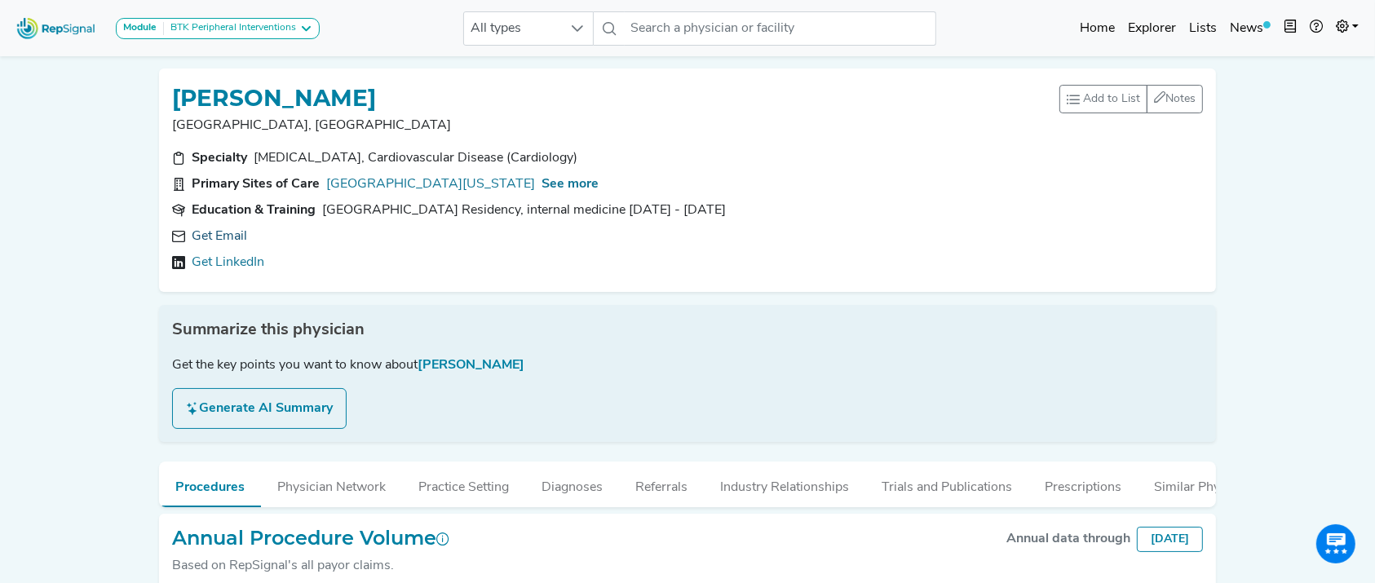
click at [197, 233] on link "Get Email" at bounding box center [219, 237] width 55 height 20
click at [239, 234] on link "Get Email" at bounding box center [219, 237] width 55 height 20
click at [215, 232] on link "Get Email" at bounding box center [219, 237] width 55 height 20
click at [232, 234] on link "Get Email" at bounding box center [219, 237] width 55 height 20
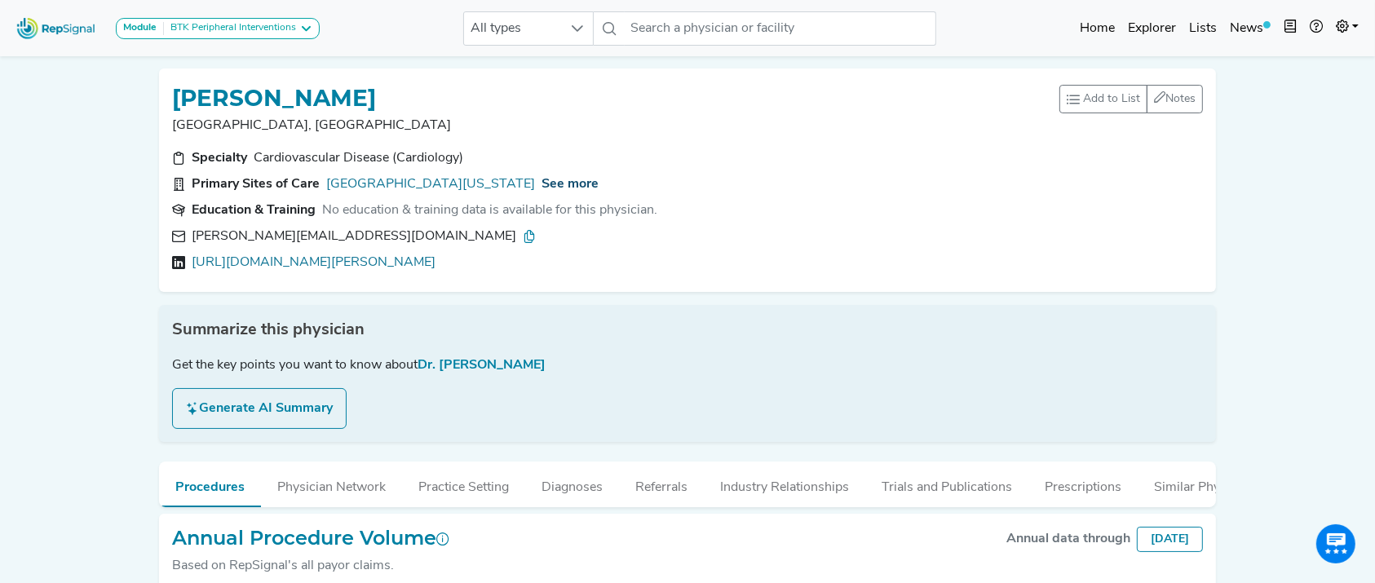
click at [599, 180] on span "See more" at bounding box center [569, 184] width 57 height 13
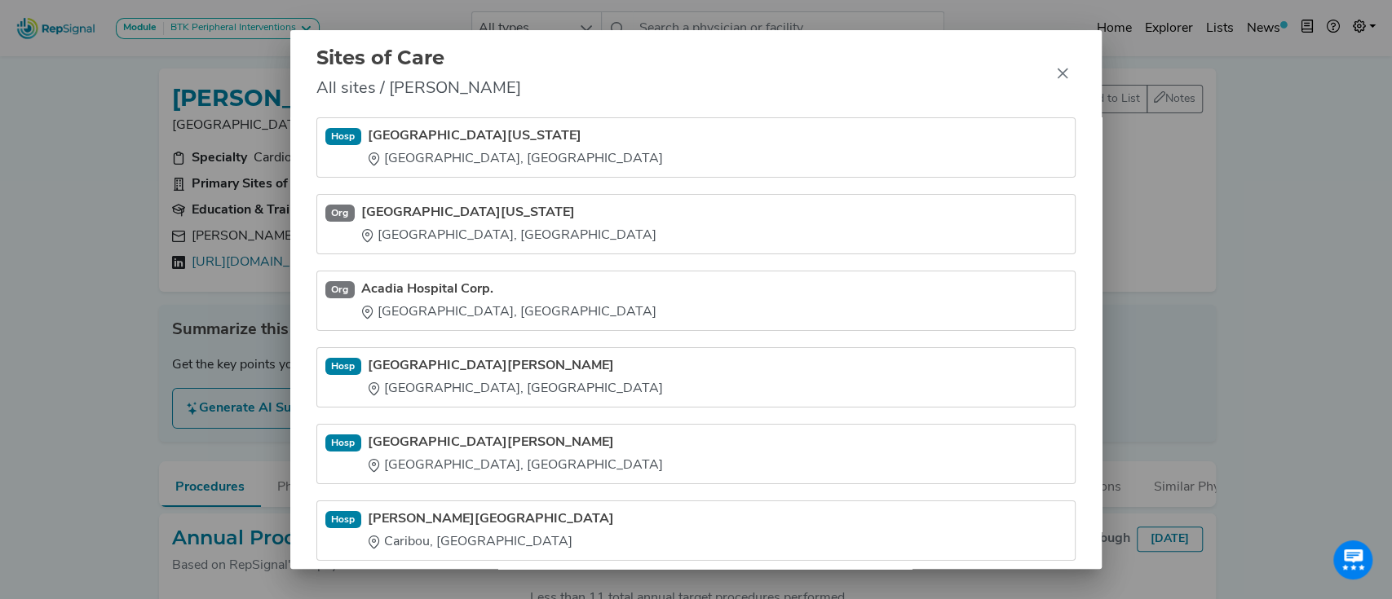
click at [493, 216] on link "Eastern Maine Medical Center" at bounding box center [508, 213] width 295 height 20
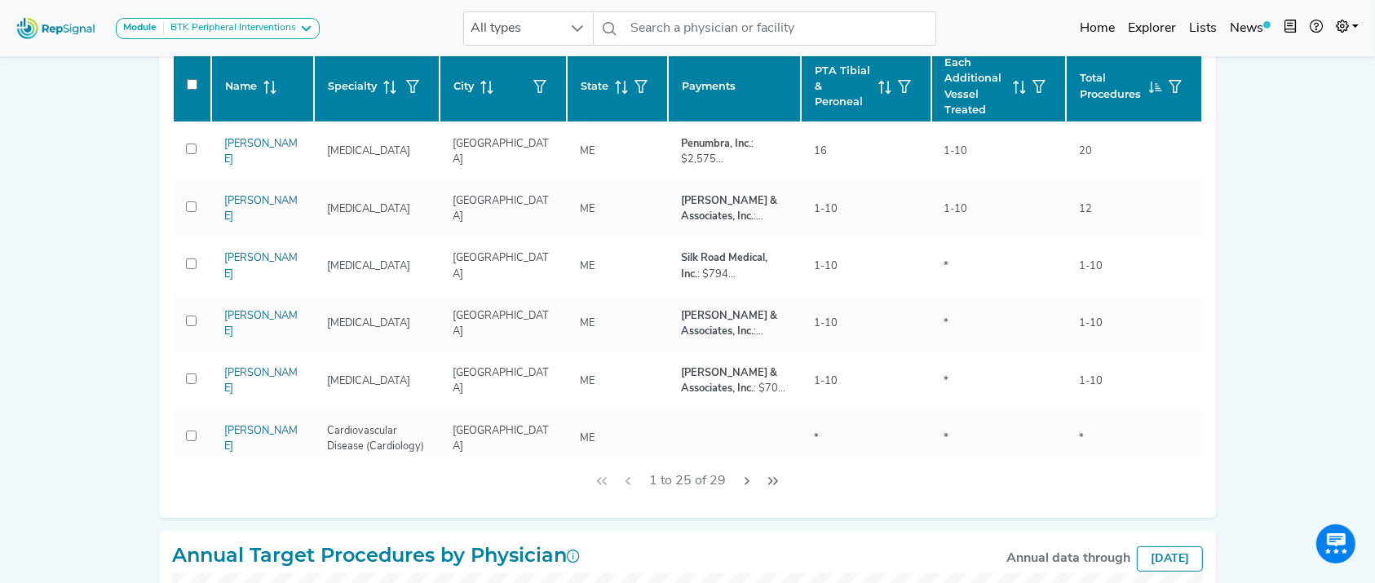
scroll to position [305, 0]
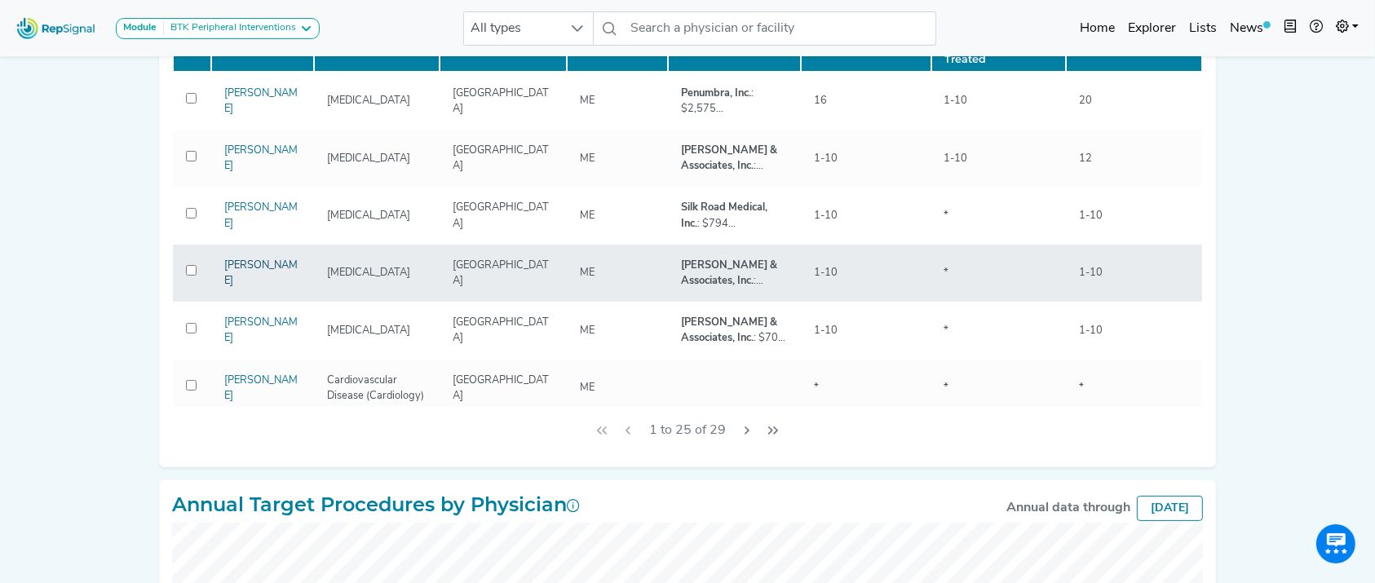
click at [250, 264] on link "Christopher Byrne" at bounding box center [260, 273] width 73 height 26
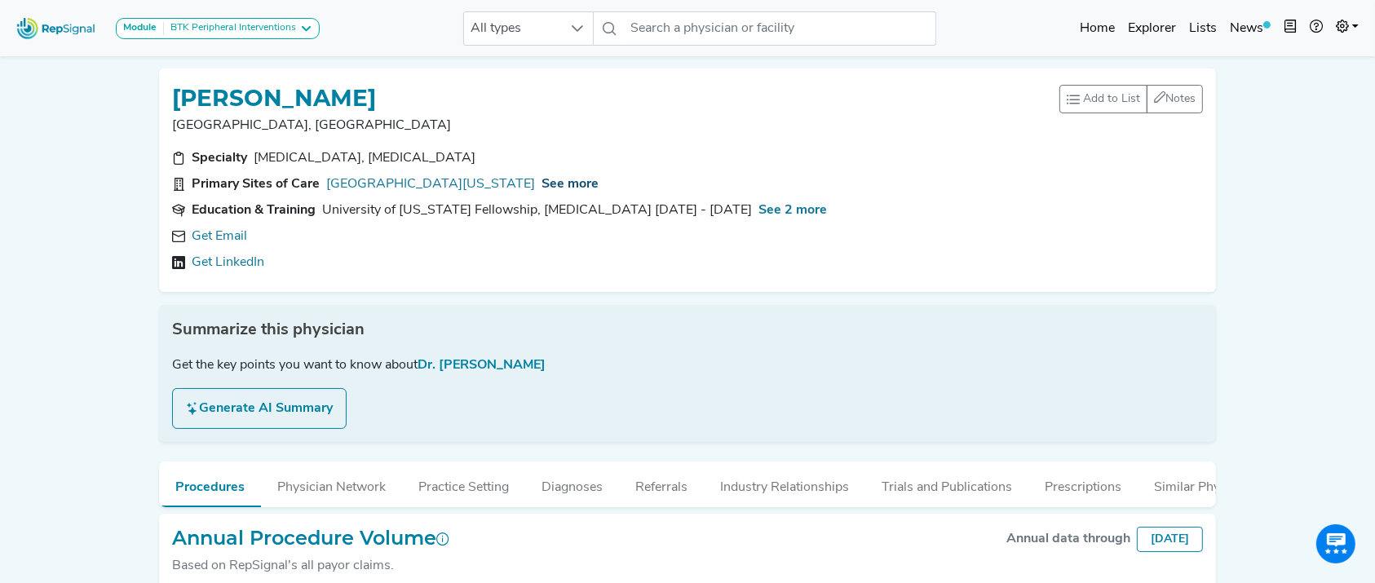
click at [599, 186] on span "See more" at bounding box center [569, 184] width 57 height 13
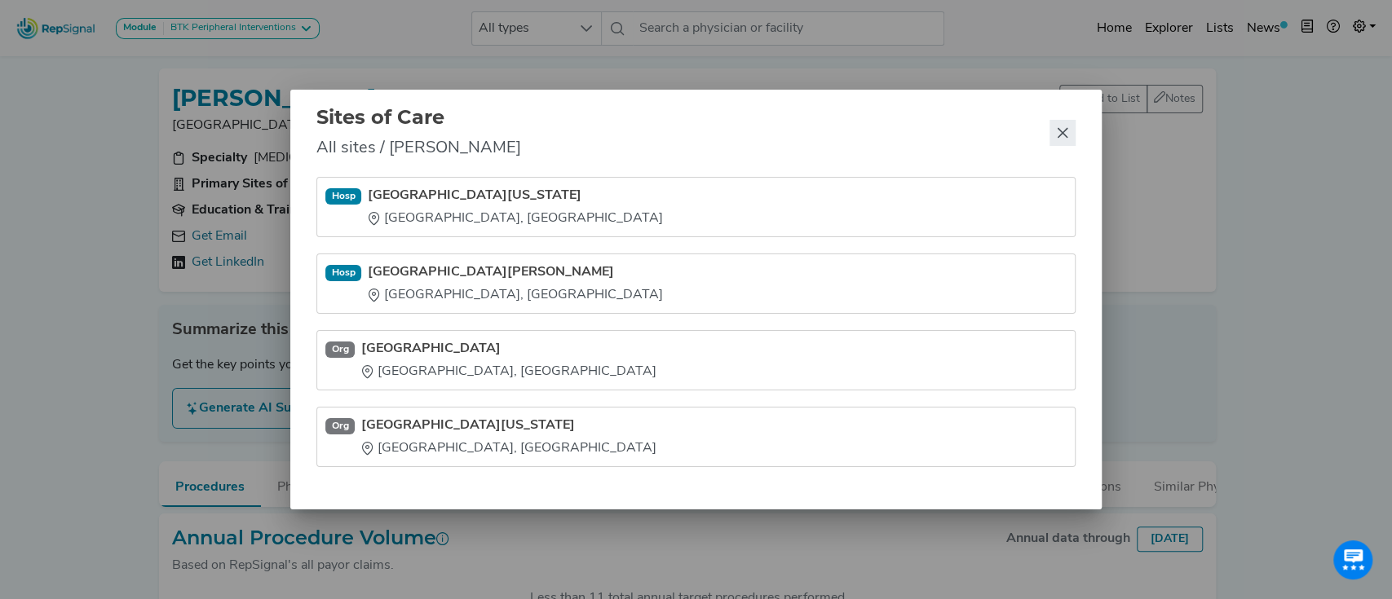
click at [1063, 125] on button "Close" at bounding box center [1063, 133] width 26 height 26
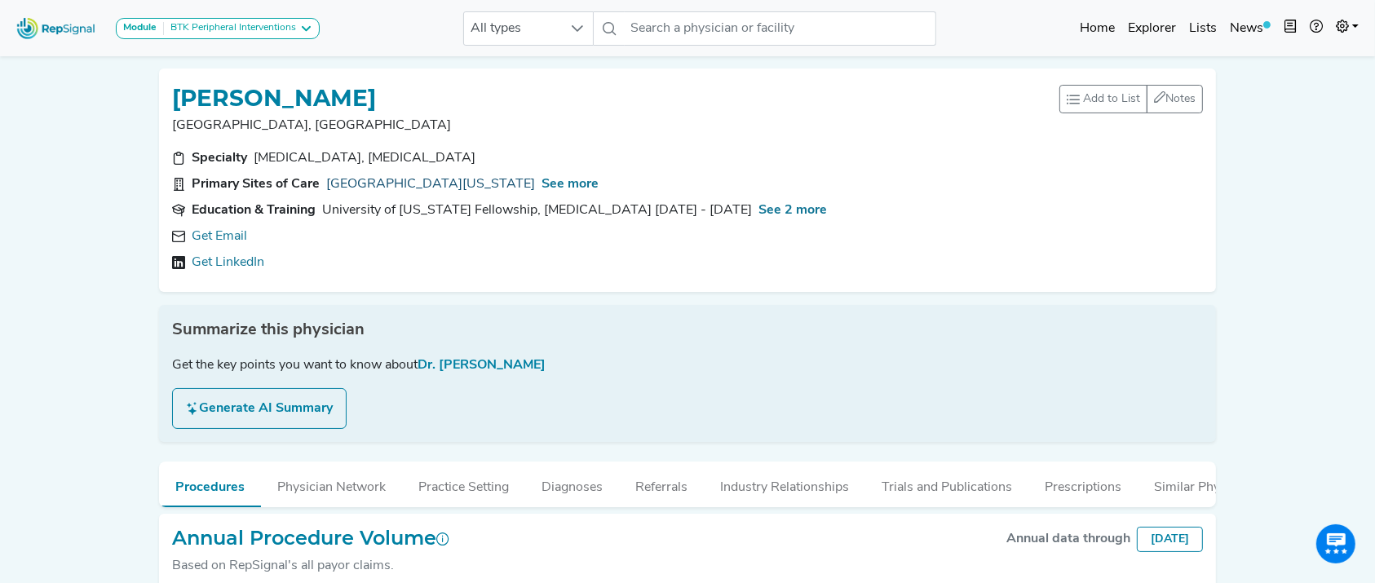
click at [515, 175] on link "Northern Light Eastern Maine Medical Center" at bounding box center [430, 185] width 209 height 20
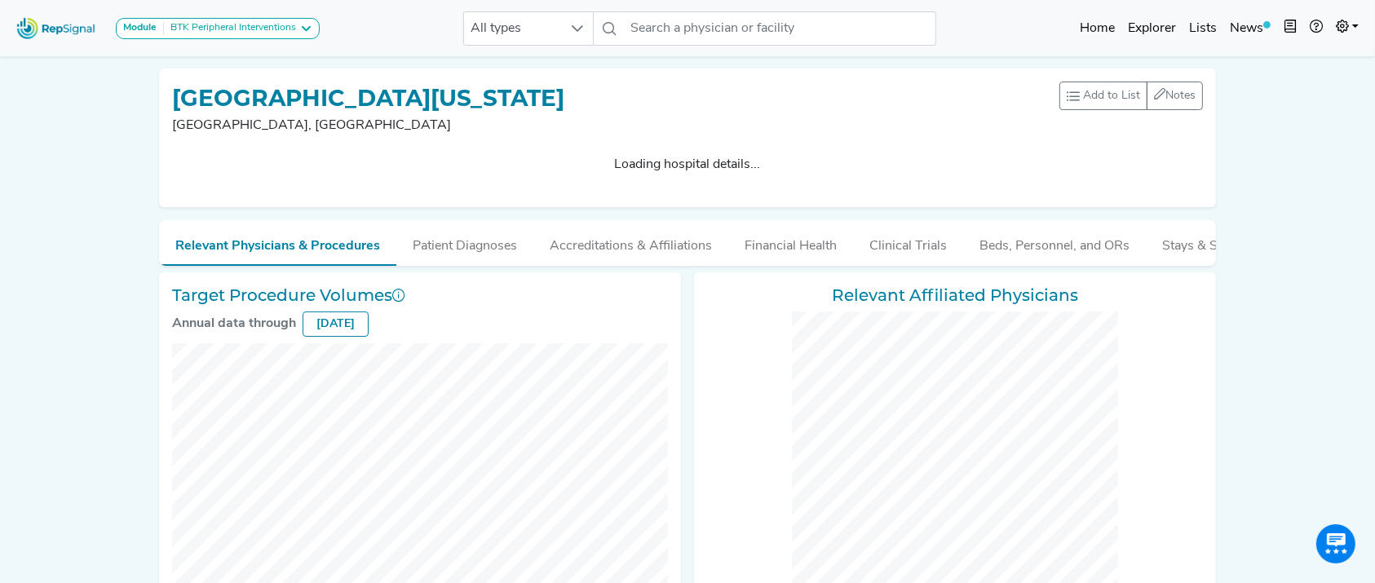
checkbox input "false"
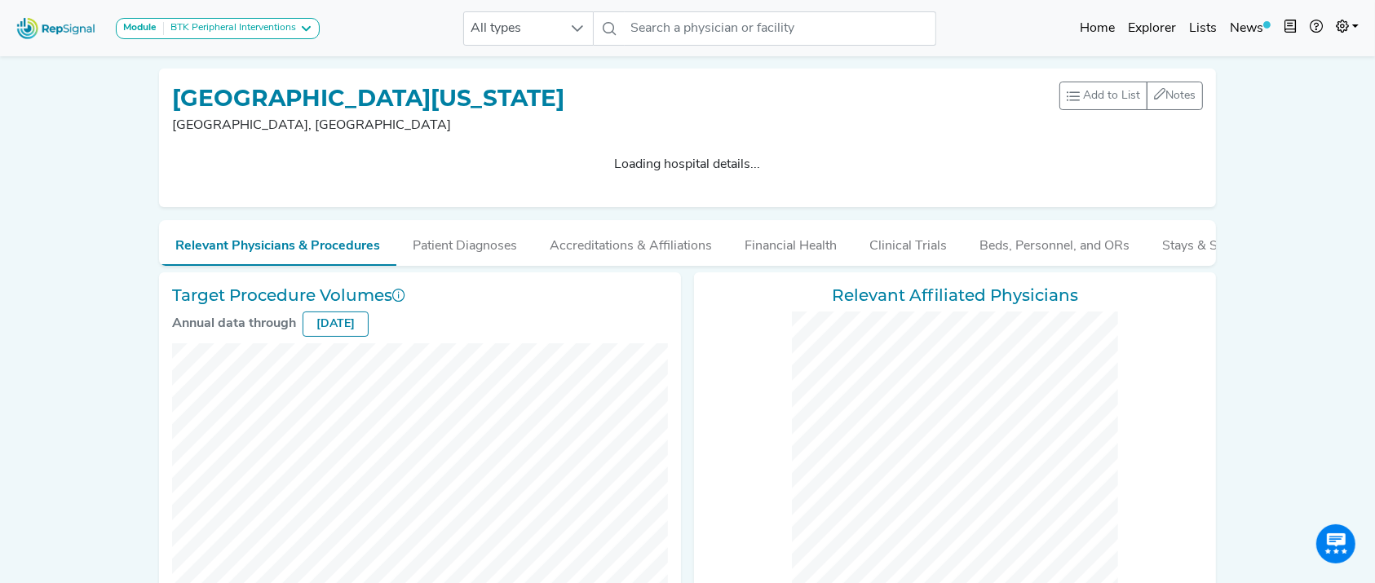
checkbox input "false"
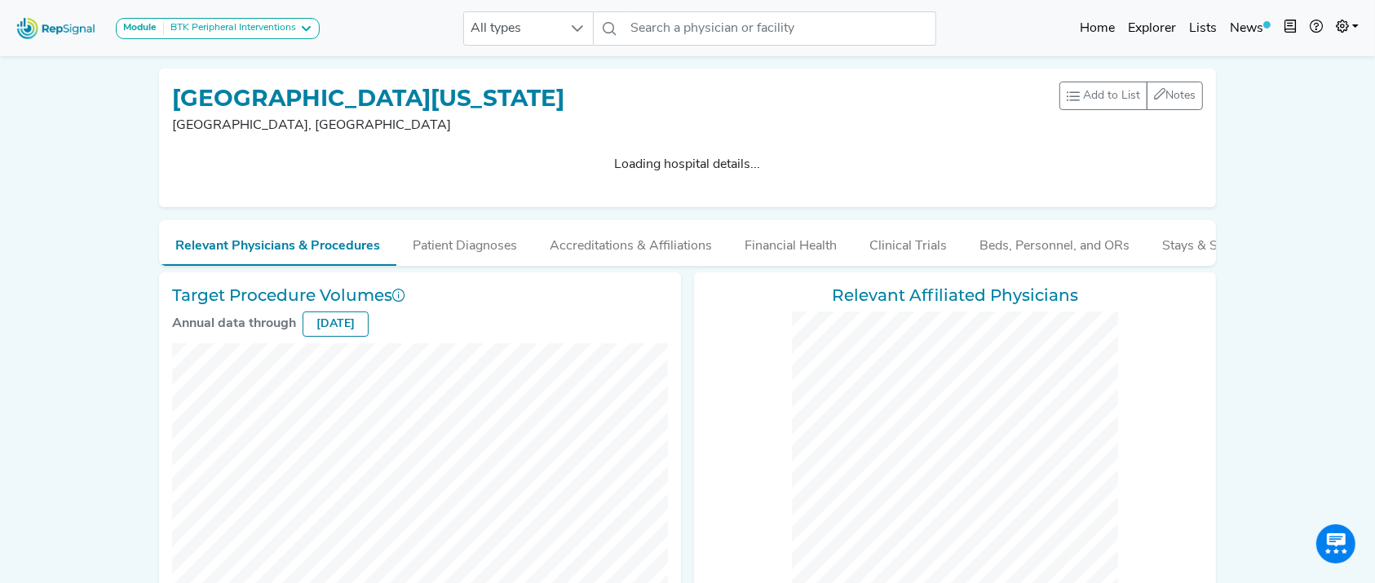
checkbox input "false"
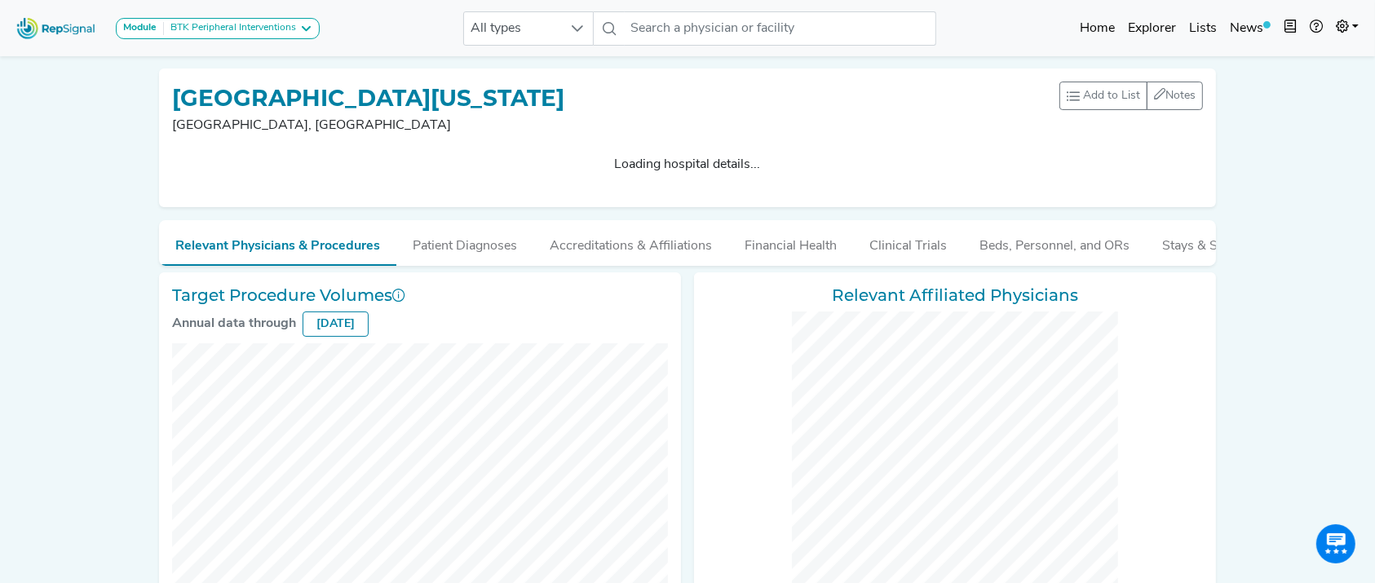
checkbox input "false"
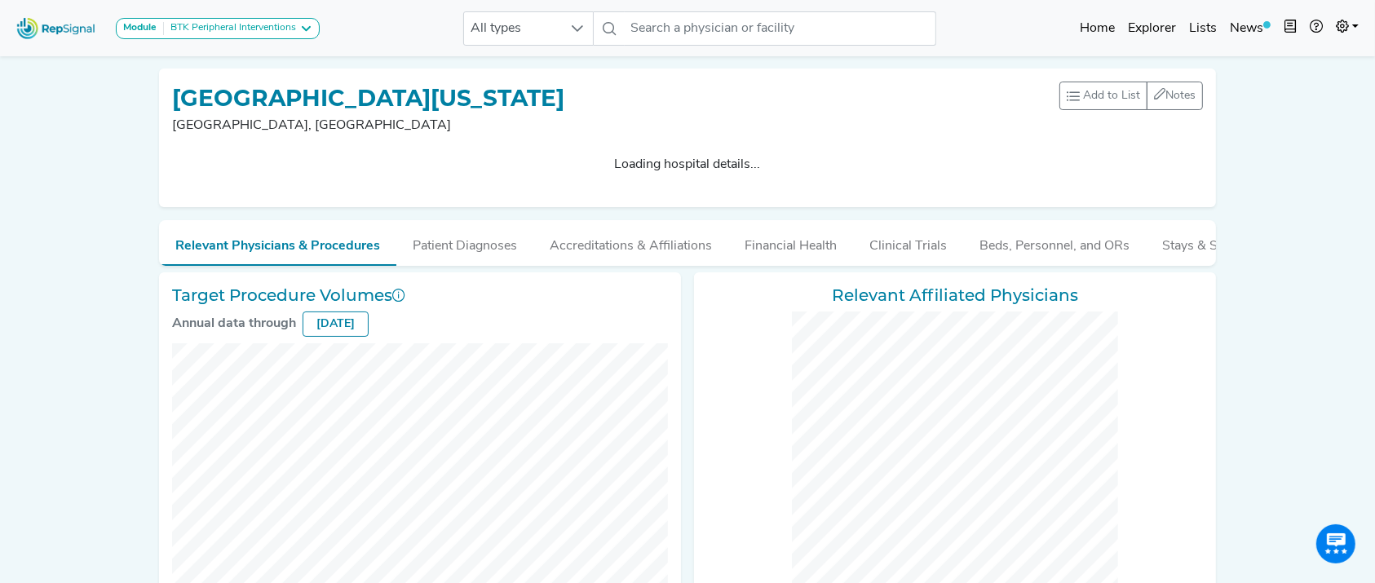
checkbox input "false"
